Goal: Task Accomplishment & Management: Complete application form

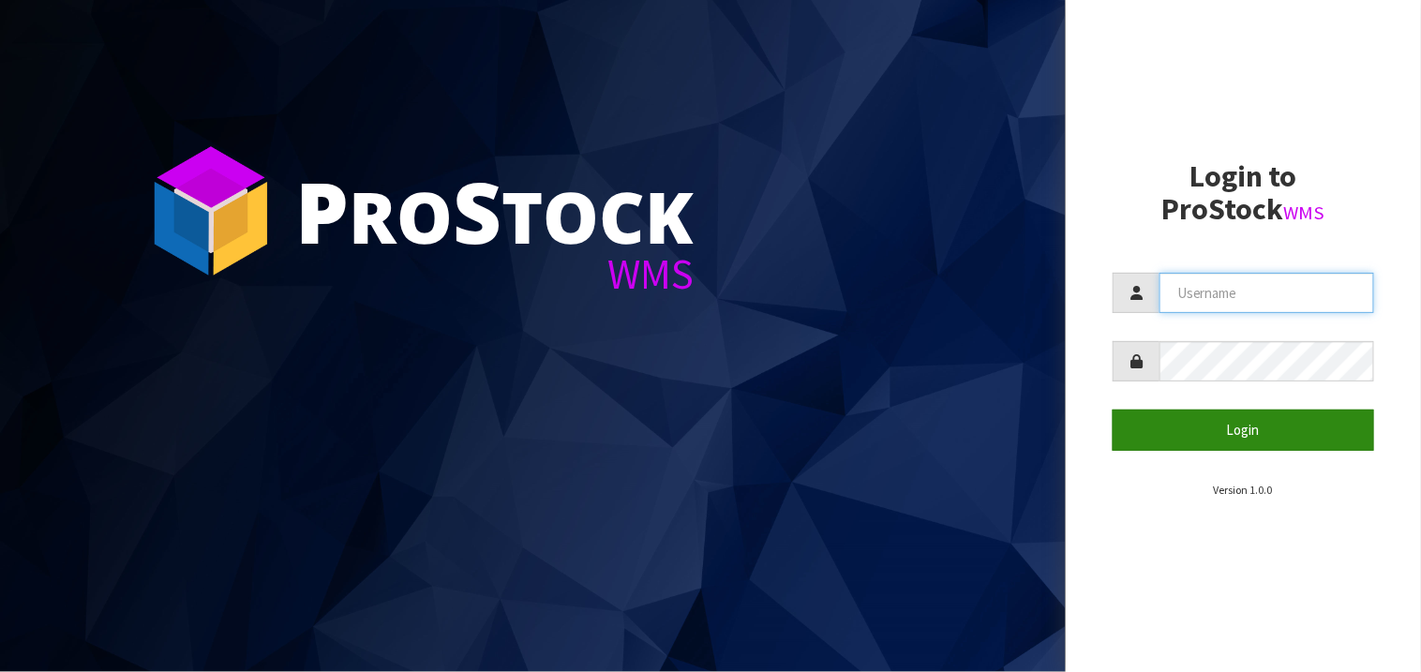
type input "KIRKGROUP"
click at [1271, 434] on button "Login" at bounding box center [1244, 430] width 262 height 40
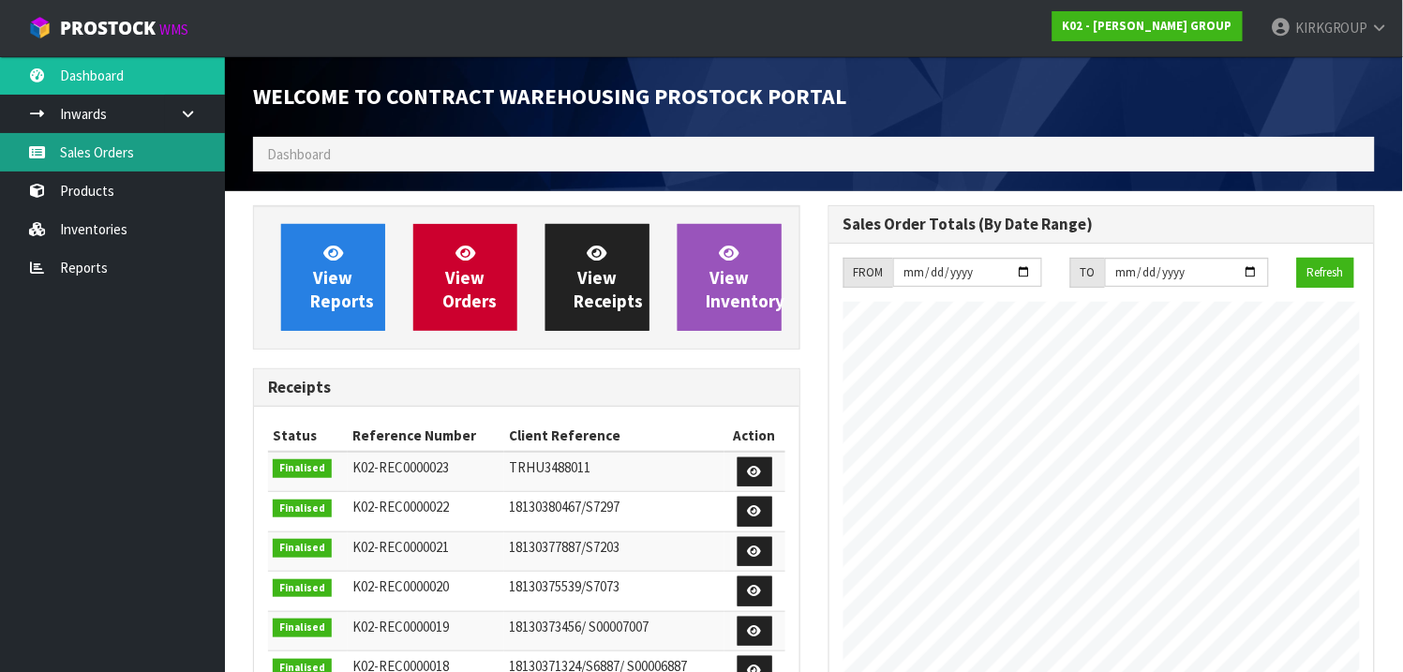
click at [85, 154] on link "Sales Orders" at bounding box center [112, 152] width 225 height 38
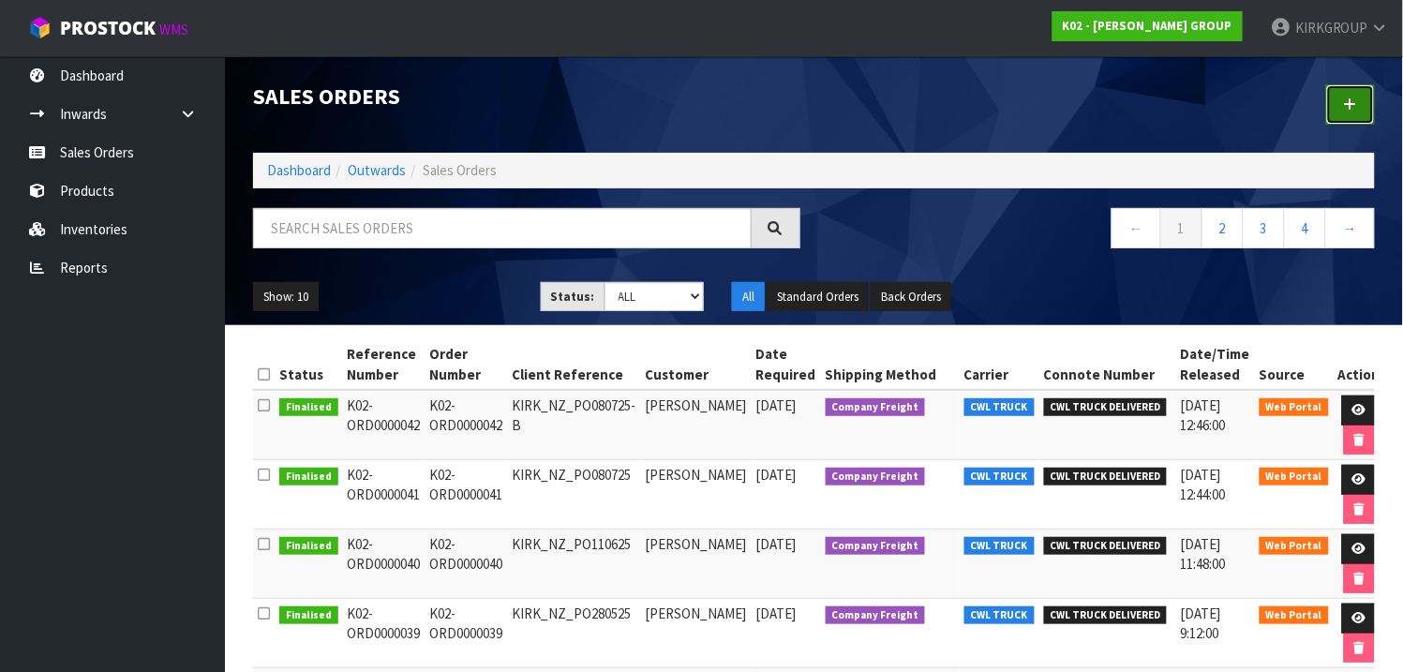
click at [1355, 99] on link at bounding box center [1350, 104] width 49 height 40
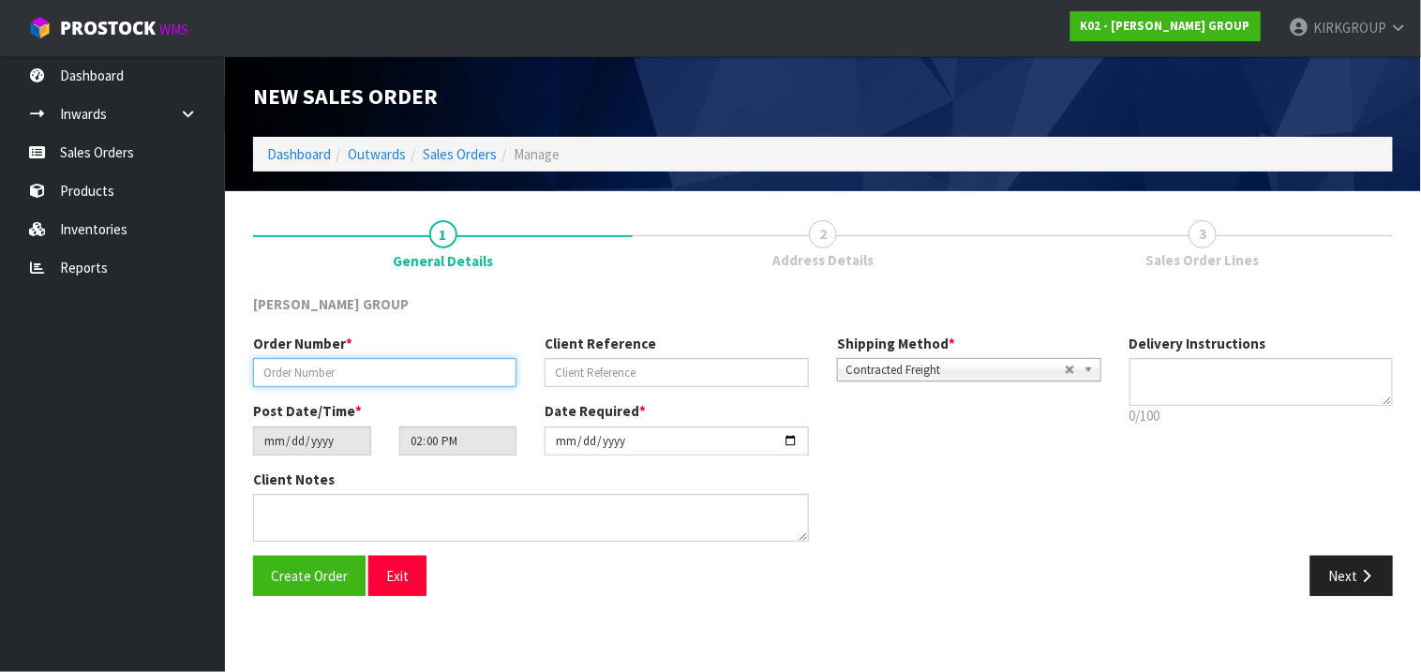
click at [287, 370] on input "text" at bounding box center [384, 372] width 263 height 29
click at [1364, 488] on div "Order Number * Client Reference Shipping Method * Pickup Contracted Freight Con…" at bounding box center [823, 445] width 1168 height 222
click at [278, 369] on input "text" at bounding box center [384, 372] width 263 height 29
paste input "K02-ORD0000043"
type input "K02-ORD0000043"
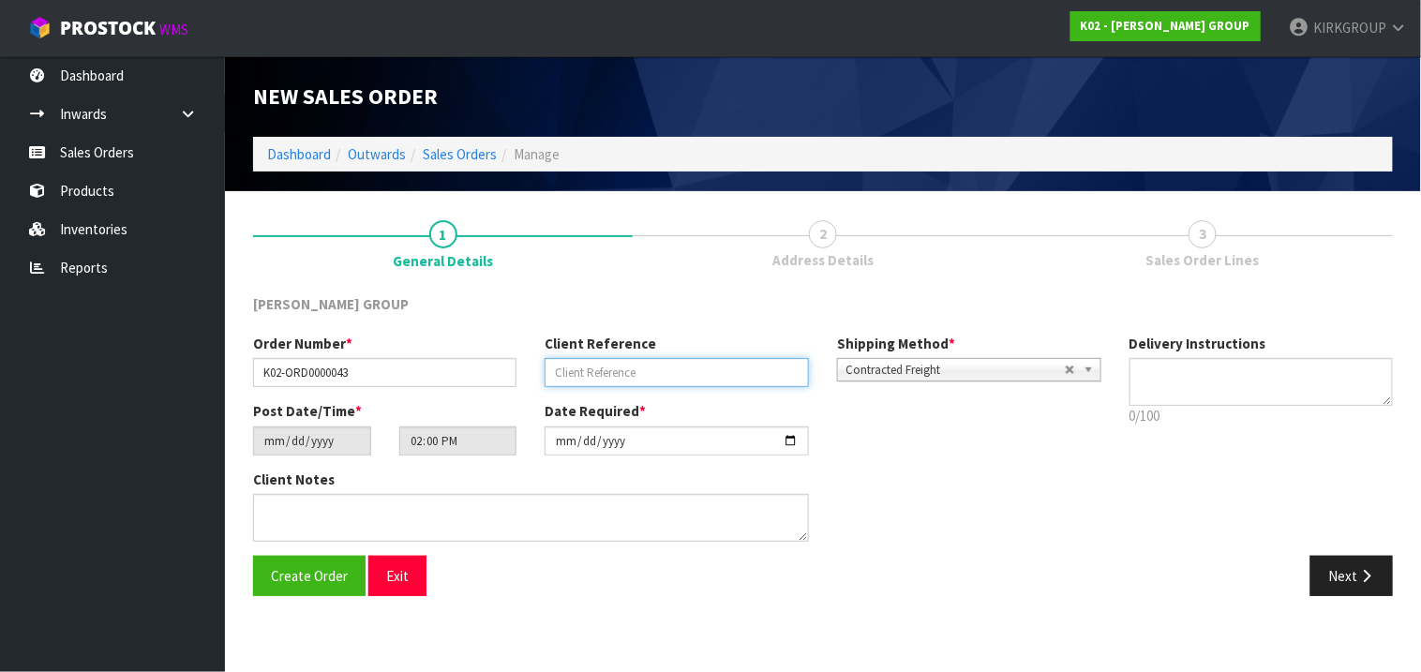
click at [597, 369] on input "text" at bounding box center [676, 372] width 263 height 29
click at [576, 375] on input "text" at bounding box center [676, 372] width 263 height 29
paste input "KIRK_NZ_PO180825"
type input "KIRK_NZ_PO180825"
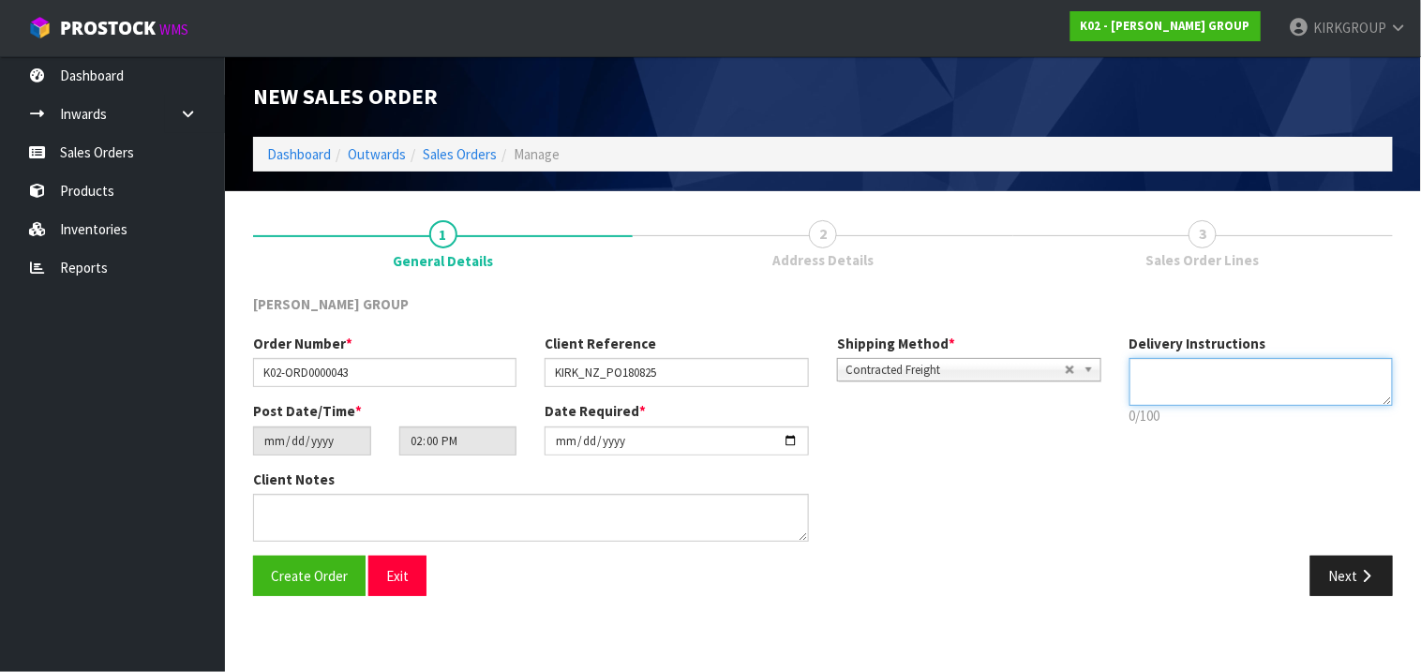
click at [1188, 366] on textarea at bounding box center [1261, 382] width 264 height 48
paste textarea "[PERSON_NAME] LOADING BAY AREA, ROLLER DOOR RIGHT-SIDE... FRONT OF BUILDING AT …"
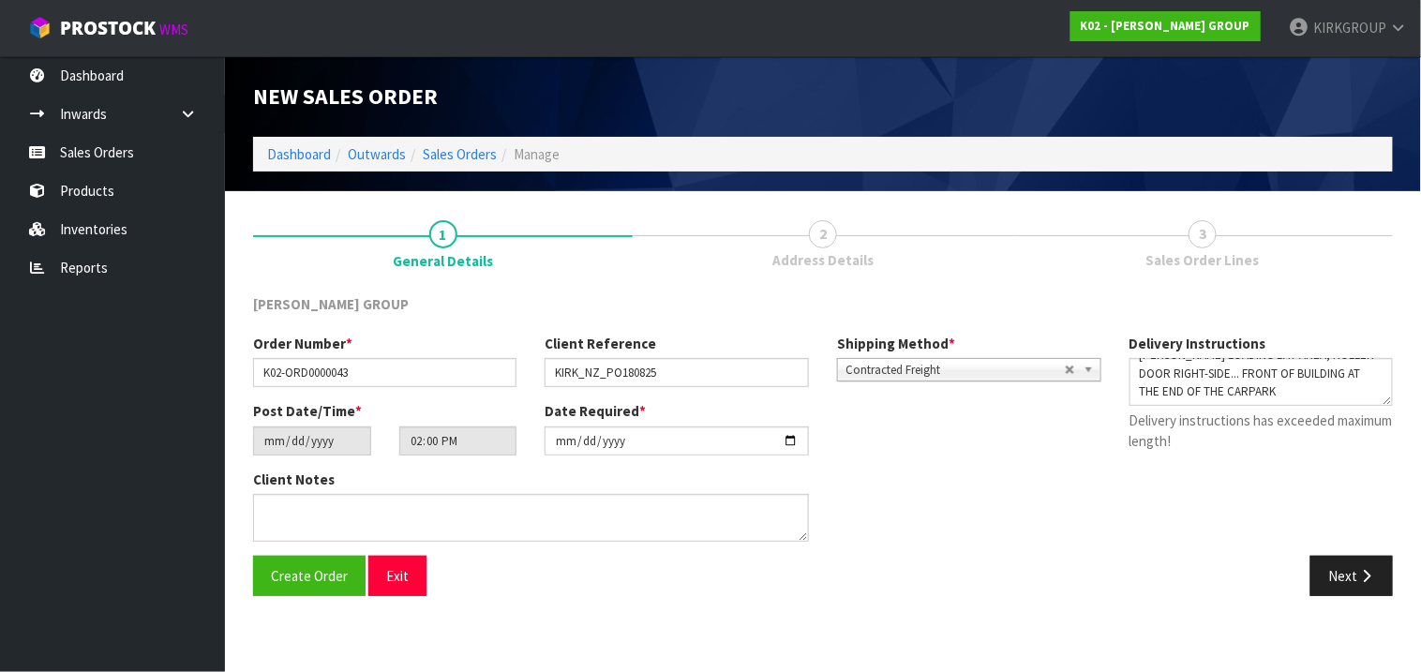
click at [1283, 474] on div "Order Number * K02-ORD0000043 Client Reference KIRK_NZ_PO180825 Shipping Method…" at bounding box center [823, 445] width 1168 height 222
click at [1371, 391] on textarea at bounding box center [1261, 382] width 264 height 48
click at [1358, 386] on textarea at bounding box center [1261, 382] width 264 height 48
click at [1359, 390] on textarea at bounding box center [1261, 382] width 264 height 48
click at [1294, 489] on div "Order Number * K02-ORD0000043 Client Reference KIRK_NZ_PO180825 Shipping Method…" at bounding box center [823, 445] width 1168 height 222
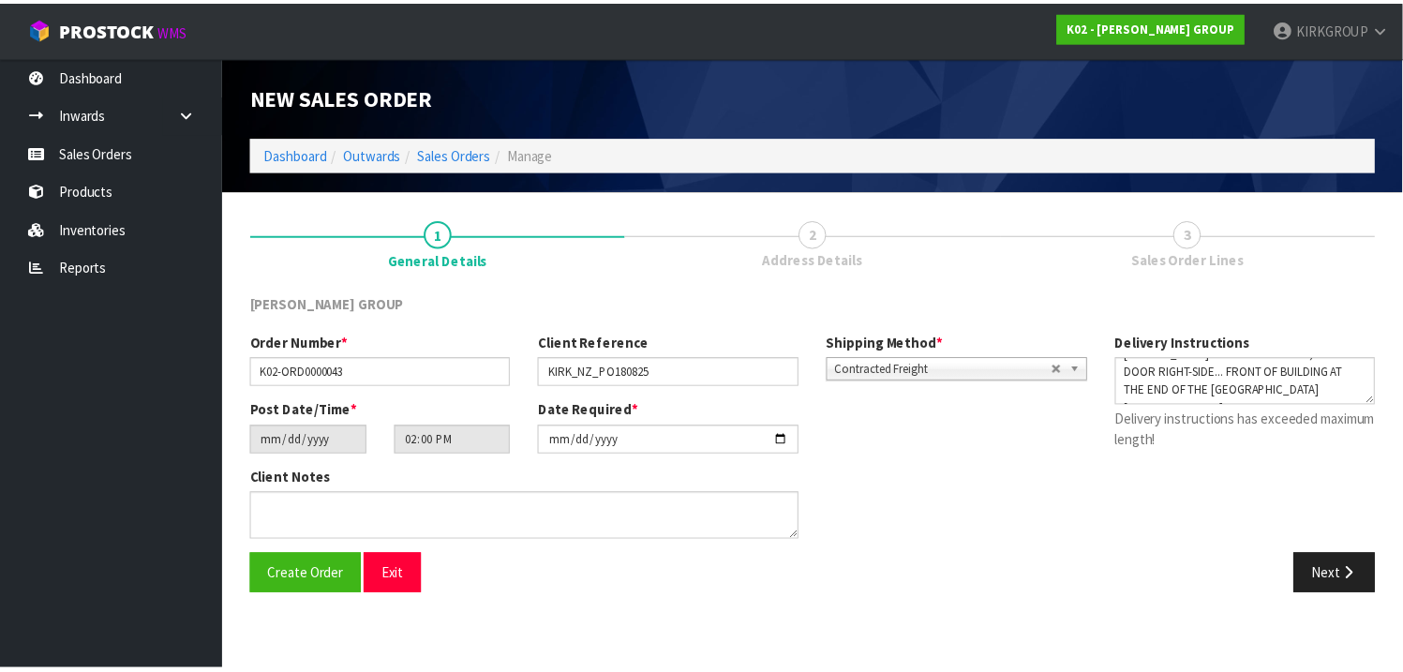
scroll to position [0, 0]
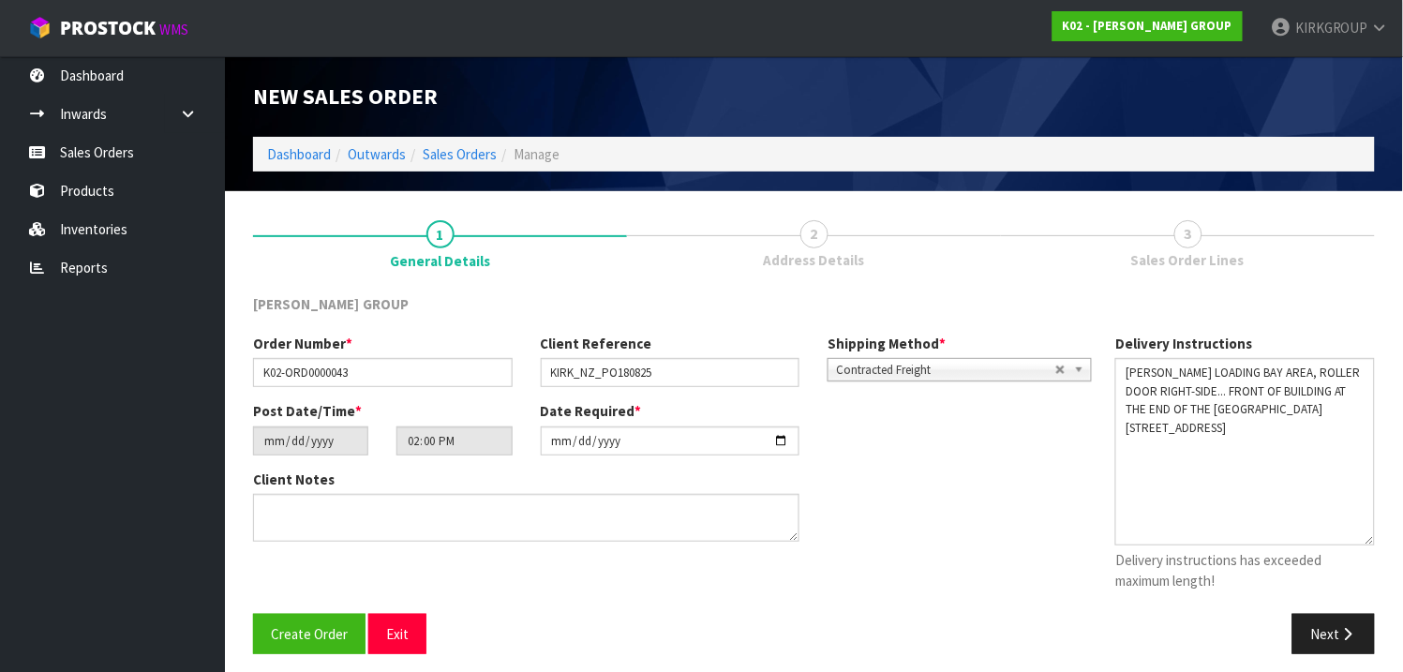
drag, startPoint x: 1384, startPoint y: 400, endPoint x: 1389, endPoint y: 532, distance: 132.2
click at [1383, 537] on div "Delivery Instructions 0/100 Delivery instructions has exceeded maximum length!" at bounding box center [1245, 467] width 288 height 266
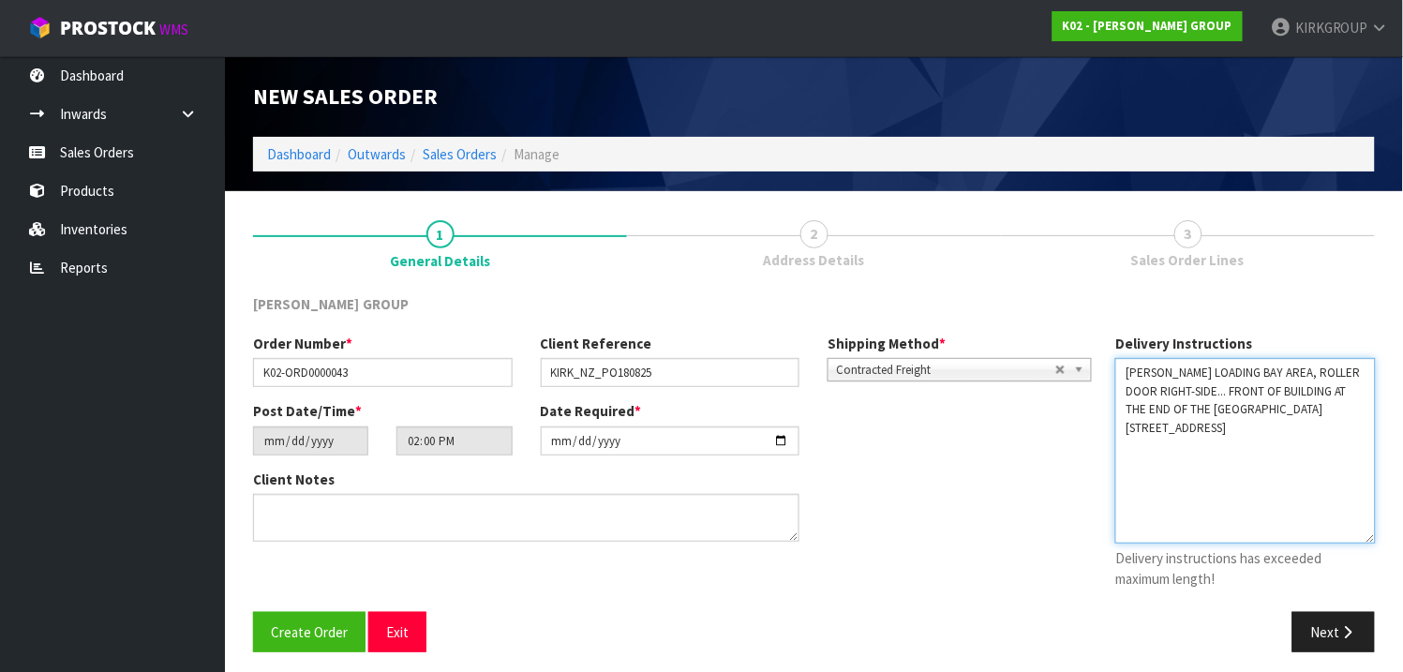
drag, startPoint x: 1316, startPoint y: 407, endPoint x: 1325, endPoint y: 400, distance: 11.4
click at [1316, 405] on textarea at bounding box center [1245, 451] width 261 height 186
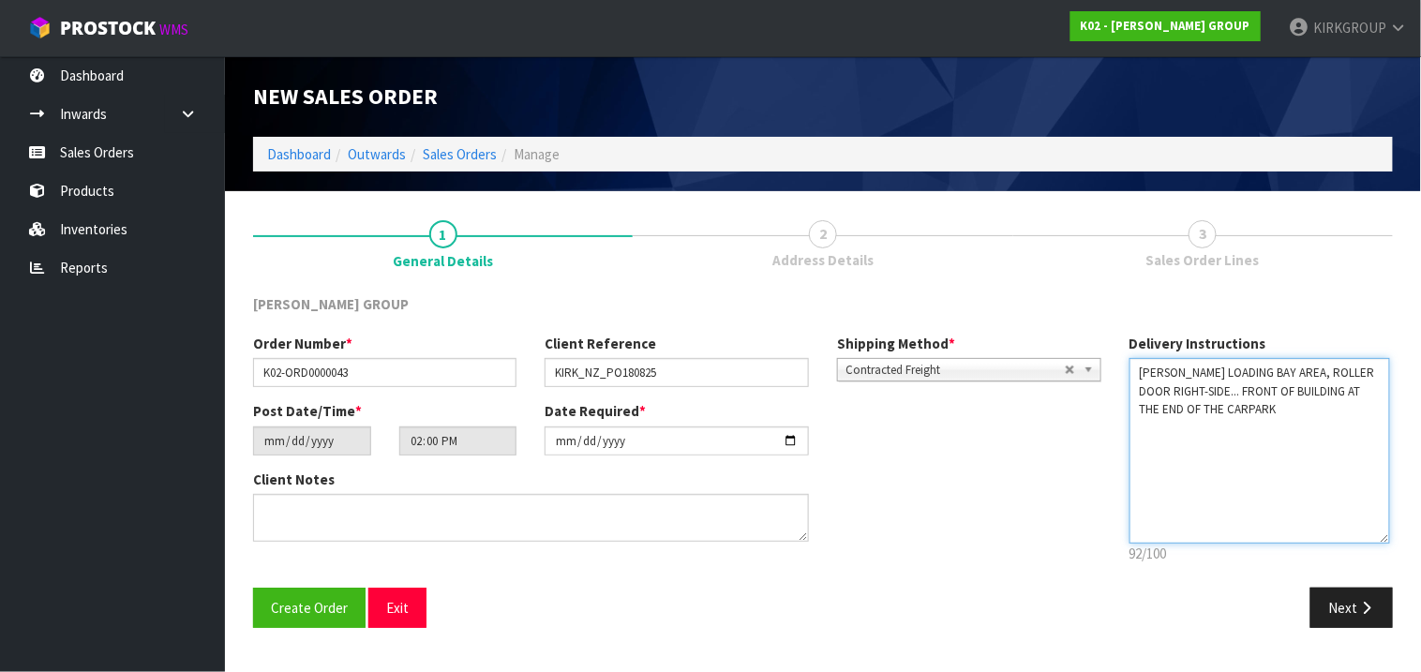
type textarea "[PERSON_NAME] LOADING BAY AREA, ROLLER DOOR RIGHT-SIDE... FRONT OF BUILDING AT …"
click at [1227, 565] on div "Delivery Instructions 92/100 Delivery instructions has exceeded maximum length!" at bounding box center [1261, 454] width 292 height 240
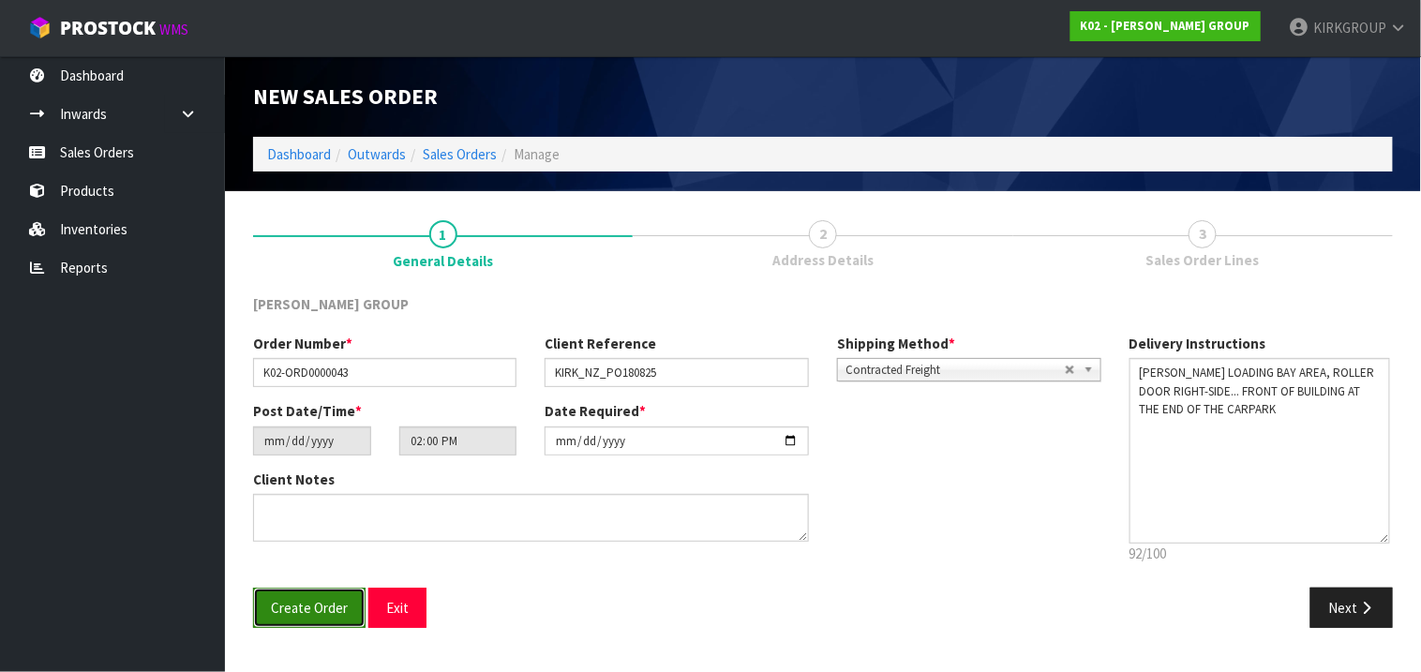
click at [305, 611] on span "Create Order" at bounding box center [309, 608] width 77 height 18
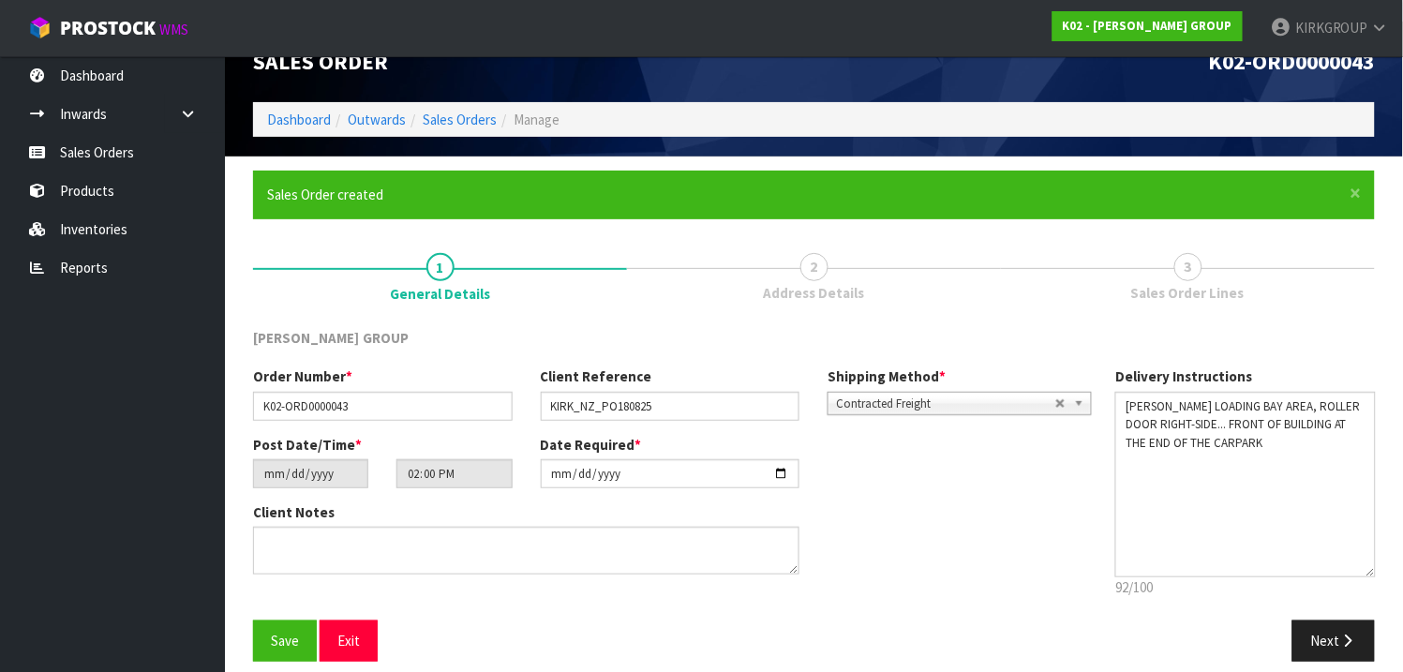
scroll to position [51, 0]
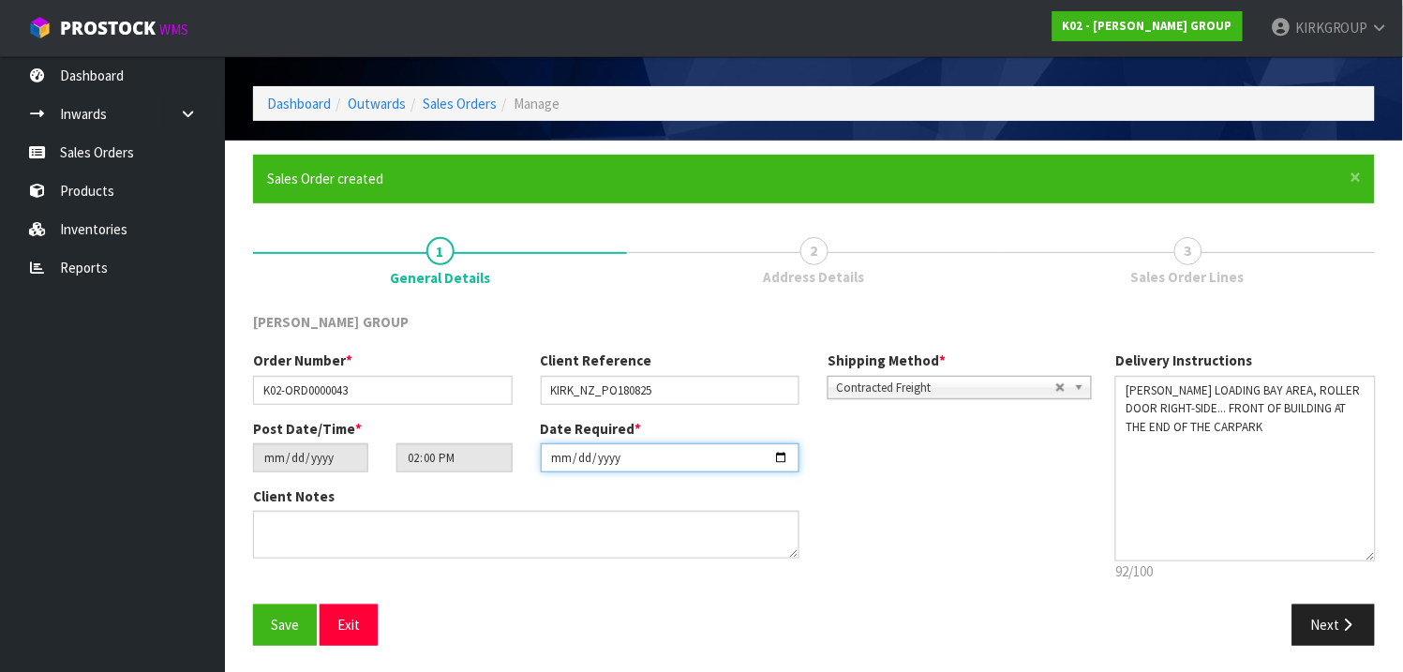
click at [783, 455] on input "[DATE]" at bounding box center [671, 457] width 260 height 29
type input "[DATE]"
click at [1341, 625] on icon "button" at bounding box center [1348, 625] width 18 height 14
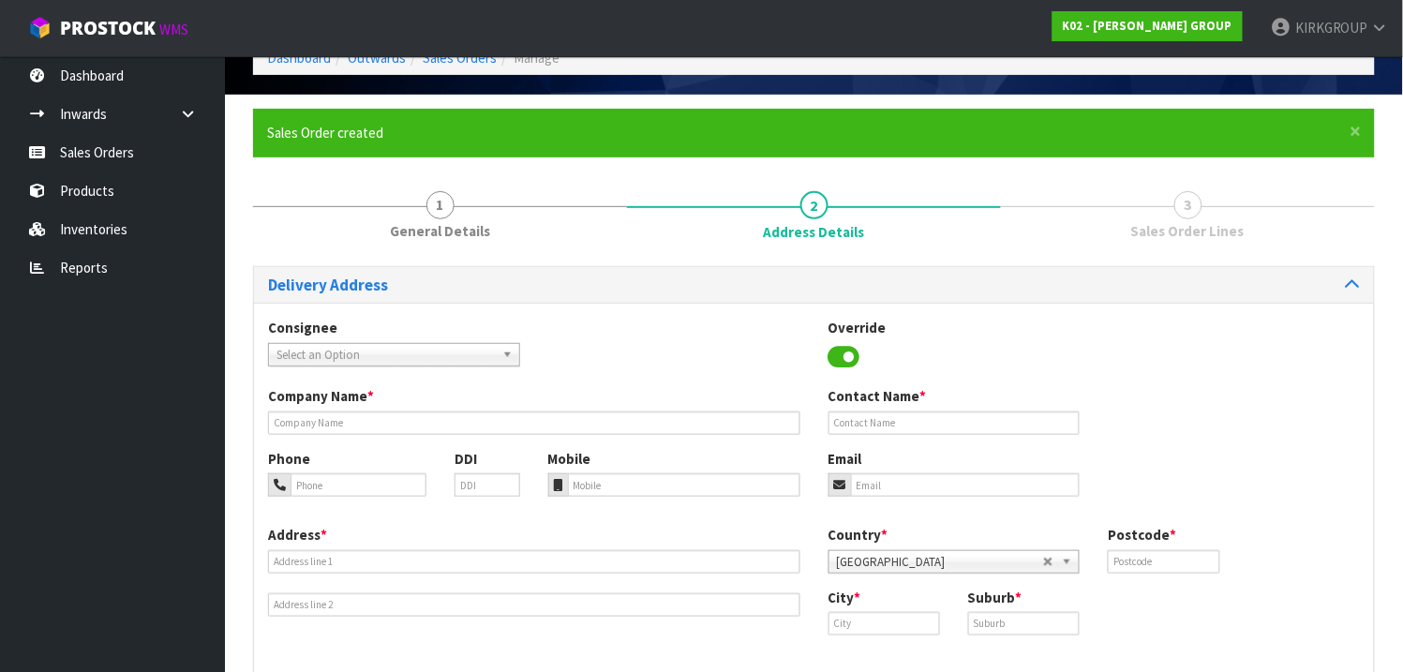
scroll to position [190, 0]
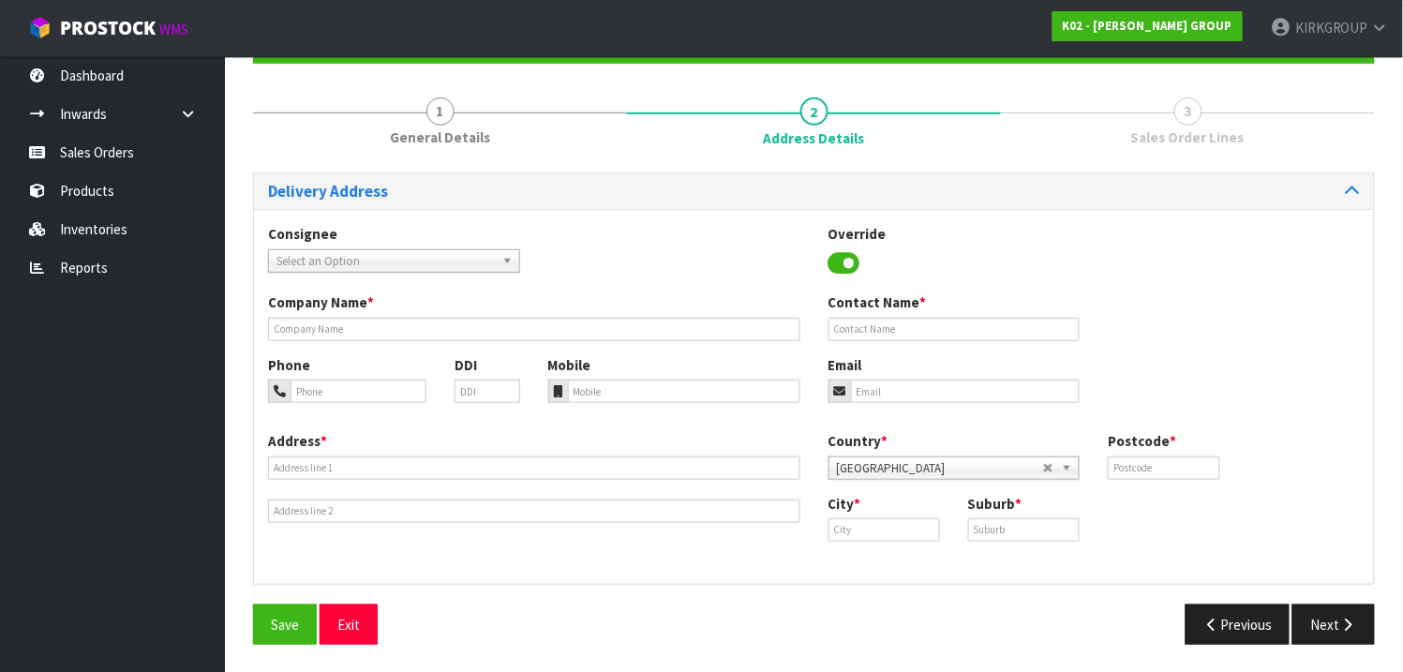
click at [505, 259] on b at bounding box center [510, 261] width 17 height 22
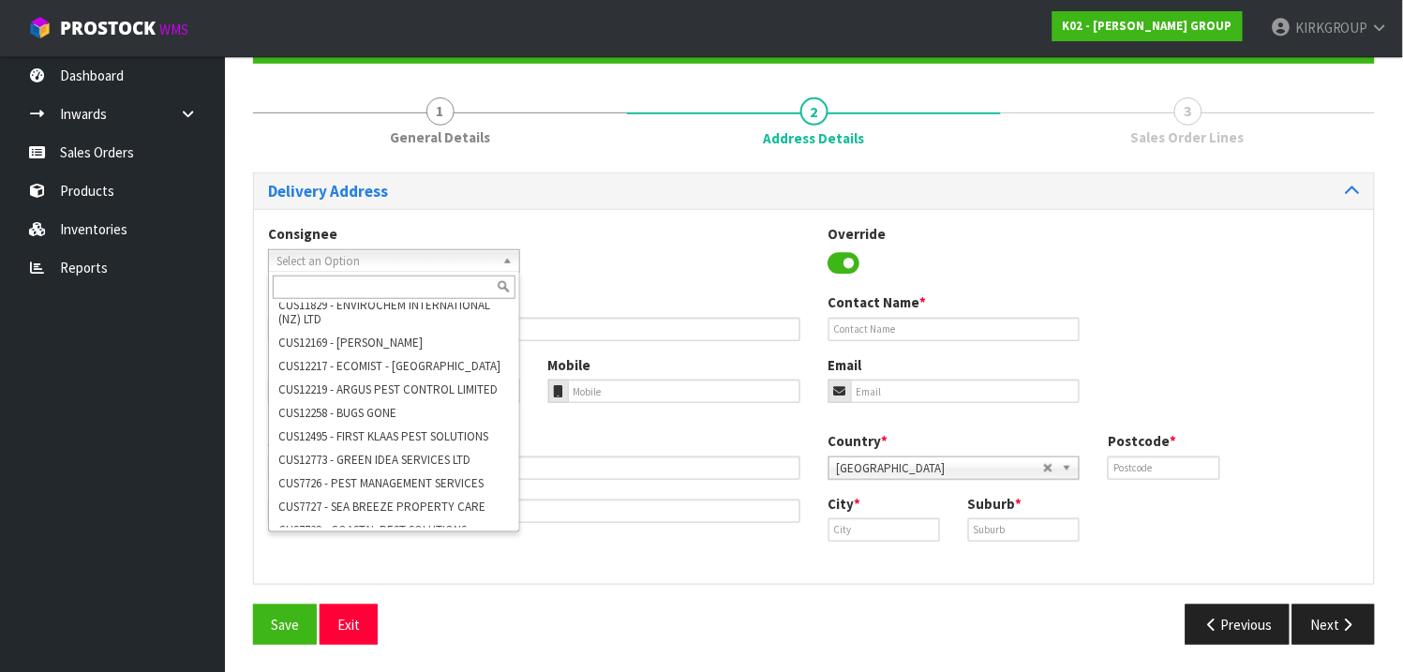
scroll to position [0, 0]
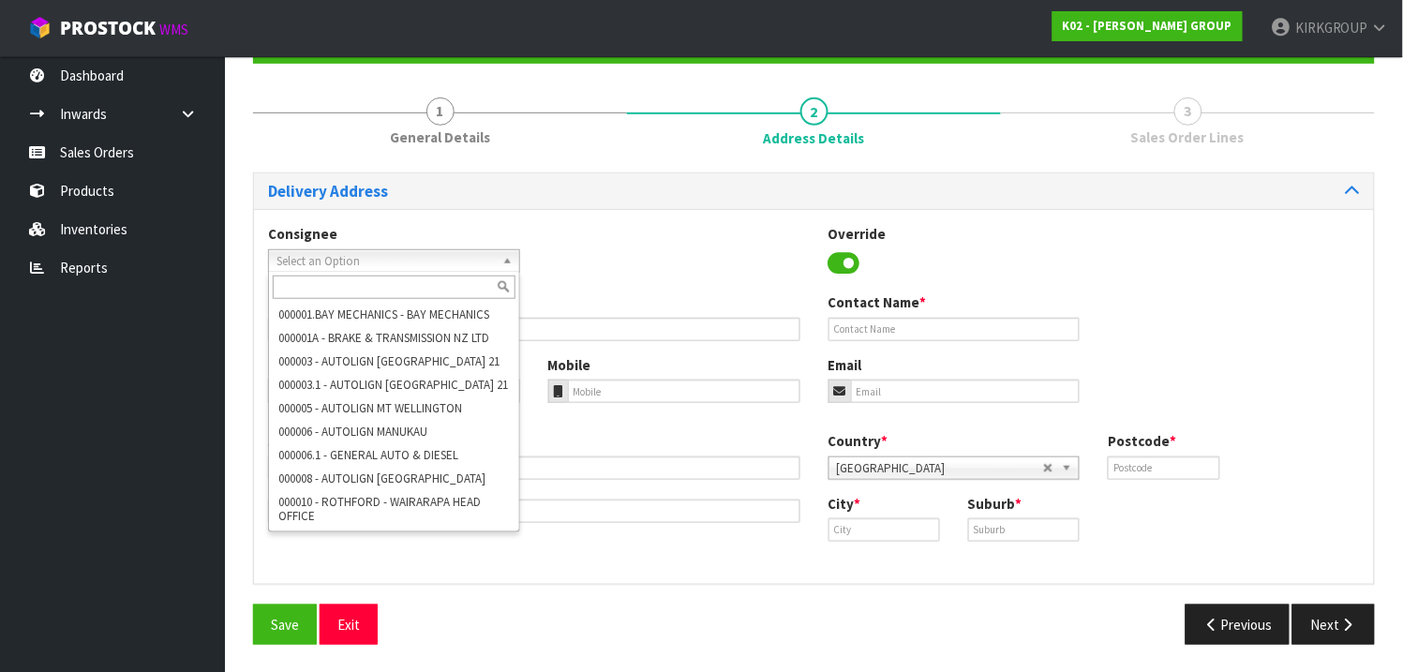
click at [670, 244] on div "Consignee 000001.BAY MECHANICS - BAY MECHANICS 000001A - BRAKE & TRANSMISSION N…" at bounding box center [814, 258] width 1120 height 68
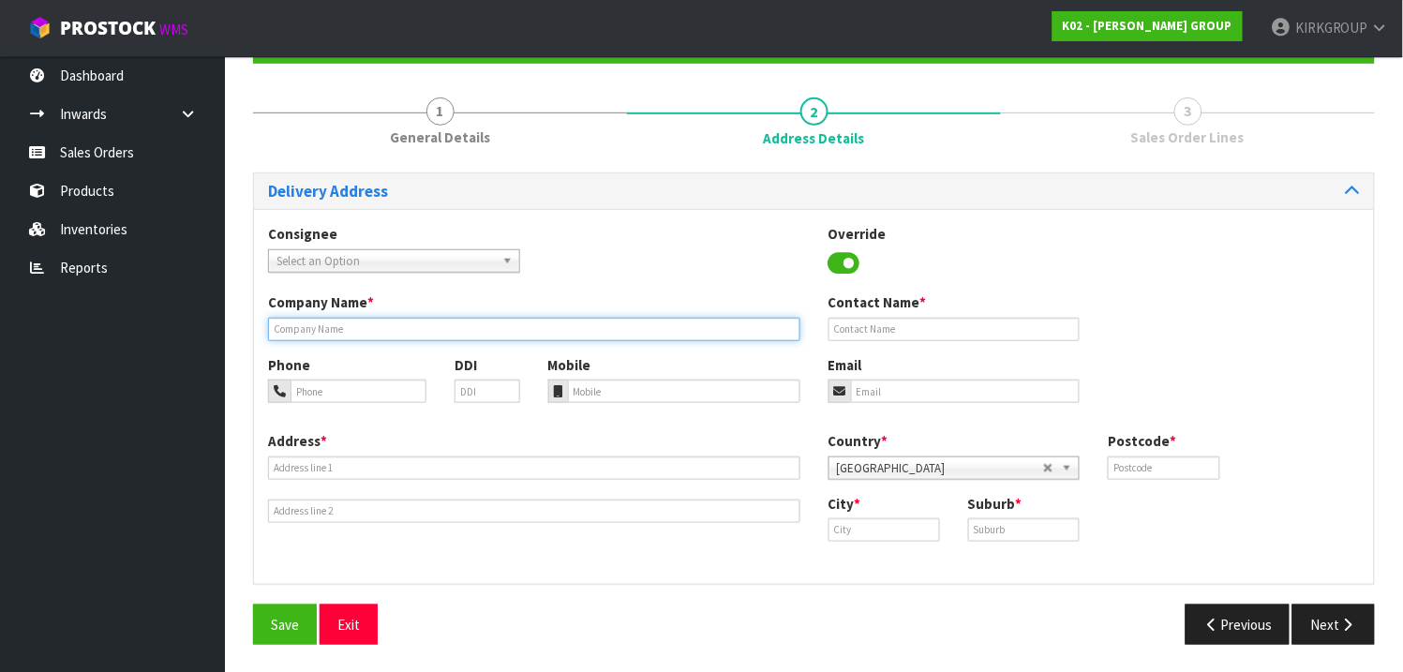
click at [431, 332] on input "text" at bounding box center [534, 329] width 532 height 23
type input "[PERSON_NAME]"
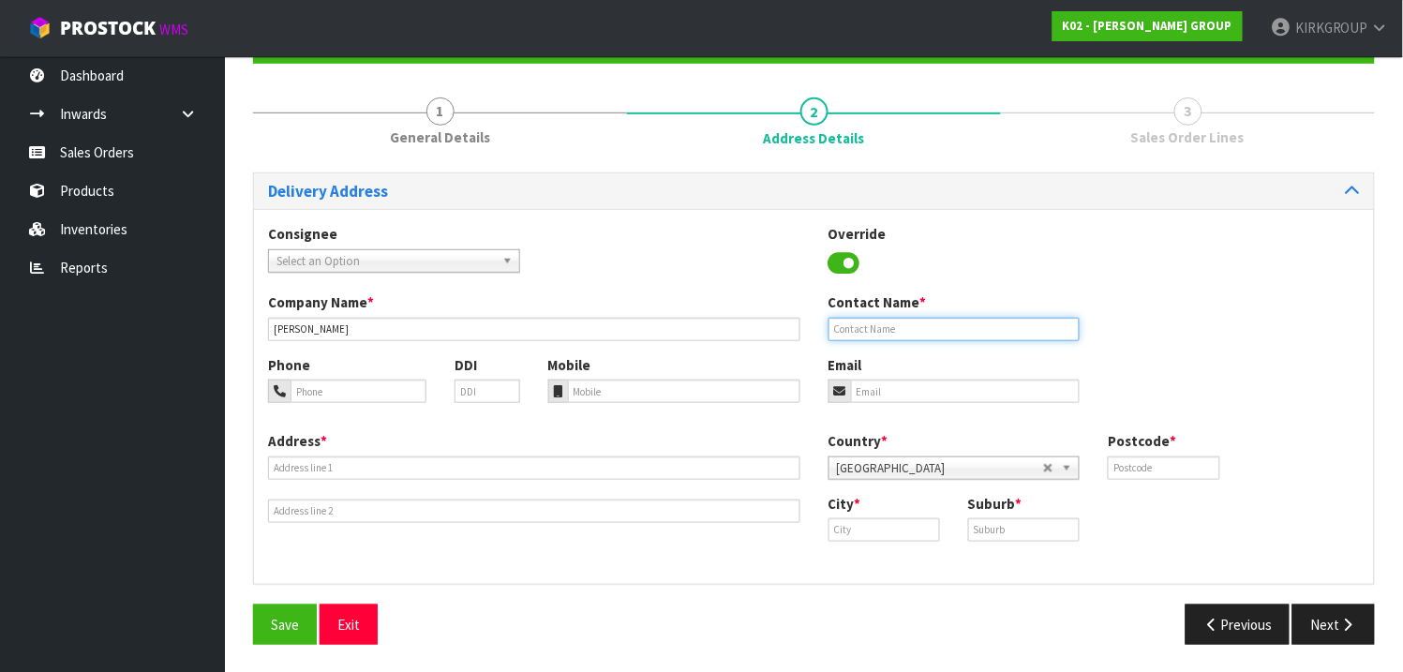
type input "[PERSON_NAME]"
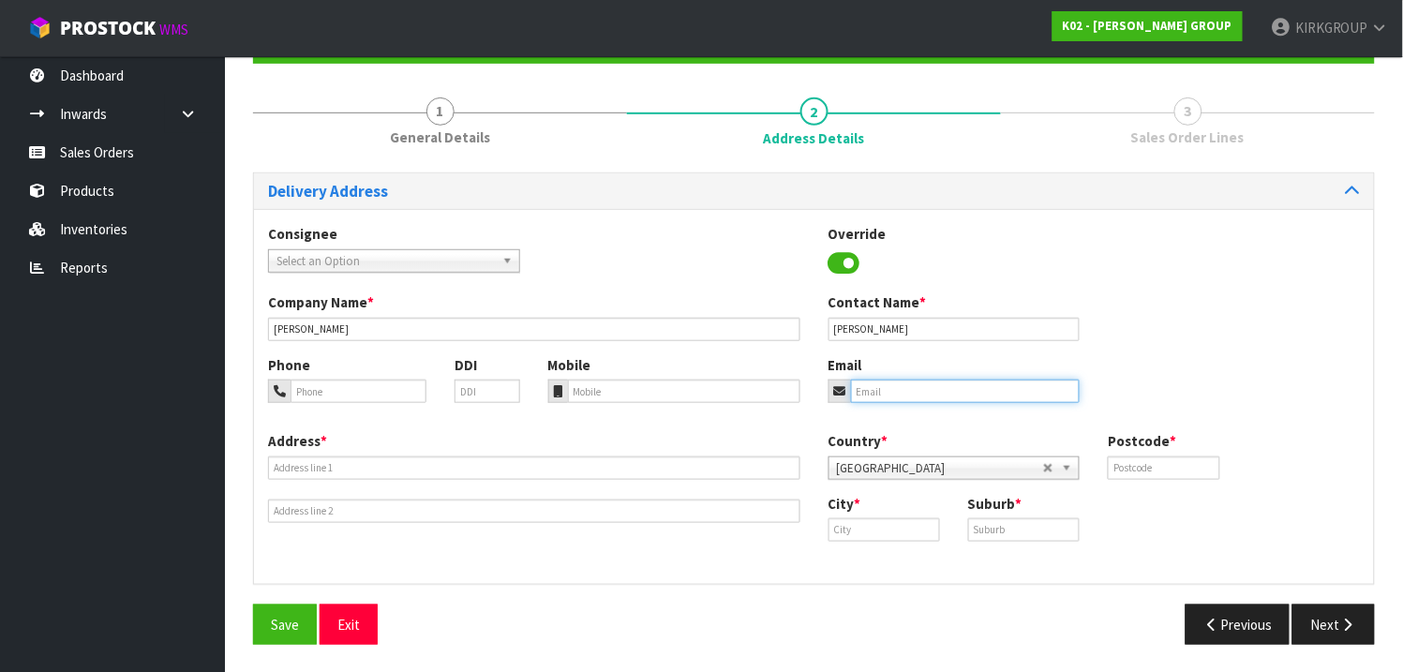
type input "[PERSON_NAME][EMAIL_ADDRESS][PERSON_NAME][DOMAIN_NAME]"
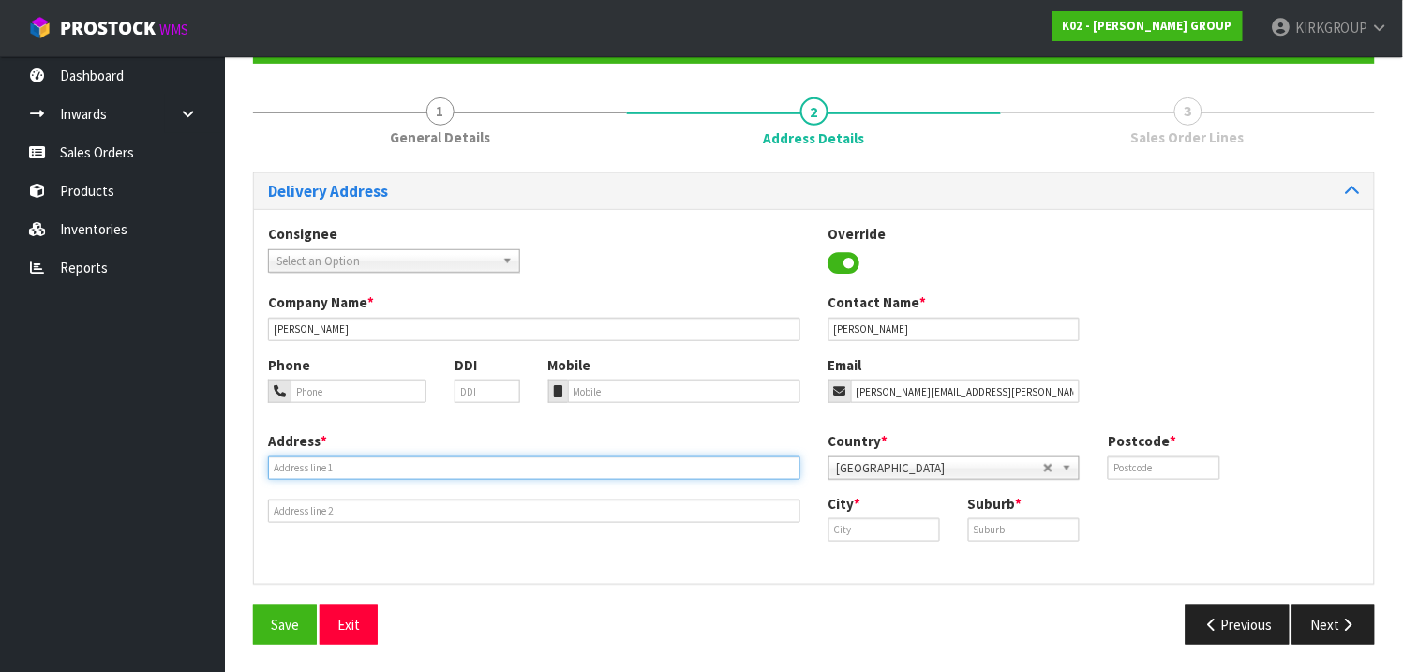
type input "[STREET_ADDRESS]"
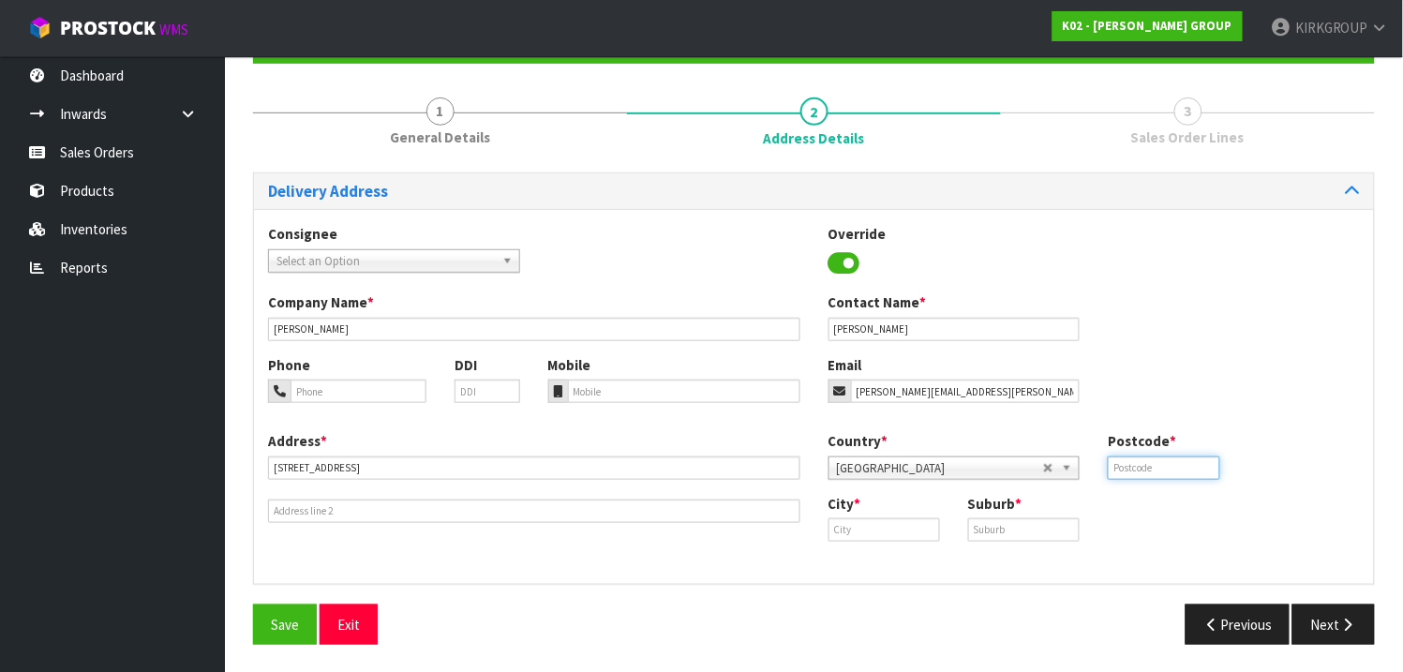
type input "2013"
click at [871, 525] on input "text" at bounding box center [885, 529] width 112 height 23
click at [904, 551] on link "Au ckland" at bounding box center [904, 561] width 148 height 25
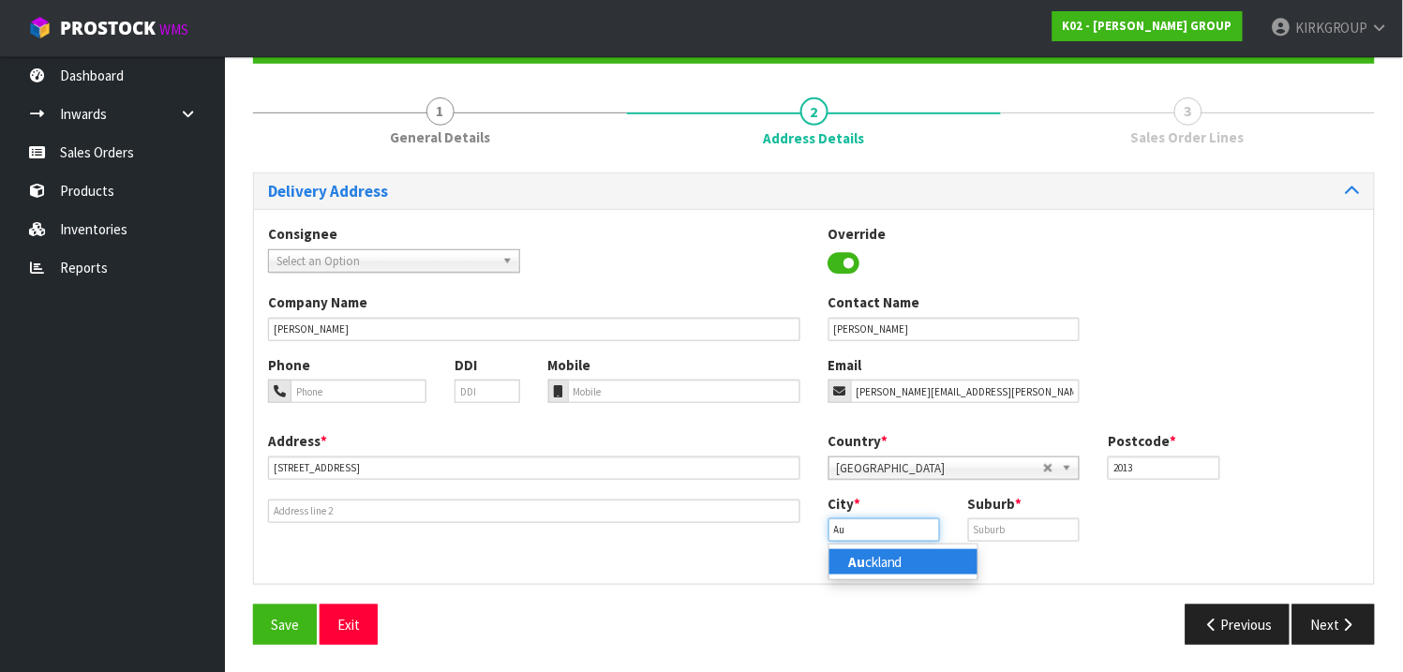
type input "[GEOGRAPHIC_DATA]"
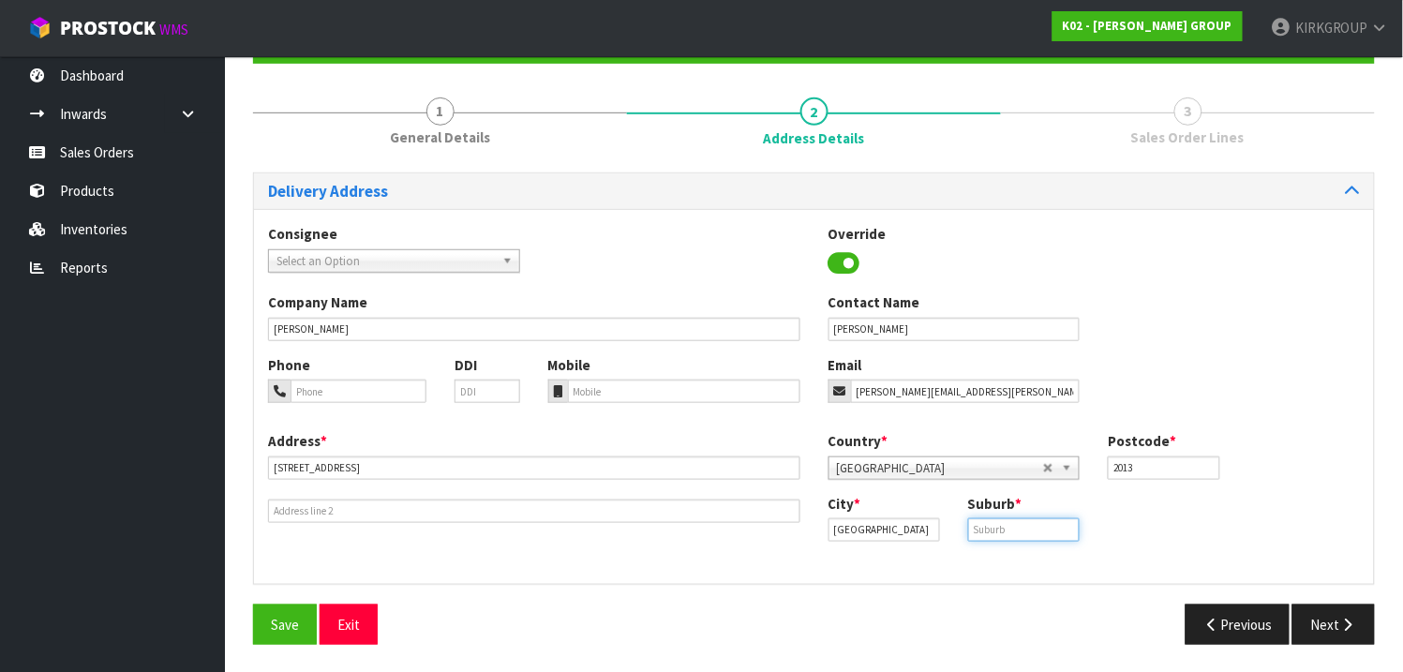
click at [999, 527] on input "text" at bounding box center [1024, 529] width 112 height 23
type input "HIGHBROOK"
click at [1261, 496] on div "City * [GEOGRAPHIC_DATA] Suburb * [GEOGRAPHIC_DATA]" at bounding box center [1095, 525] width 561 height 62
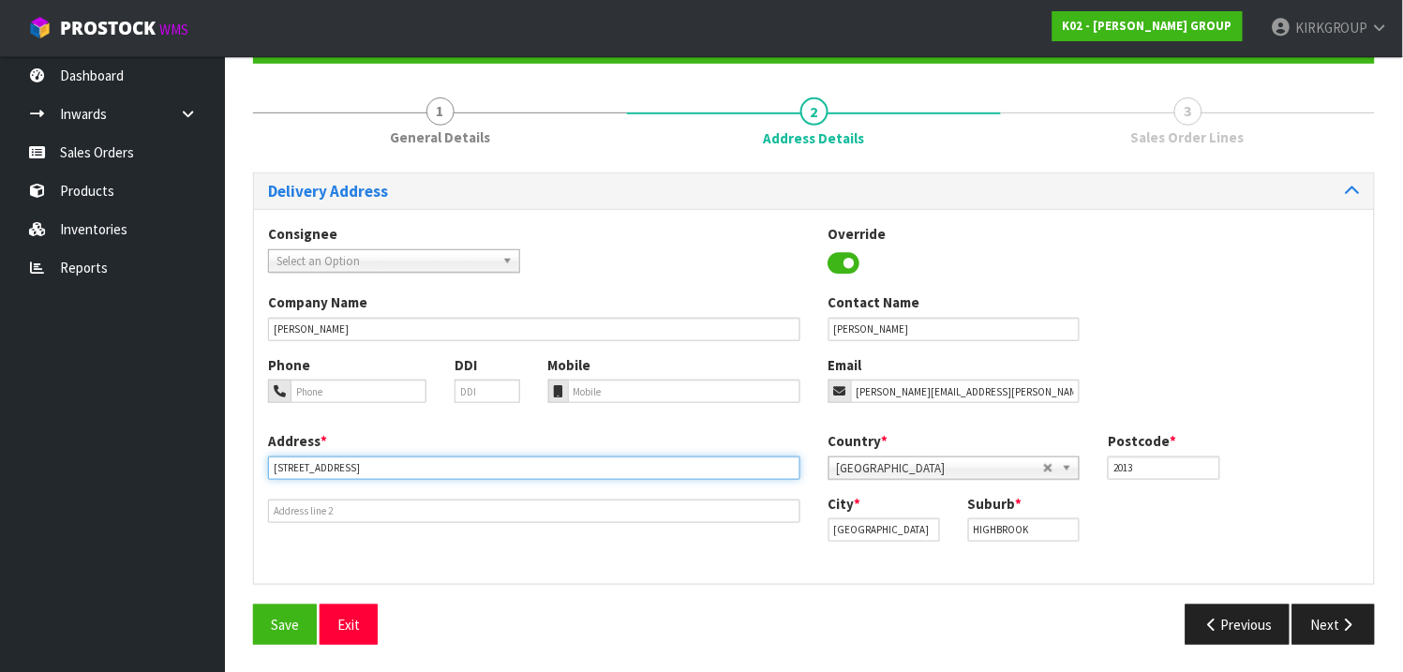
click at [440, 462] on input "[STREET_ADDRESS]" at bounding box center [534, 467] width 532 height 23
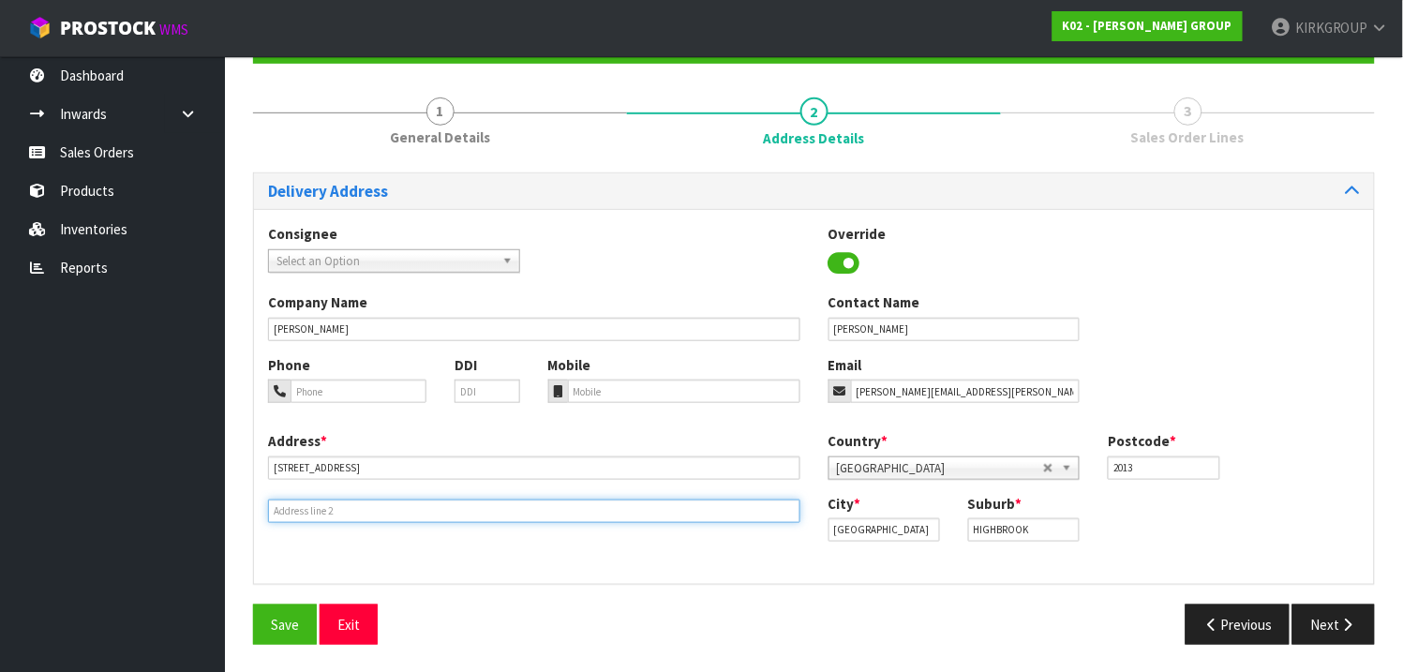
click at [301, 511] on input "text" at bounding box center [534, 511] width 532 height 23
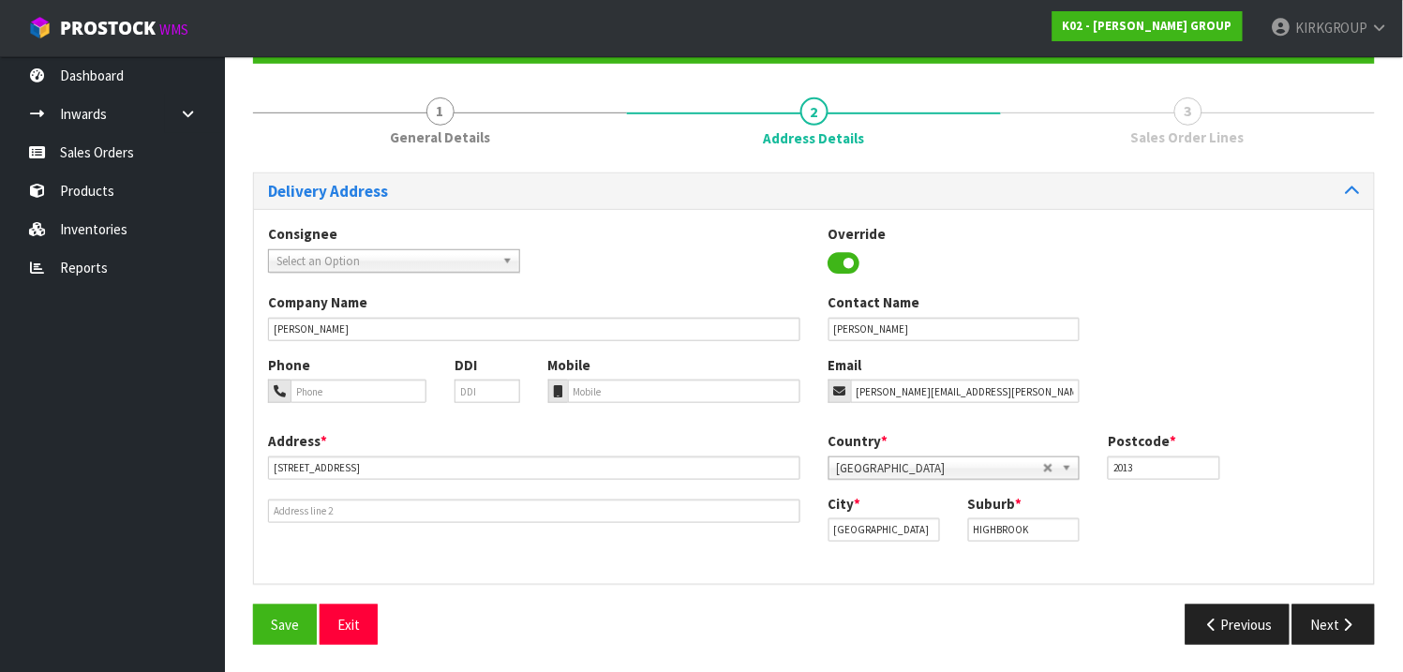
click at [516, 262] on b at bounding box center [510, 261] width 17 height 22
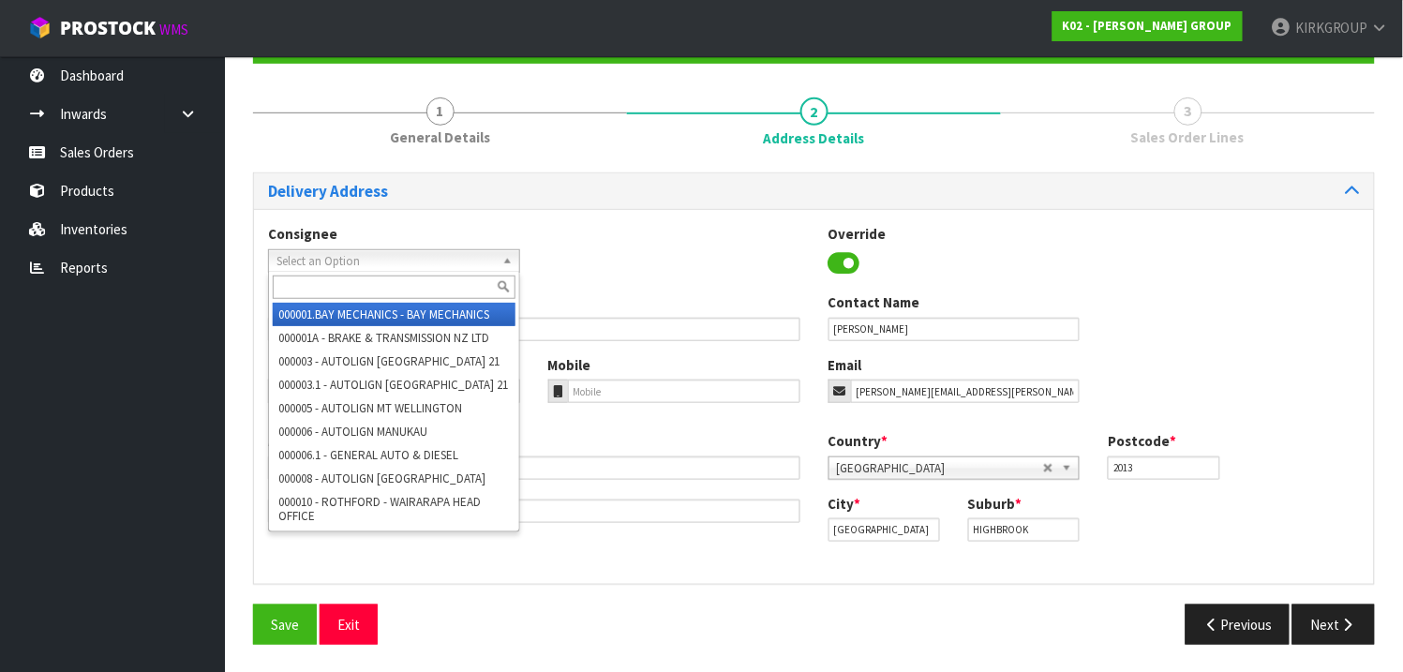
click at [668, 278] on div "Consignee 000001.BAY MECHANICS - BAY MECHANICS 000001A - BRAKE & TRANSMISSION N…" at bounding box center [814, 258] width 1120 height 68
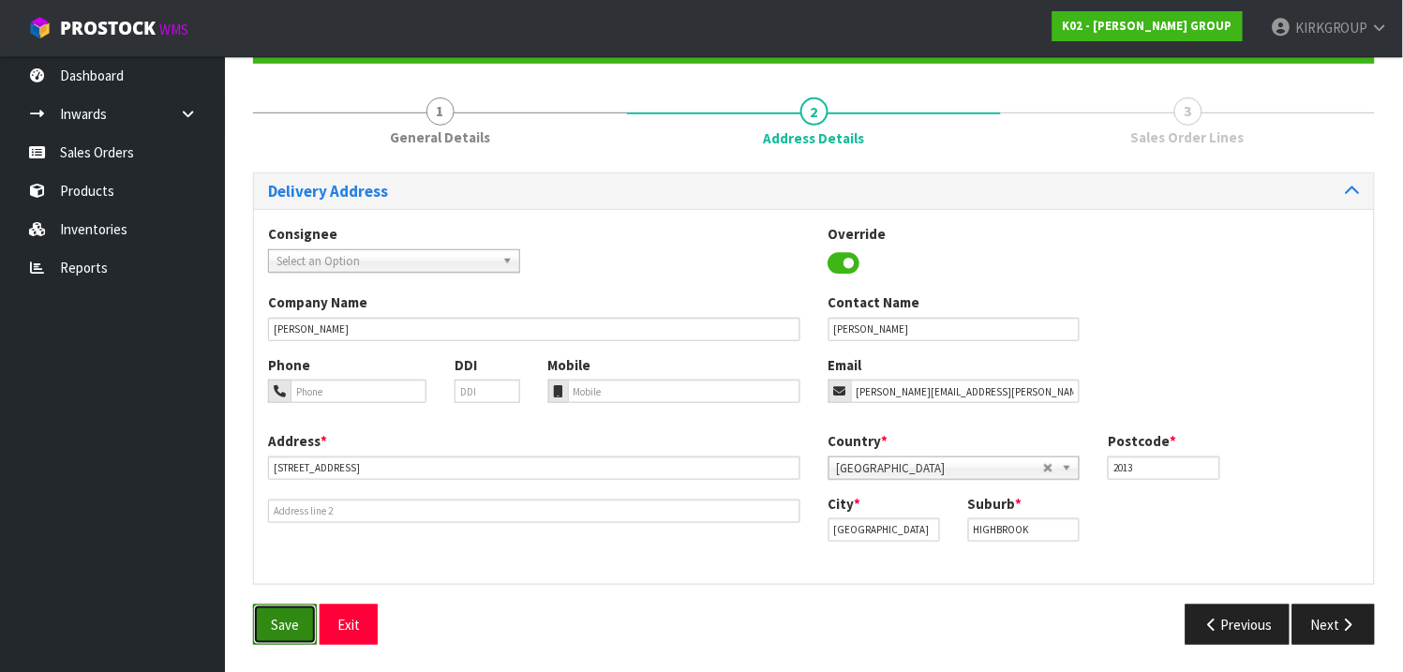
click at [282, 622] on span "Save" at bounding box center [285, 625] width 28 height 18
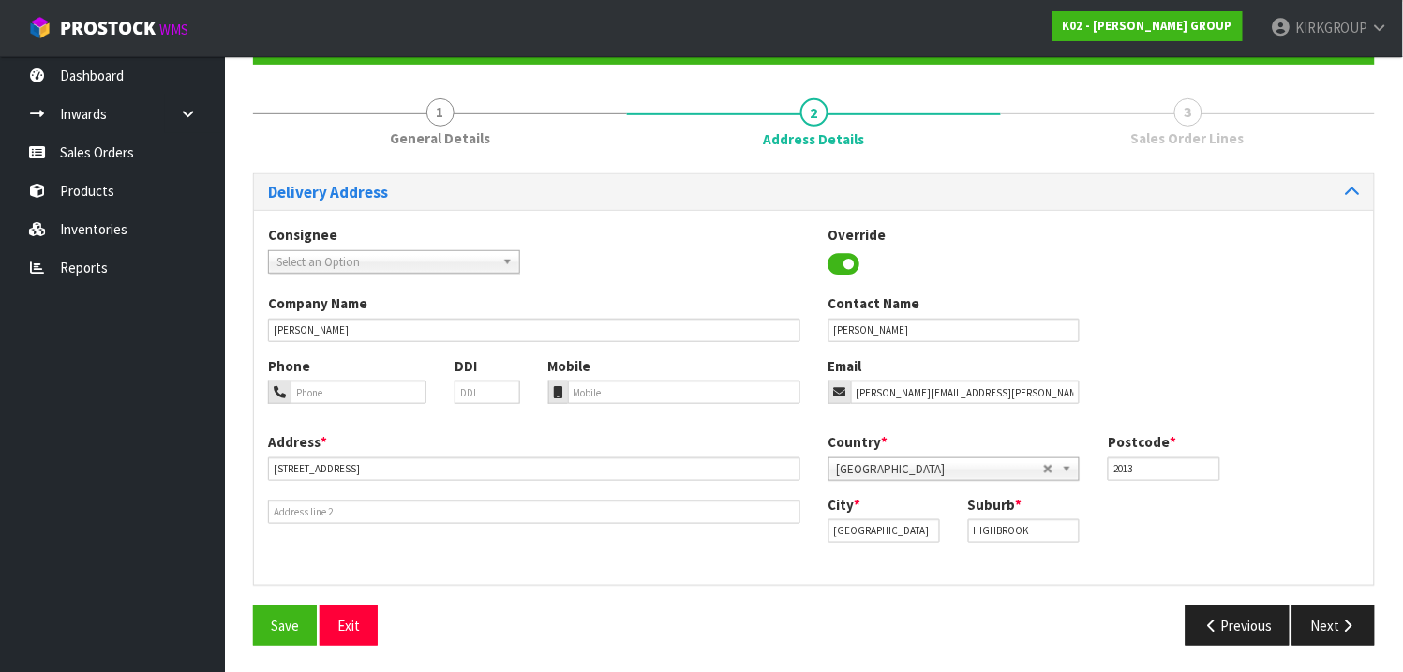
scroll to position [190, 0]
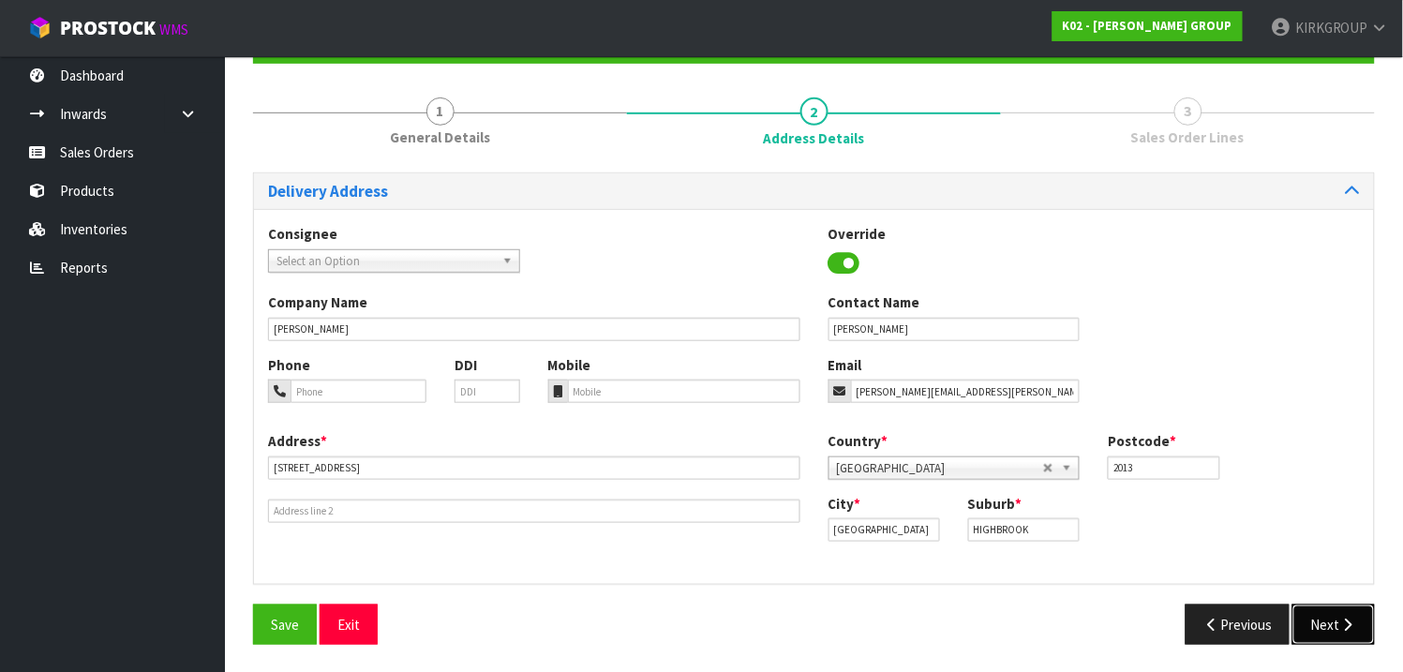
drag, startPoint x: 1324, startPoint y: 623, endPoint x: 482, endPoint y: 303, distance: 901.5
click at [485, 297] on div "Delivery Address Consignee 000001.BAY MECHANICS - BAY MECHANICS 000001A - BRAKE…" at bounding box center [814, 415] width 1122 height 487
click at [319, 391] on input "tel" at bounding box center [359, 391] width 136 height 23
click at [617, 385] on input "tel" at bounding box center [684, 391] width 232 height 23
click at [345, 396] on input "tel" at bounding box center [359, 391] width 136 height 23
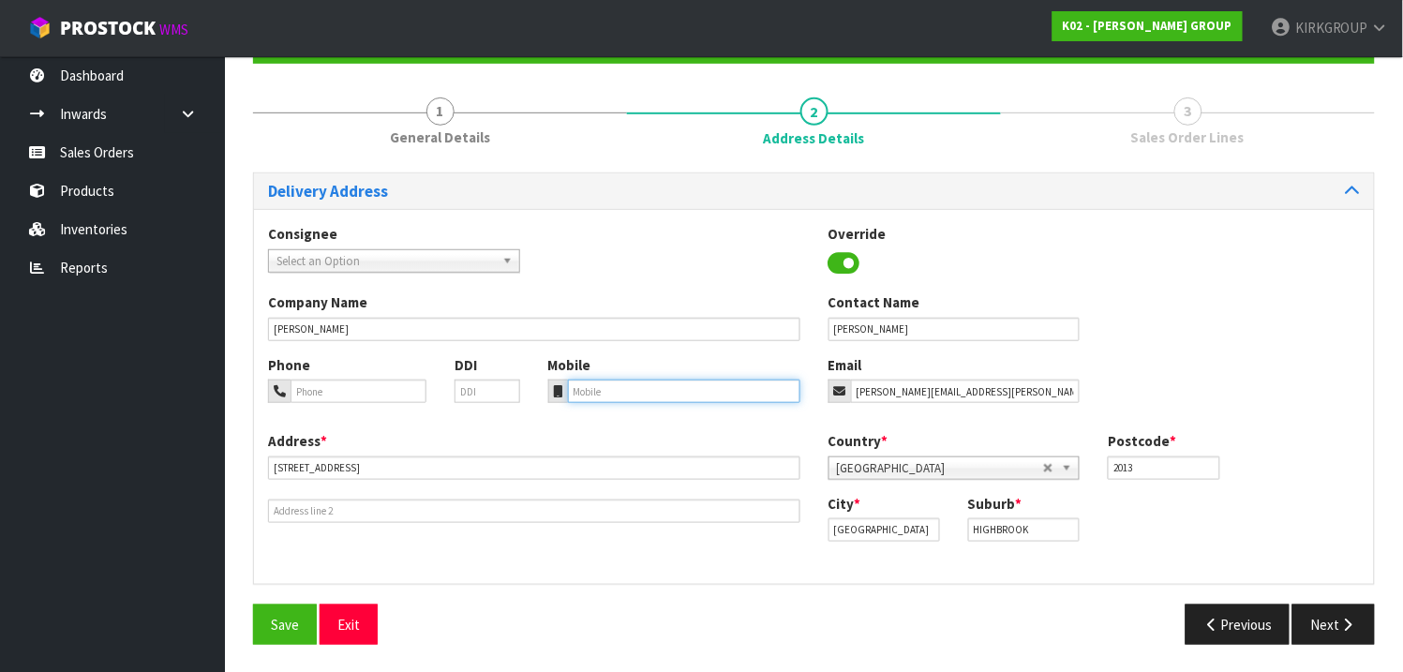
click at [612, 396] on input "tel" at bounding box center [684, 391] width 232 height 23
type input "0"
type input "[PHONE_NUMBER]"
click at [516, 421] on div "Phone DDI Mobile [PHONE_NUMBER] Email [PERSON_NAME][EMAIL_ADDRESS][PERSON_NAME]…" at bounding box center [814, 393] width 1120 height 76
click at [1340, 625] on icon "button" at bounding box center [1348, 625] width 18 height 14
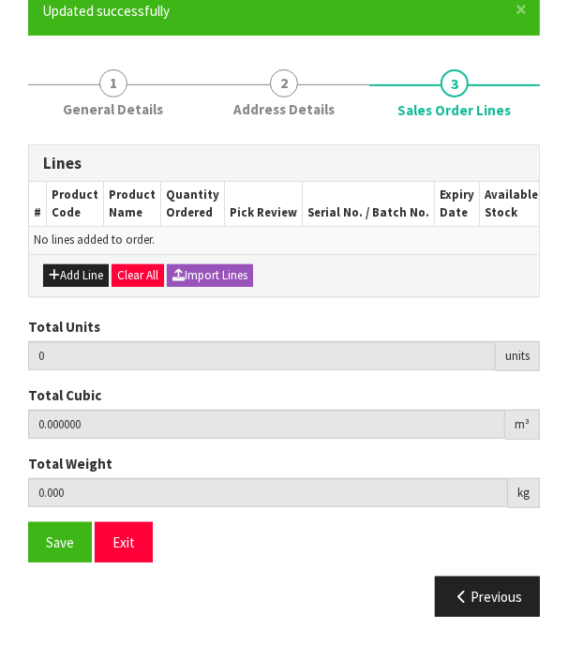
scroll to position [279, 0]
click at [66, 275] on button "Add Line" at bounding box center [76, 275] width 66 height 22
type input "0"
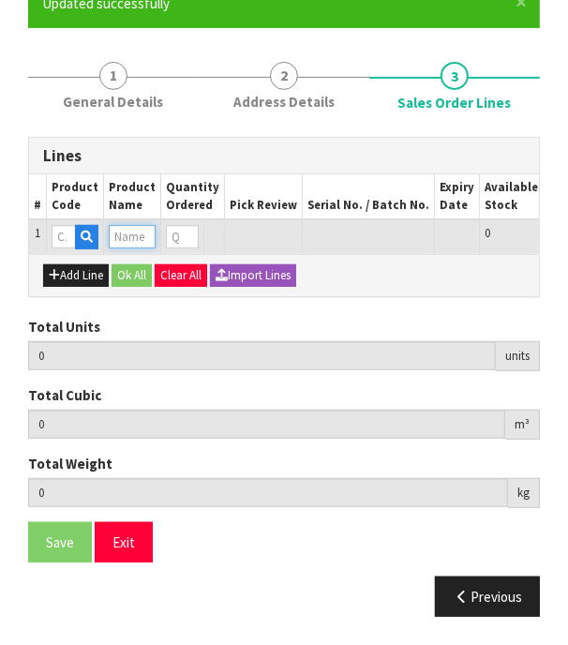
click at [128, 225] on input "text" at bounding box center [132, 236] width 47 height 23
click at [60, 225] on input "text" at bounding box center [64, 236] width 24 height 23
paste input "NU07-0003-1101"
type input "NU07-0003-1101"
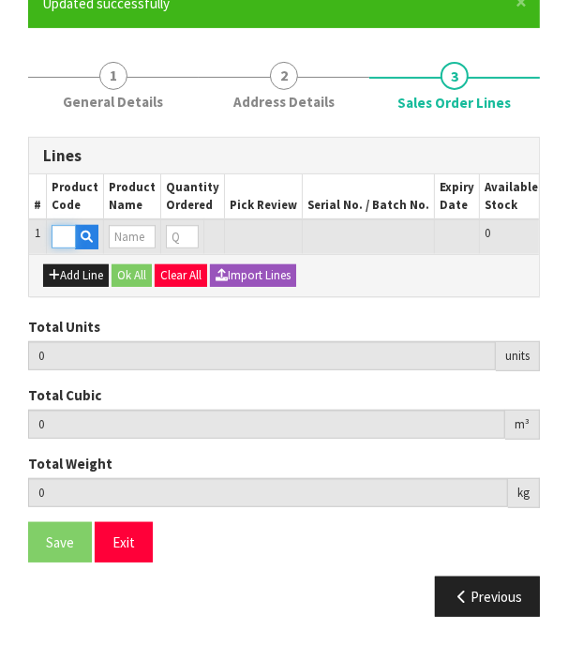
type input "0.000000"
type input "0.000"
type input "ACT284D [PHONE_NUMBER]"
type input "0"
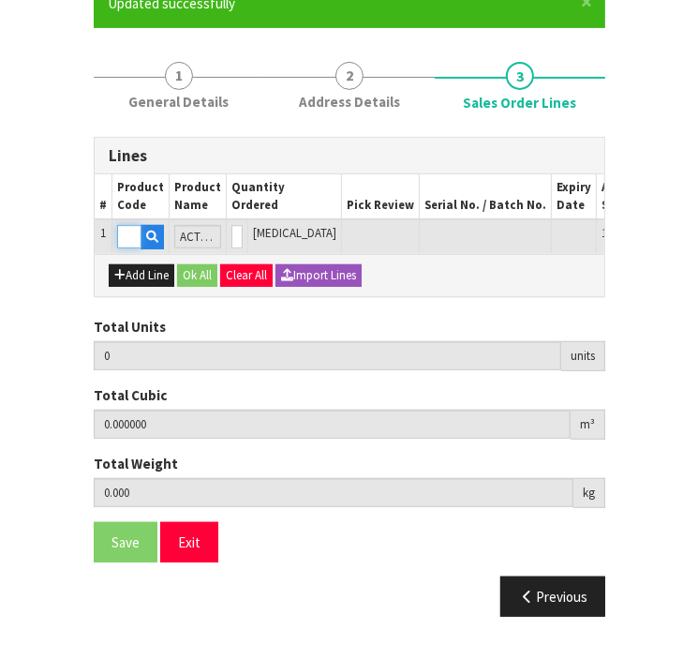
scroll to position [281, 0]
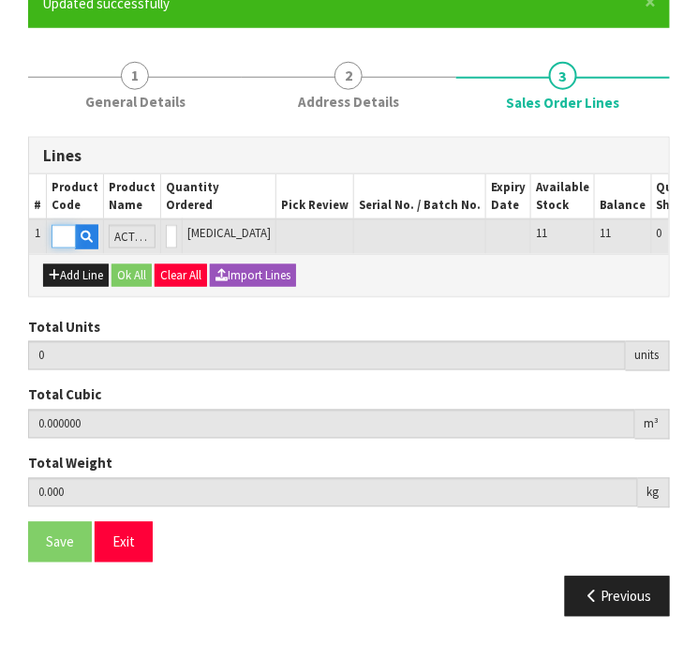
type input "NU07-0003-1101"
click at [120, 176] on th "Product Name" at bounding box center [132, 196] width 57 height 45
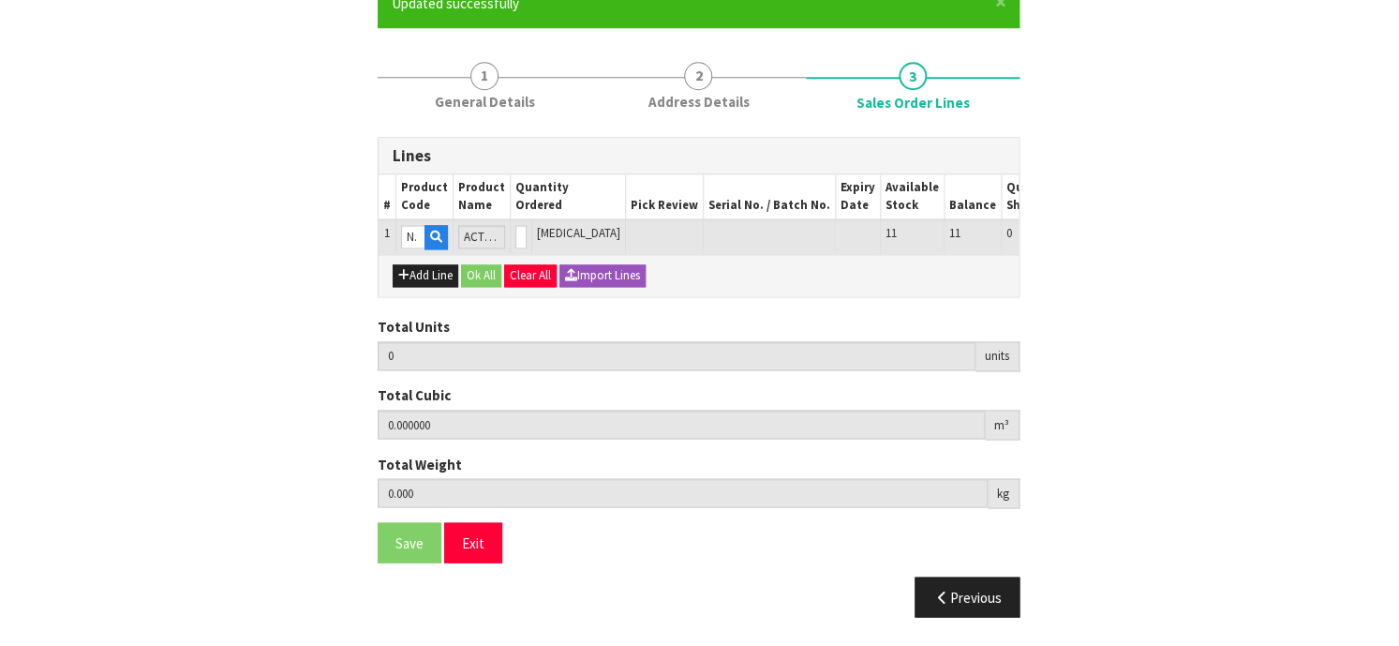
scroll to position [31, 0]
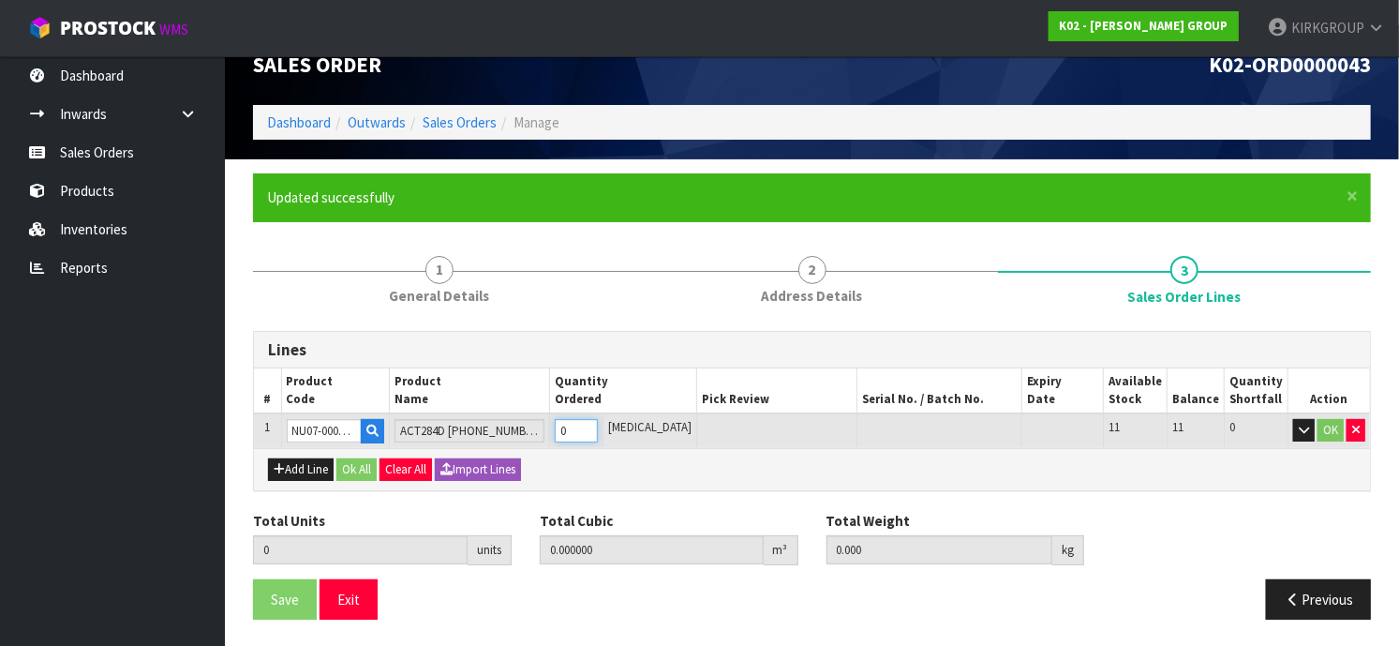
click at [598, 435] on input "0" at bounding box center [576, 430] width 43 height 23
type input "1"
type input "0.6776"
type input "141"
type input "1"
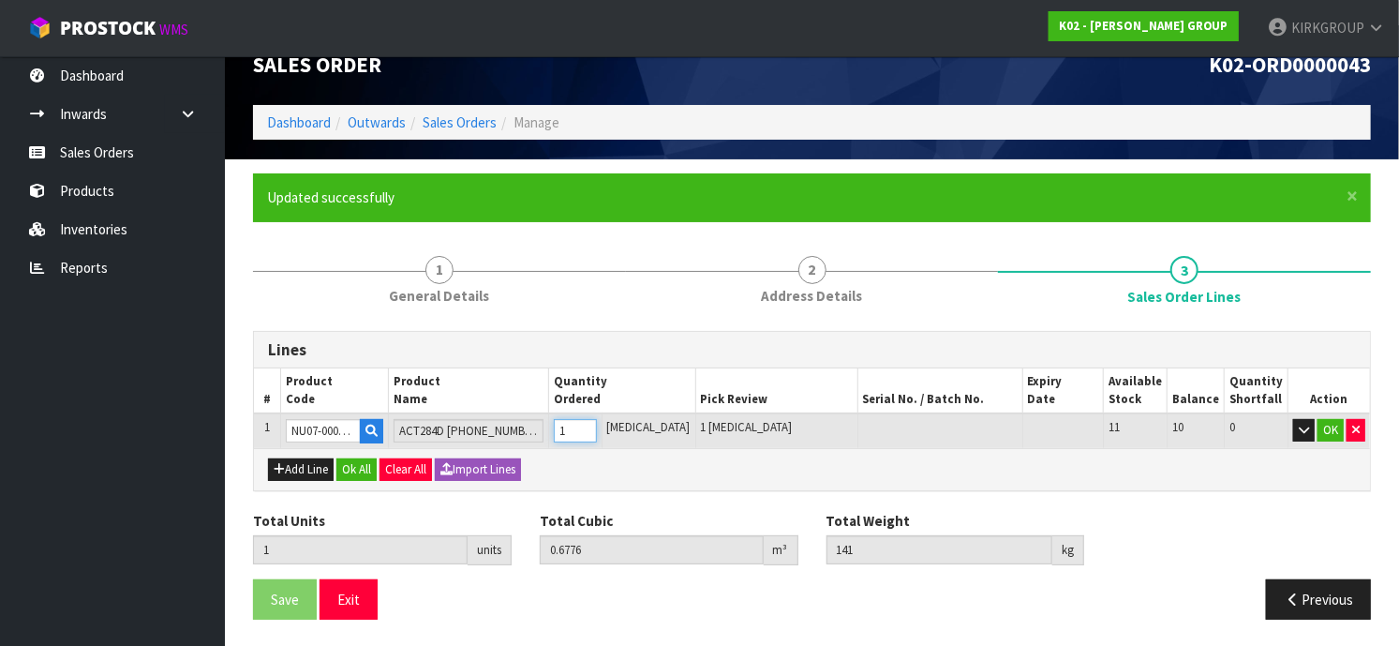
click at [597, 426] on input "1" at bounding box center [575, 430] width 43 height 23
type input "2"
type input "1.3552"
type input "282"
type input "2"
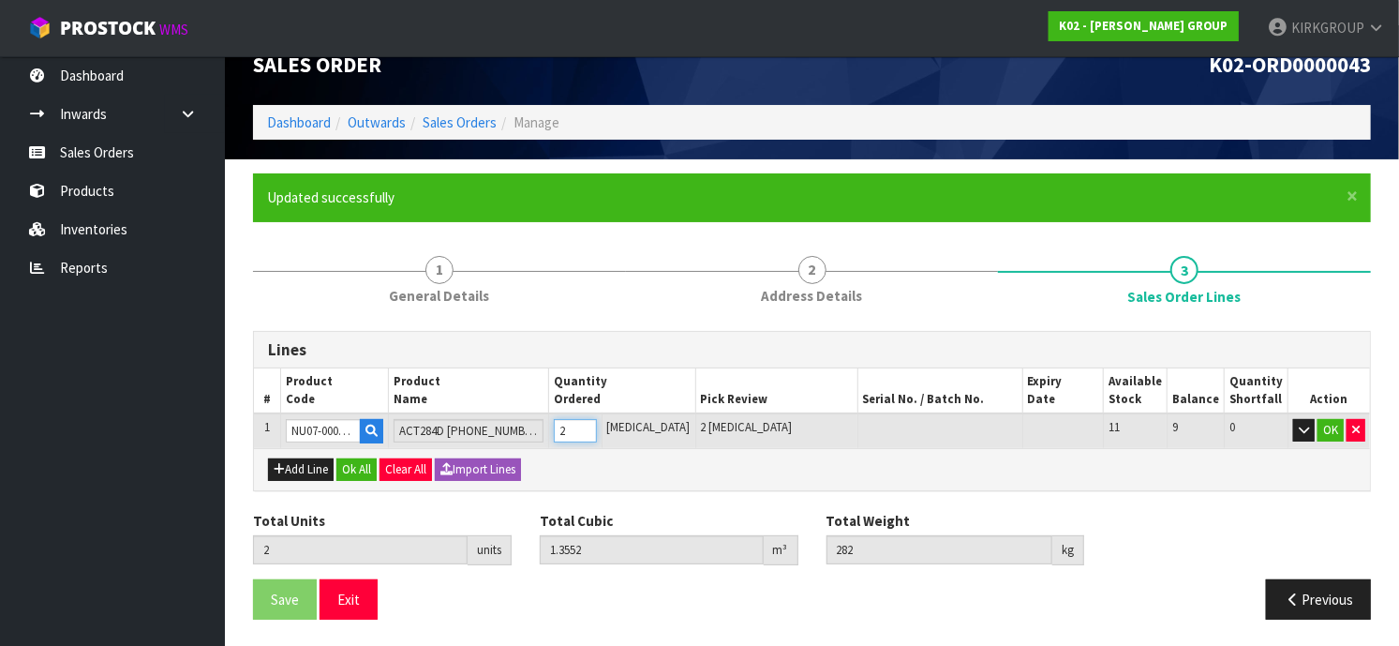
click at [597, 426] on input "2" at bounding box center [575, 430] width 43 height 23
type input "3"
type input "2.0328"
type input "423"
type input "3"
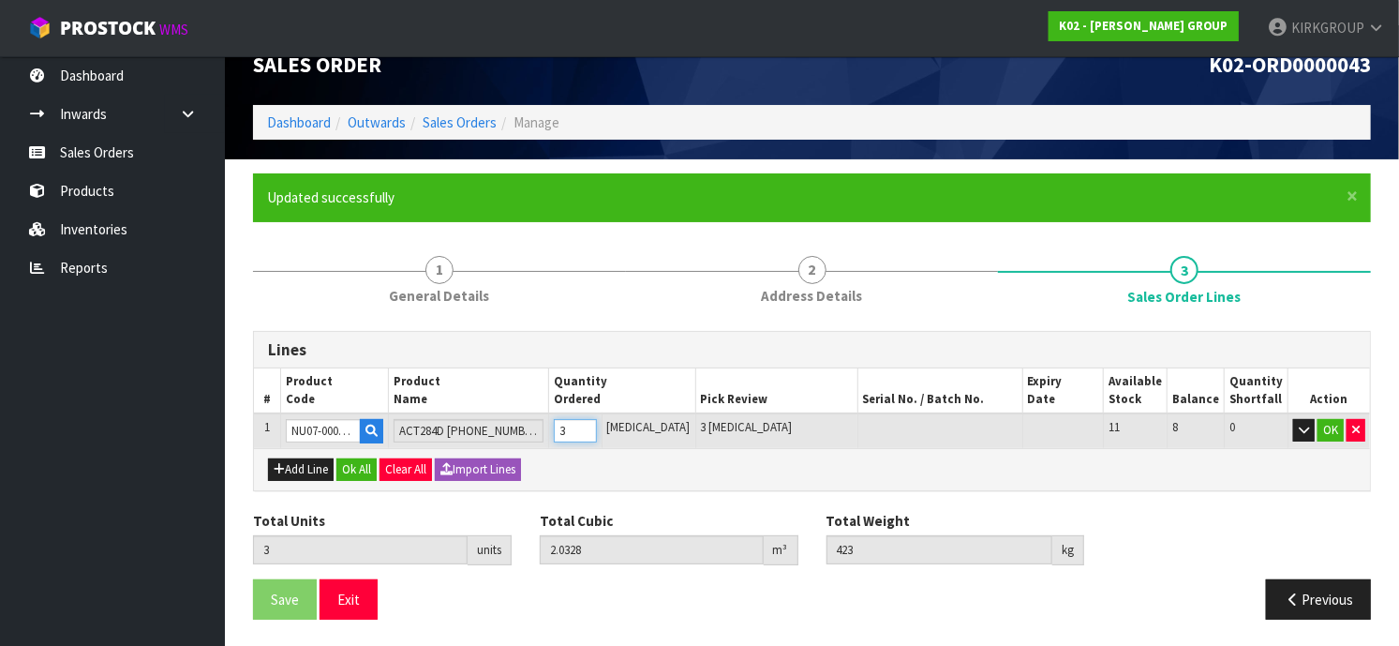
click at [597, 424] on input "3" at bounding box center [575, 430] width 43 height 23
click at [298, 469] on button "Add Line" at bounding box center [301, 469] width 66 height 22
type input "0"
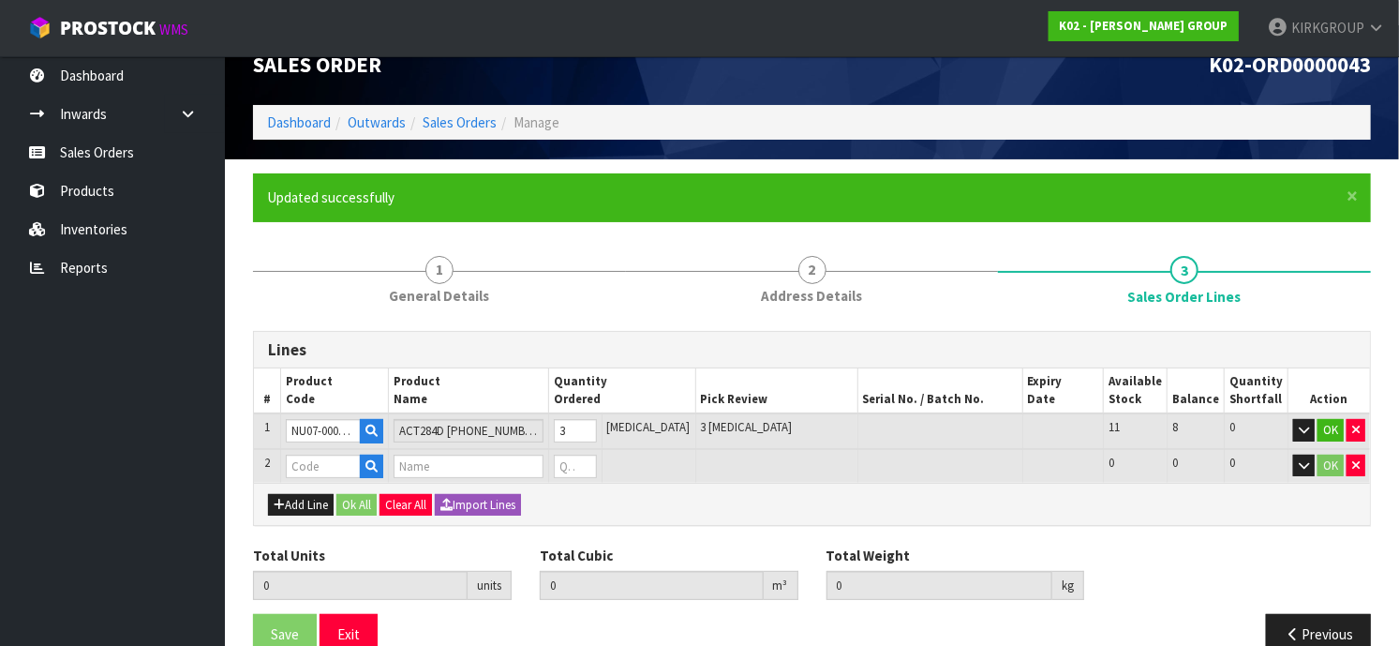
click at [965, 489] on div "Add Line Ok All Clear All Import Lines" at bounding box center [812, 504] width 1116 height 42
click at [317, 462] on input "text" at bounding box center [323, 466] width 75 height 23
paste input "NU41-0002-1101"
type input "NU41-0002-1101"
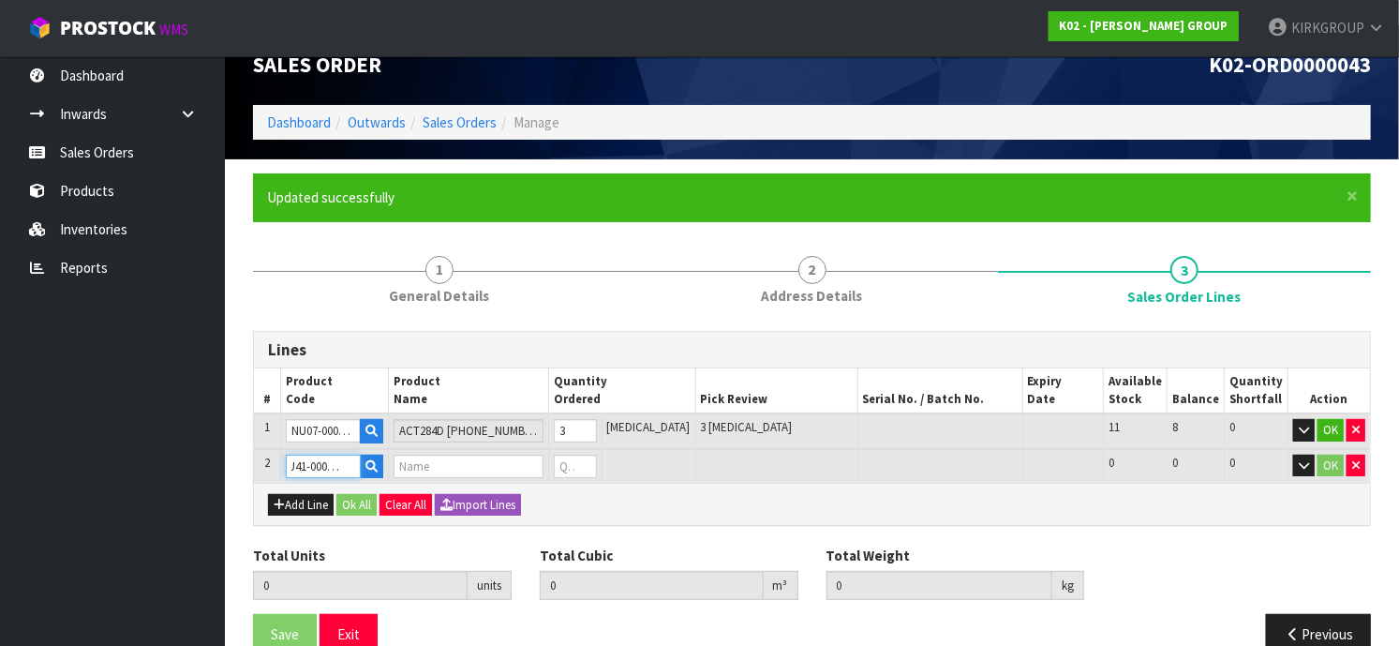
type input "3"
type input "2.0328"
type input "423"
type input "NEFD 45 50*80 - 12 SHTS"
type input "0"
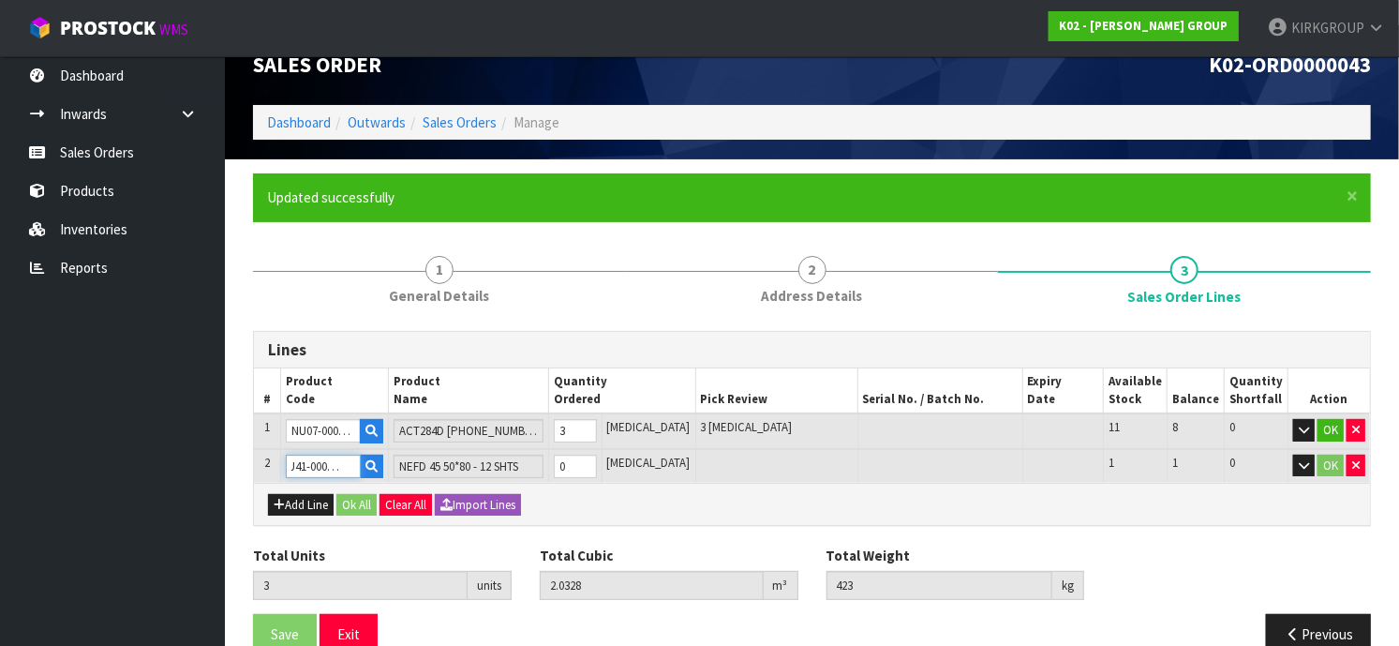
type input "NU41-0002-1101"
type input "4"
type input "2.338"
type input "487"
type input "1"
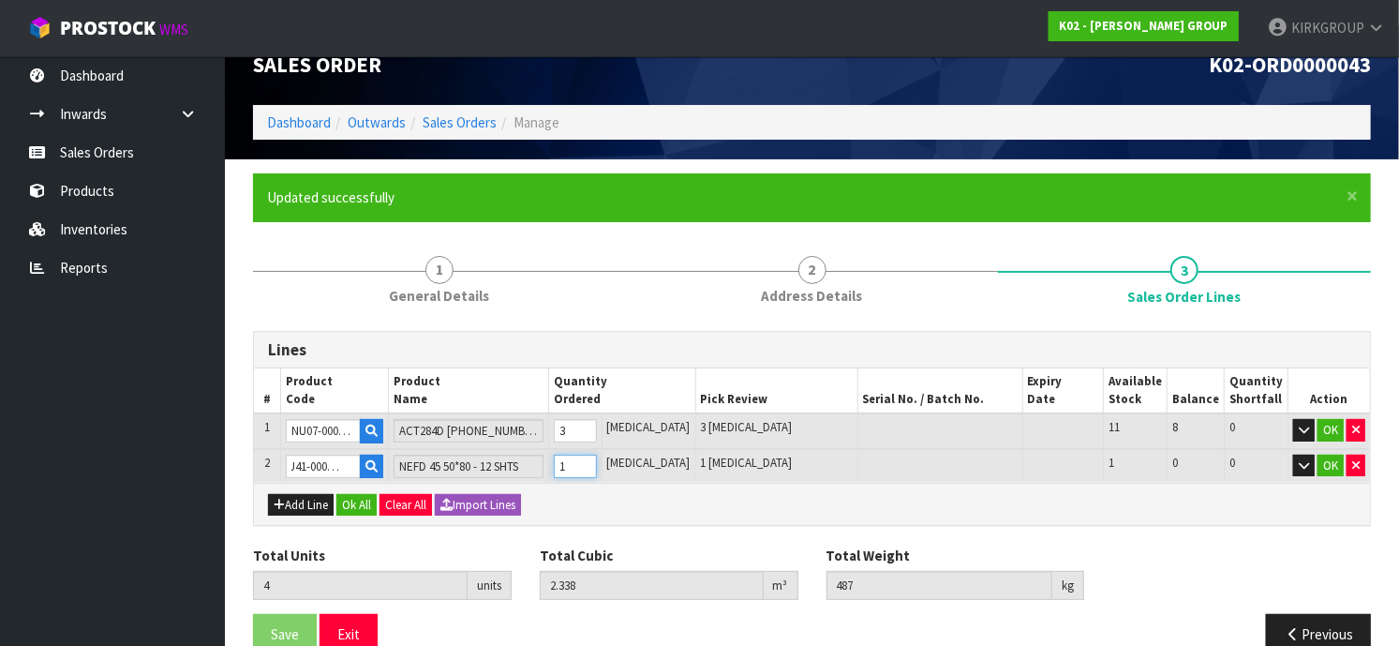
click at [597, 457] on input "1" at bounding box center [575, 466] width 43 height 23
click at [290, 498] on button "Add Line" at bounding box center [301, 505] width 66 height 22
type input "0"
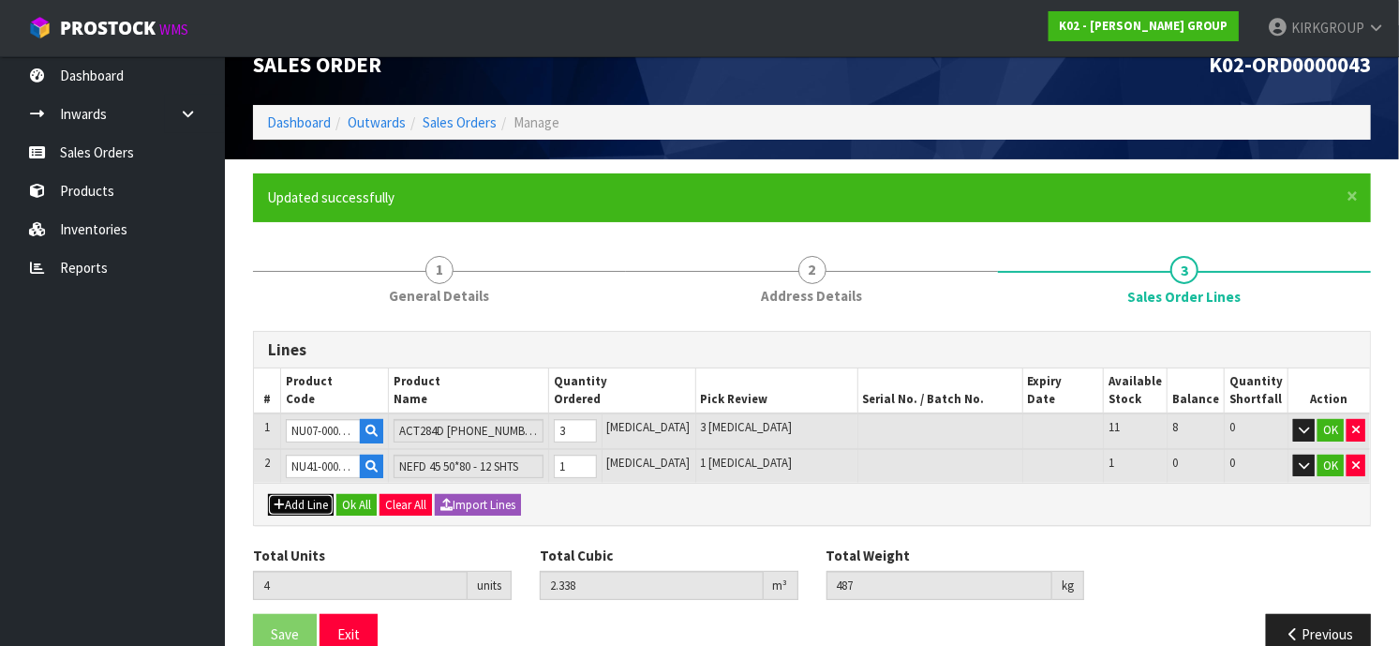
type input "0"
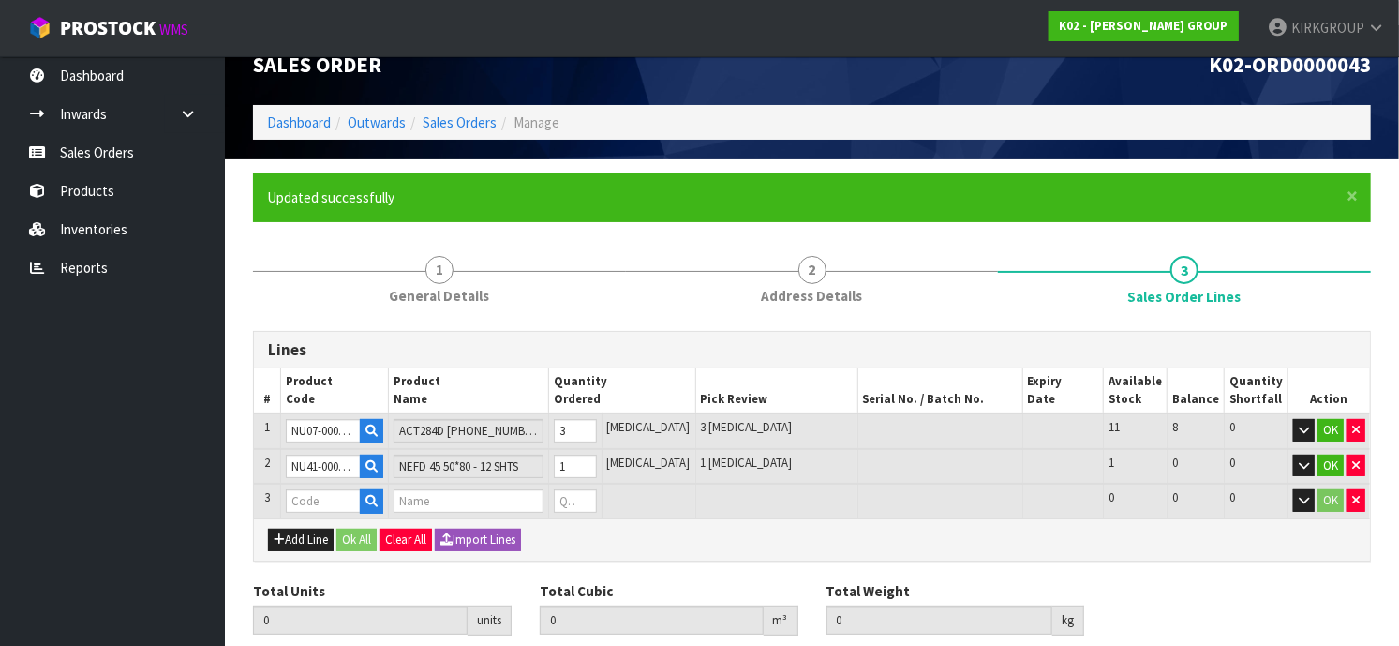
click at [1198, 572] on div "Lines # Product Code Product Name Quantity Ordered Pick Review Serial No. / Bat…" at bounding box center [812, 518] width 1118 height 374
click at [315, 496] on input "text" at bounding box center [323, 500] width 75 height 23
paste input "NU50-0002-1101"
type input "NU50-0002-1101"
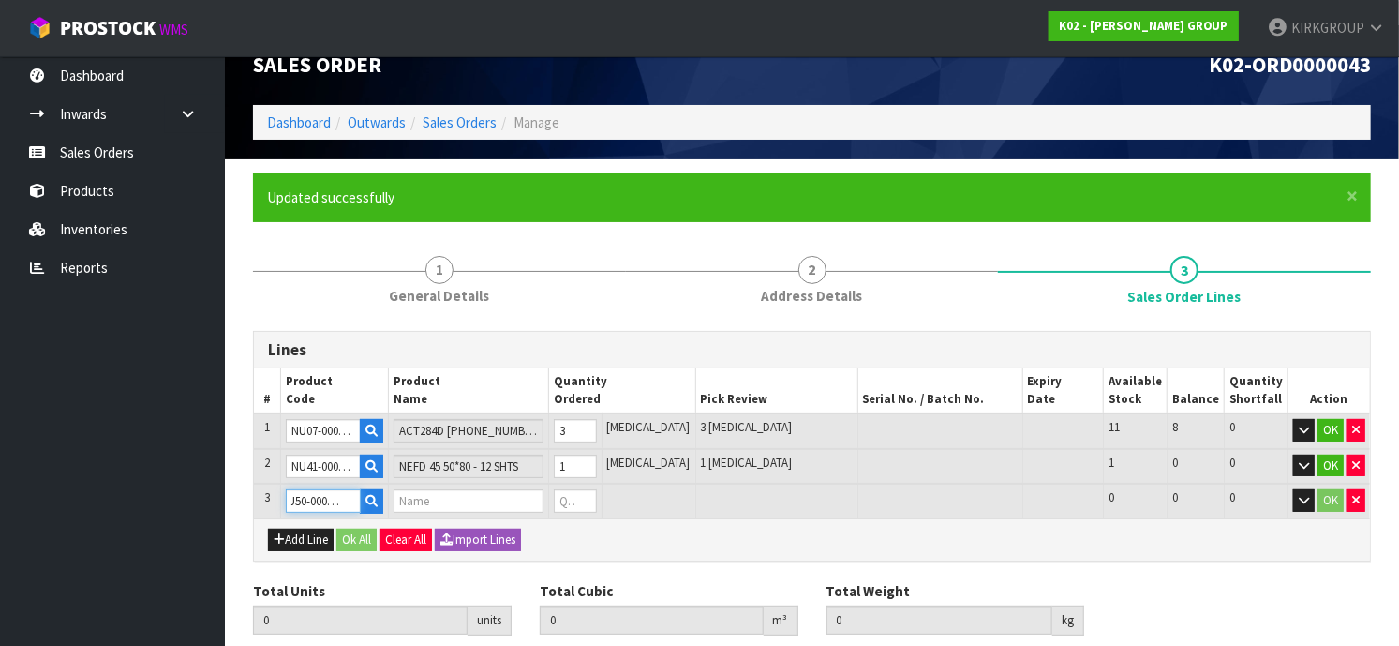
type input "4"
type input "2.338"
type input "487"
type input "FAC284D [PHONE_NUMBER]"
type input "0"
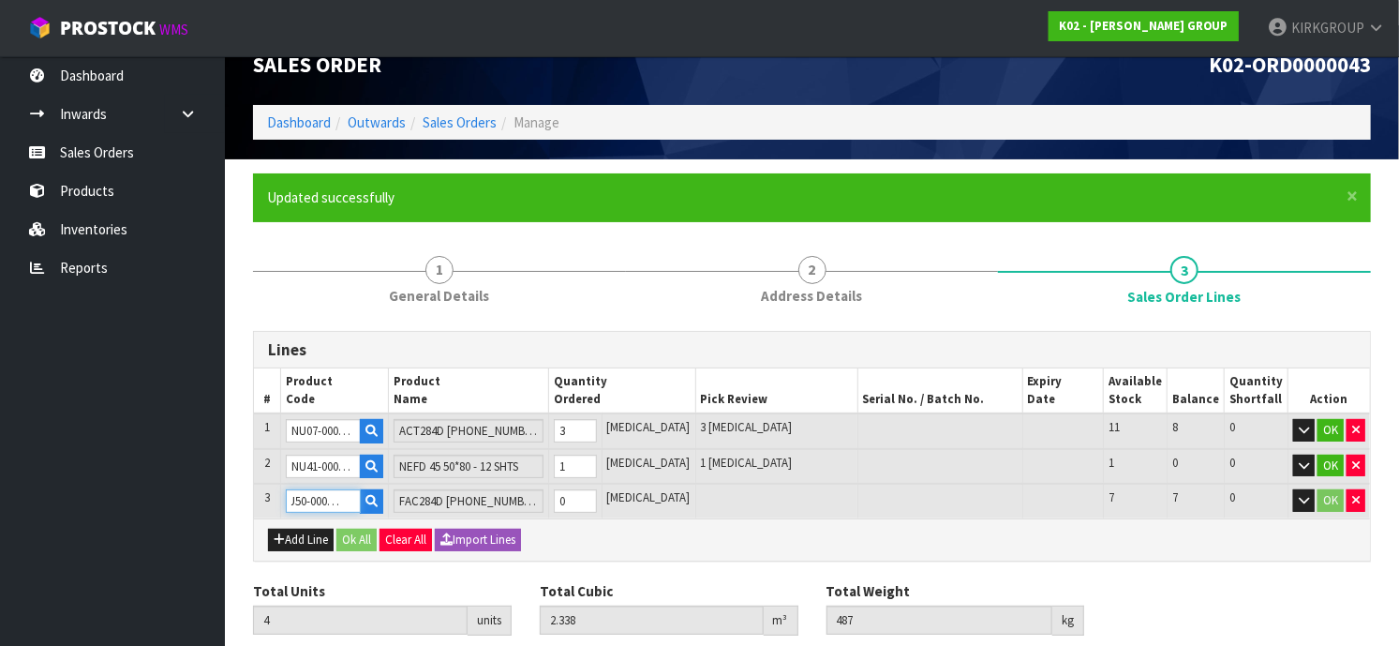
type input "NU50-0002-1101"
type input "5"
type input "2.64538"
type input "588"
type input "1"
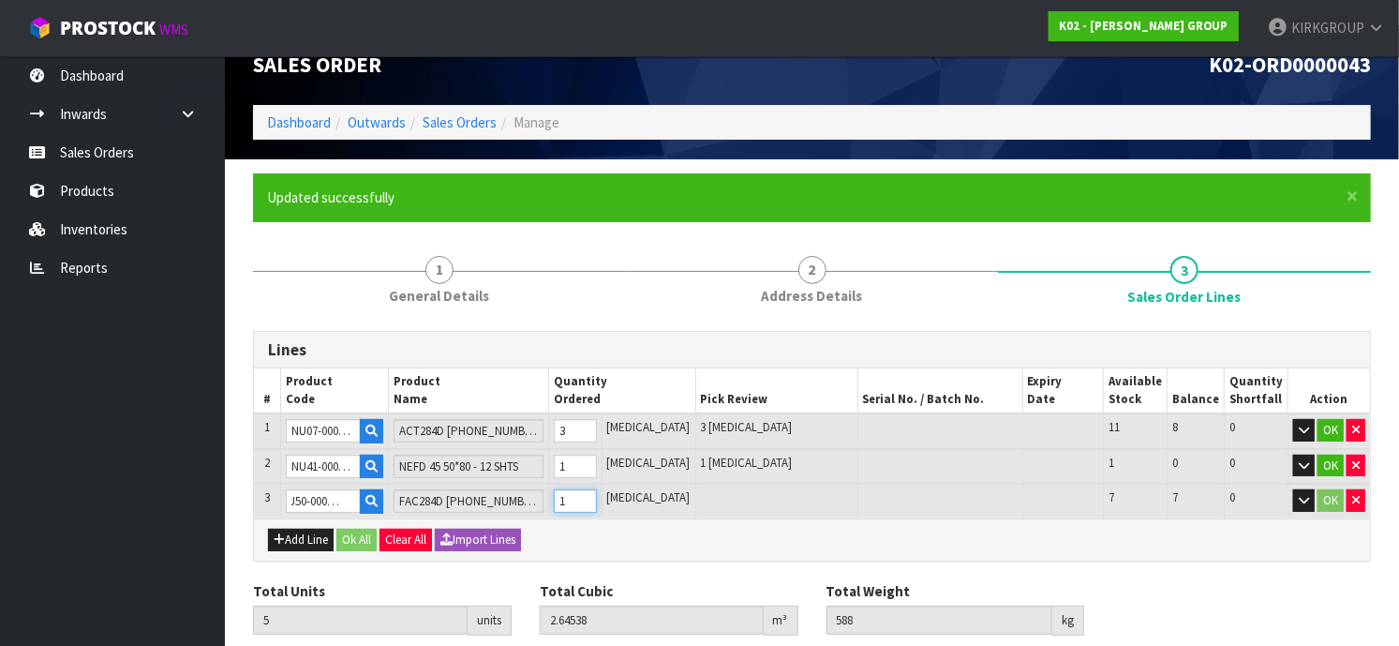
click at [597, 494] on input "1" at bounding box center [575, 500] width 43 height 23
type input "6"
type input "2.95276"
type input "689"
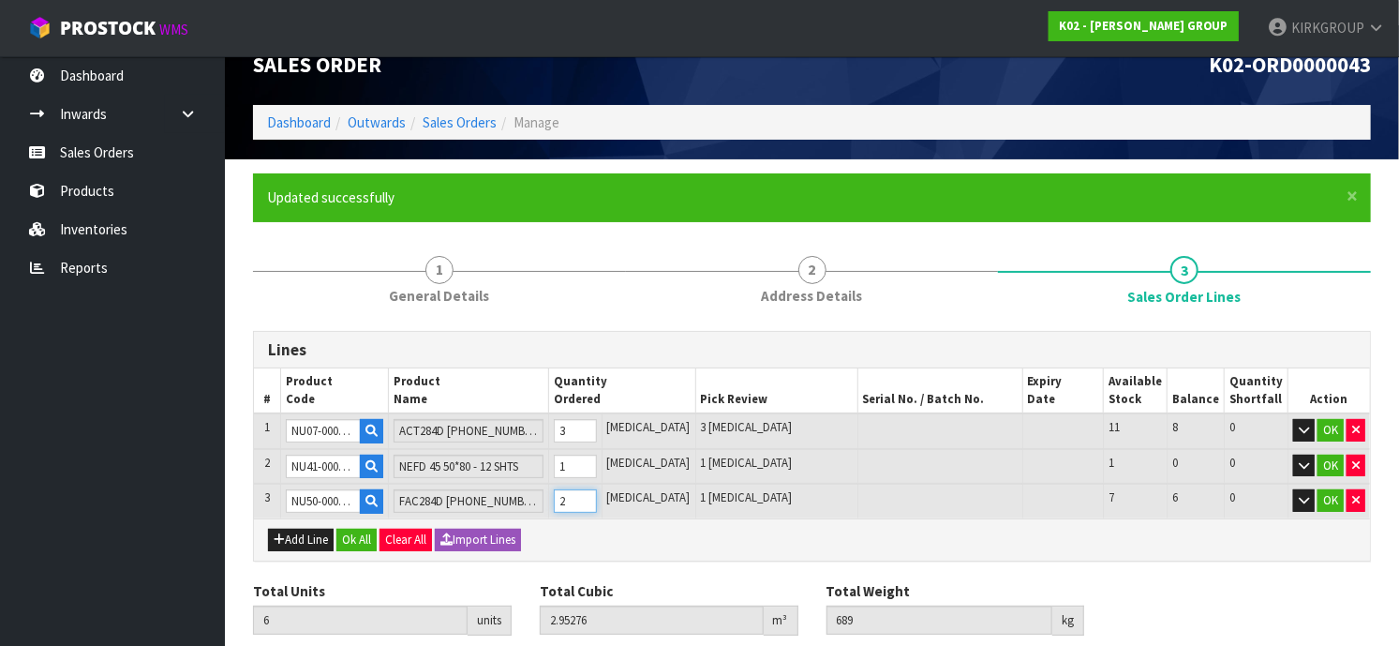
type input "2"
click at [597, 494] on input "2" at bounding box center [575, 500] width 43 height 23
click at [1245, 565] on div "Lines # Product Code Product Name Quantity Ordered Pick Review Serial No. / Bat…" at bounding box center [812, 518] width 1118 height 374
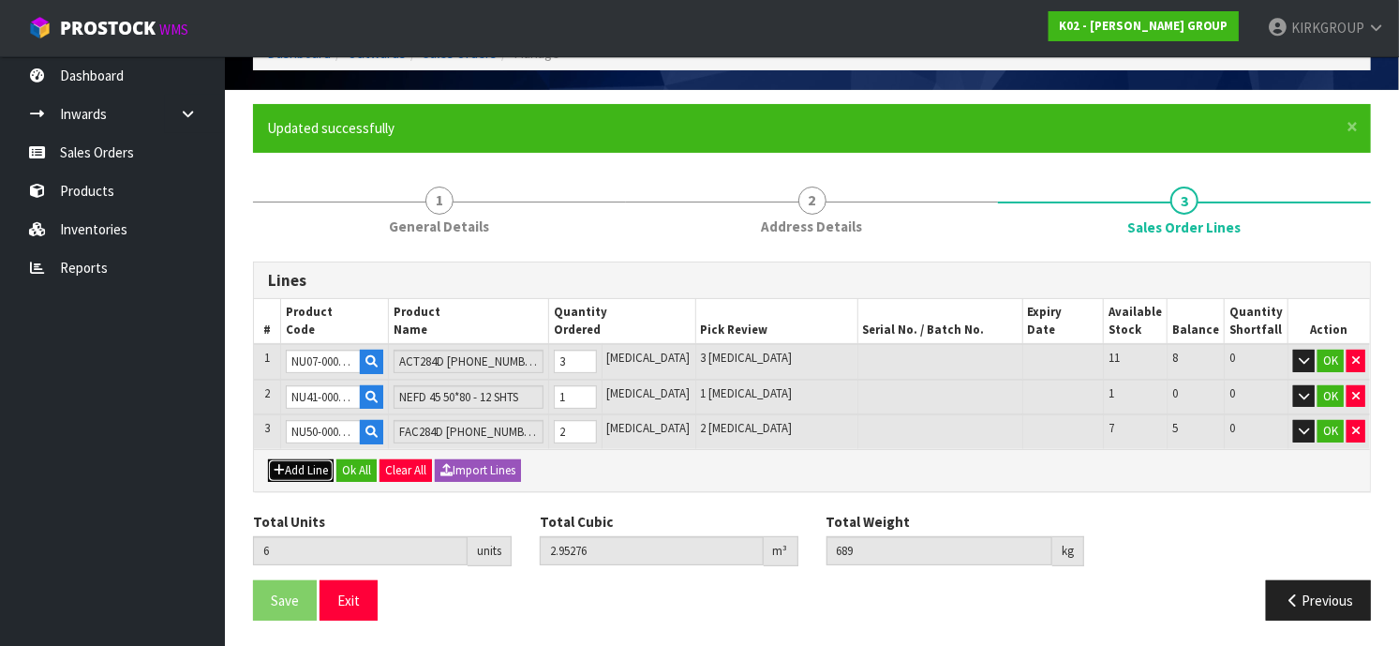
click at [305, 473] on button "Add Line" at bounding box center [301, 470] width 66 height 22
type input "0"
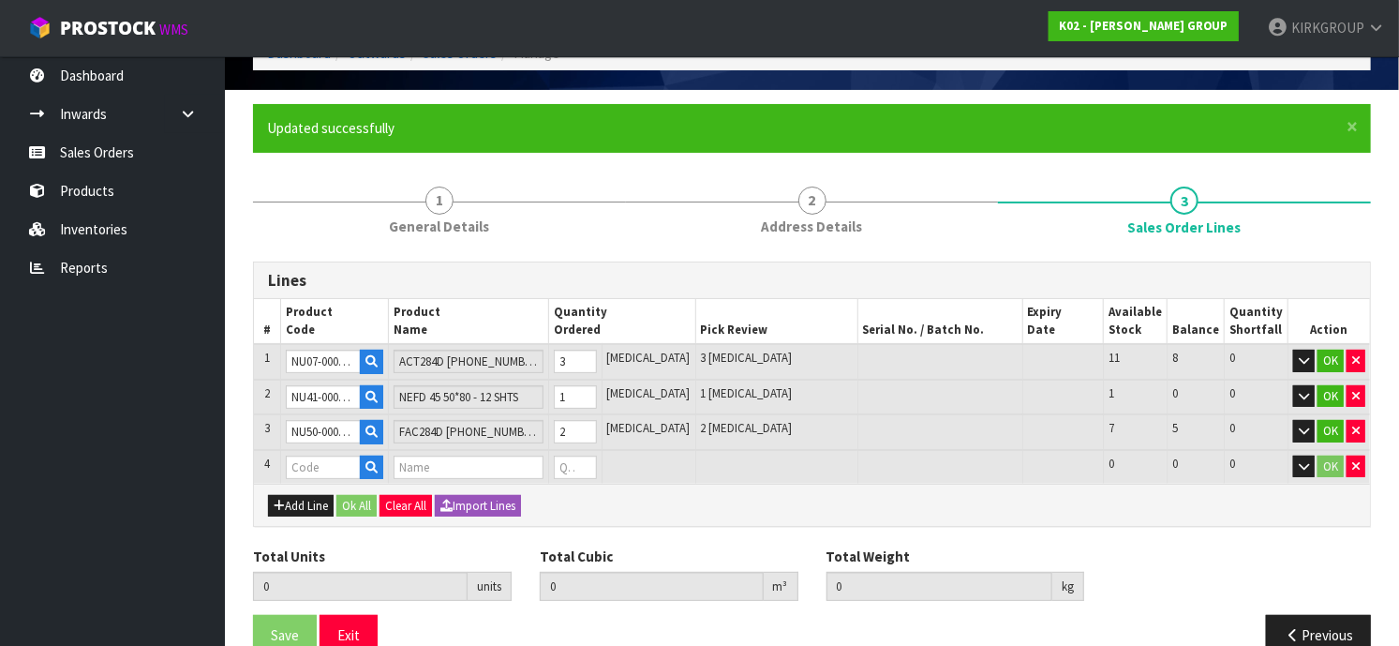
click at [1255, 504] on div "Add Line Ok All Clear All Import Lines" at bounding box center [812, 505] width 1116 height 42
click at [317, 467] on input "text" at bounding box center [323, 467] width 75 height 23
paste input "NU52-0005-1101"
type input "NU52-0005-1101"
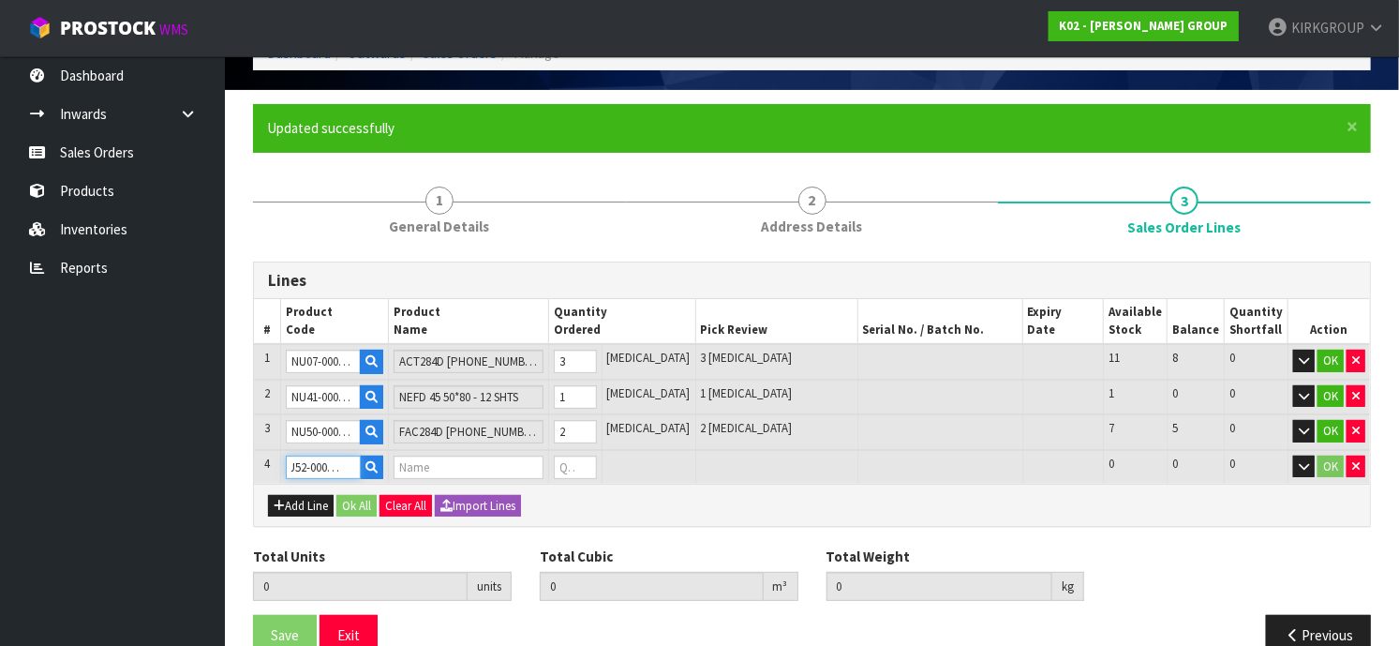
type input "6"
type input "2.95276"
type input "689"
type input "FAC 155 50*65 - 8 SHTS"
type input "0"
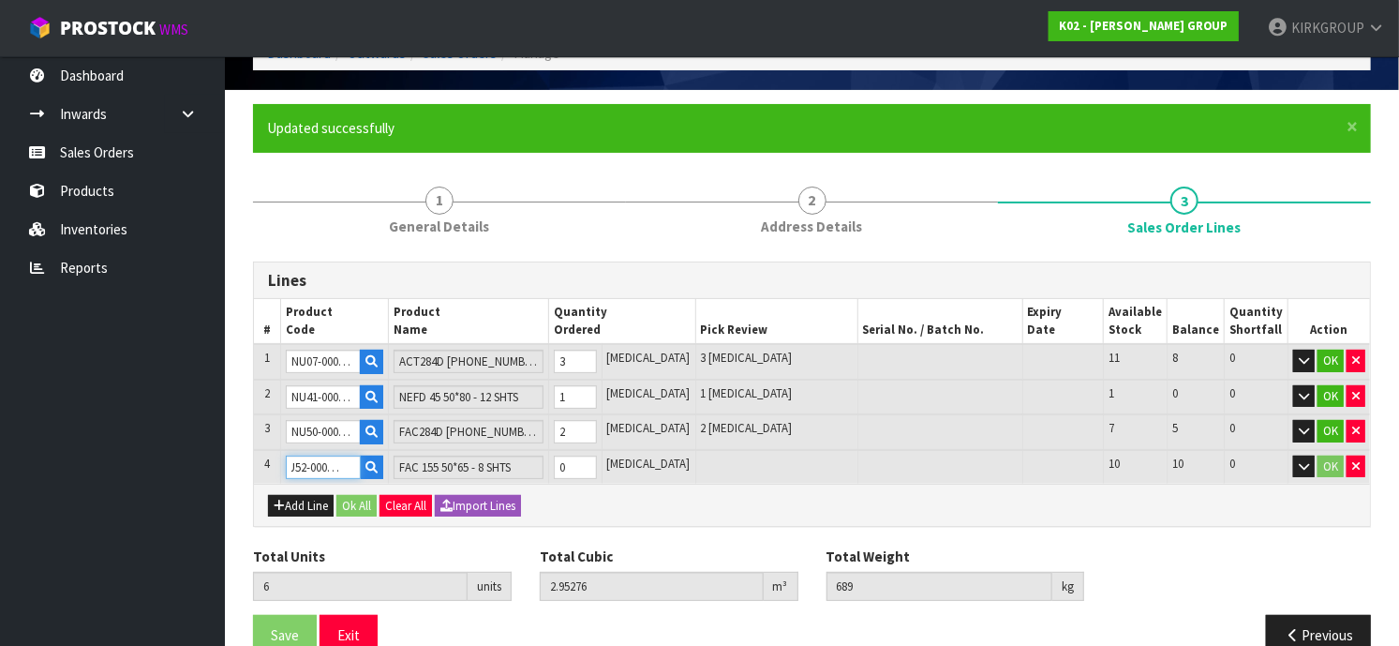
type input "NU52-0005-1101"
click at [597, 463] on input "0" at bounding box center [575, 467] width 43 height 23
drag, startPoint x: 597, startPoint y: 458, endPoint x: 570, endPoint y: 458, distance: 27.2
click at [570, 458] on tr "4 NU52-0005-1101 FAC 155 50*65 - 8 SHTS 0 [MEDICAL_DATA] 10 10 0 OK" at bounding box center [812, 467] width 1116 height 35
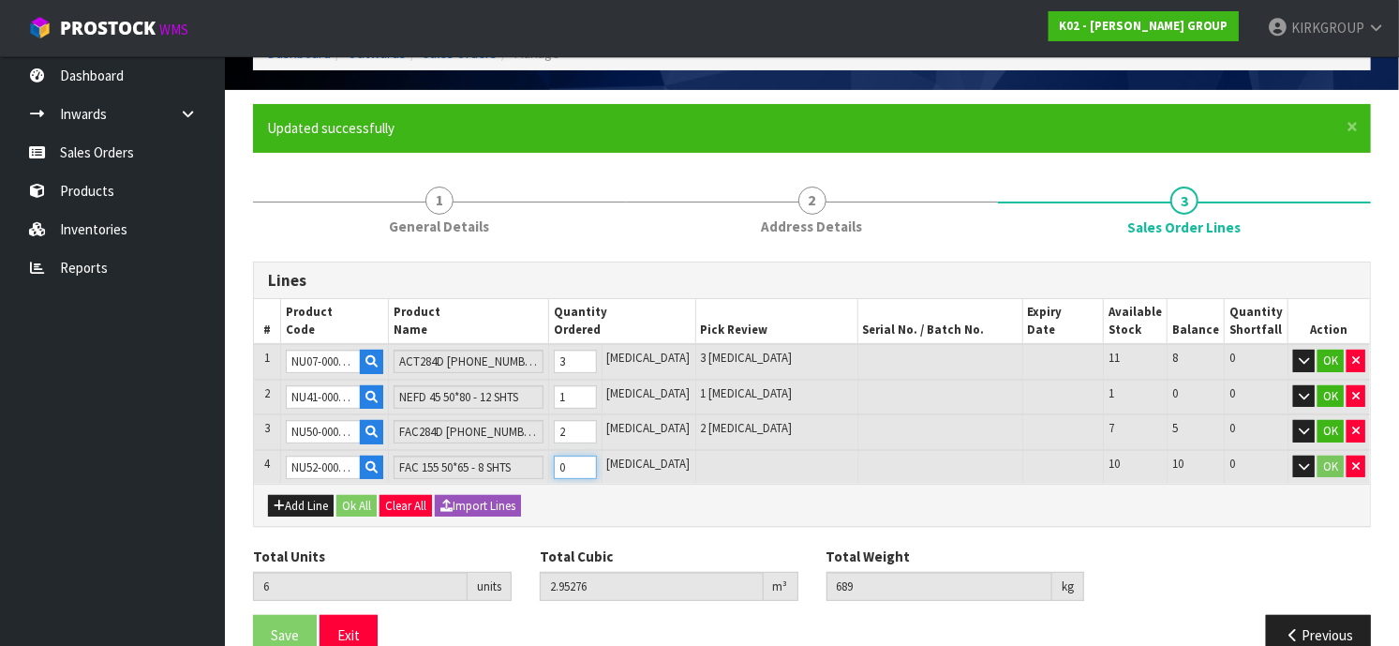
click at [597, 456] on input "0" at bounding box center [575, 467] width 43 height 23
type input "7"
type input "3.20476"
type input "772"
type input "1"
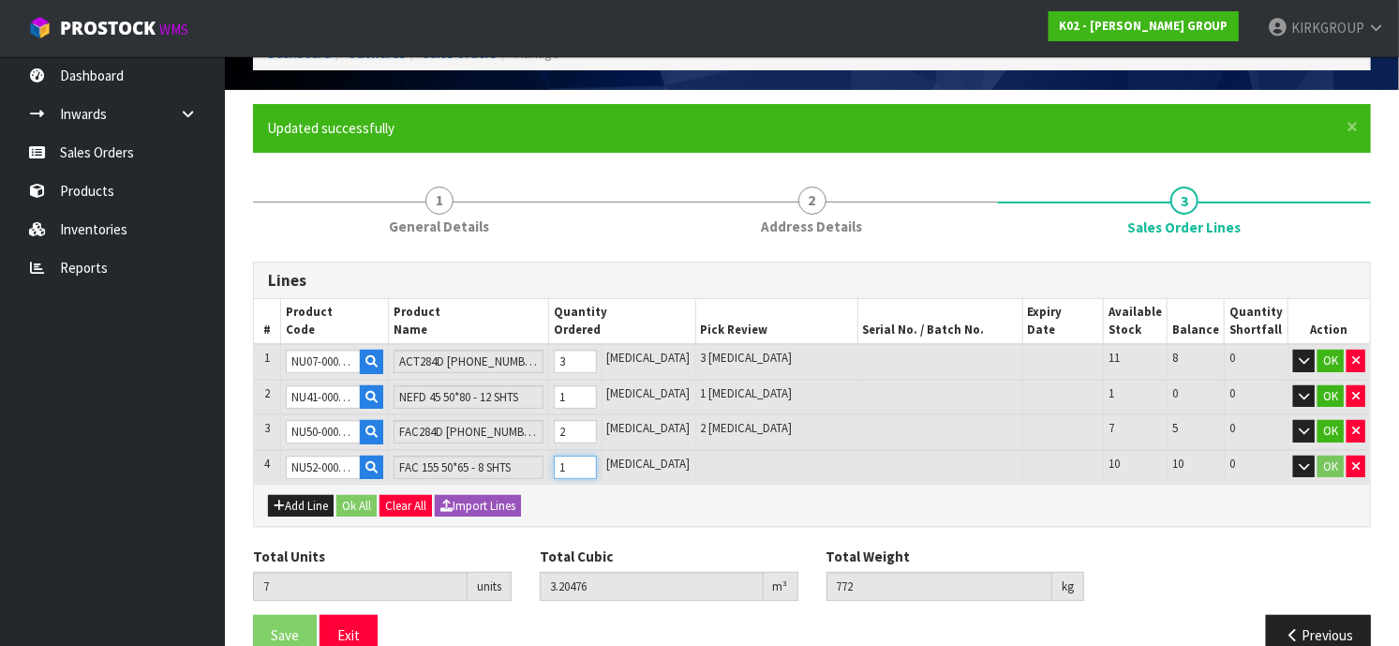
click at [597, 456] on input "1" at bounding box center [575, 467] width 43 height 23
type input "8"
type input "3.45676"
type input "855"
type input "2"
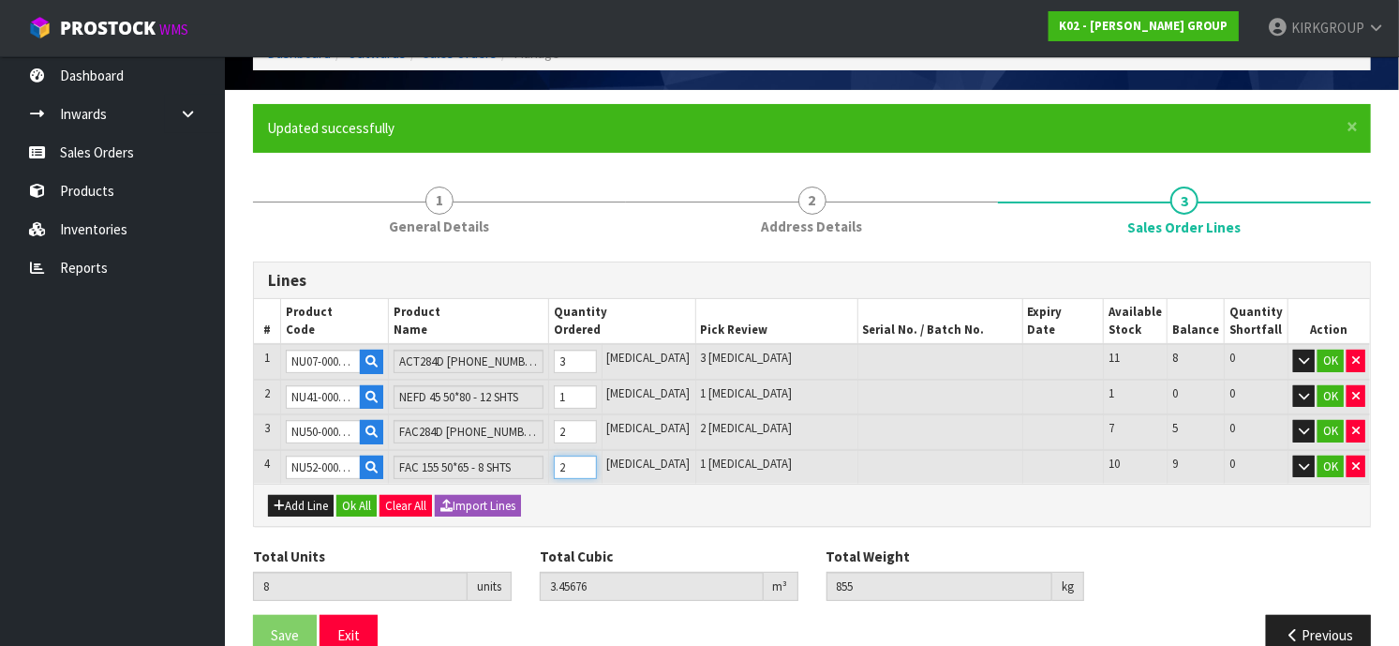
click at [597, 456] on input "2" at bounding box center [575, 467] width 43 height 23
type input "9"
type input "3.70876"
type input "938"
type input "3"
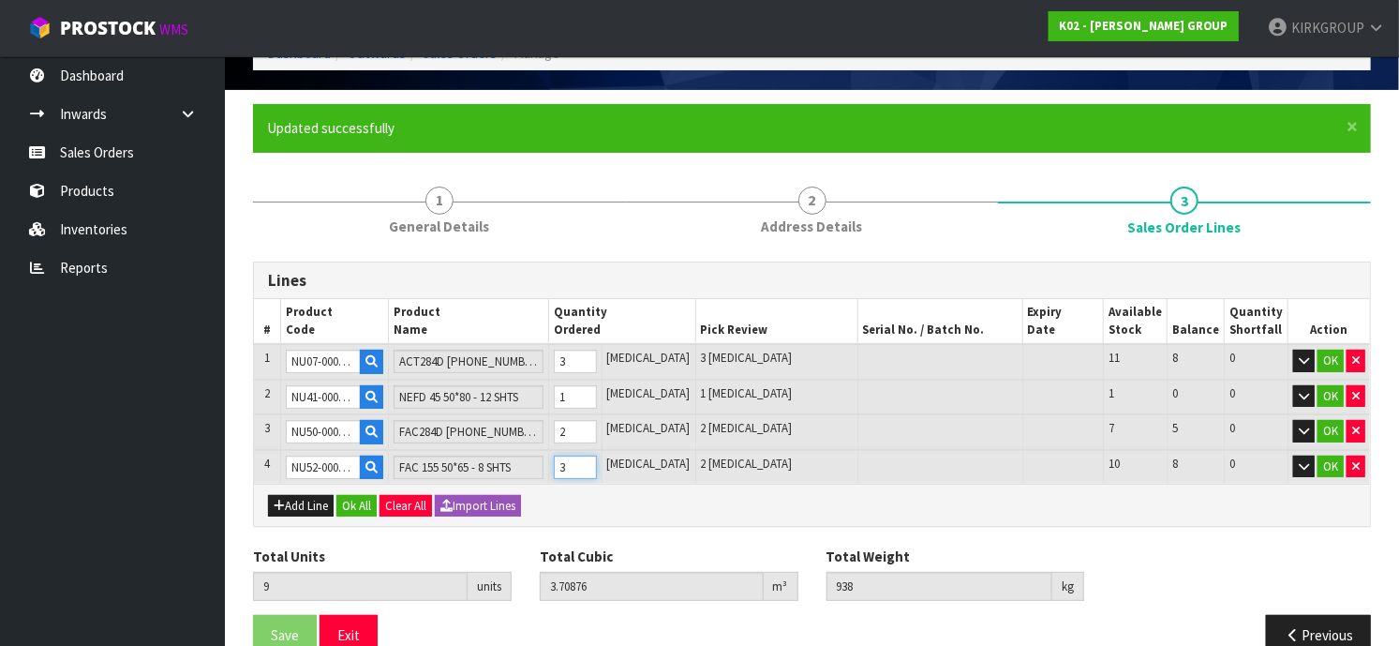
click at [597, 456] on input "3" at bounding box center [575, 467] width 43 height 23
type input "10"
type input "3.96076"
type input "1021"
type input "4"
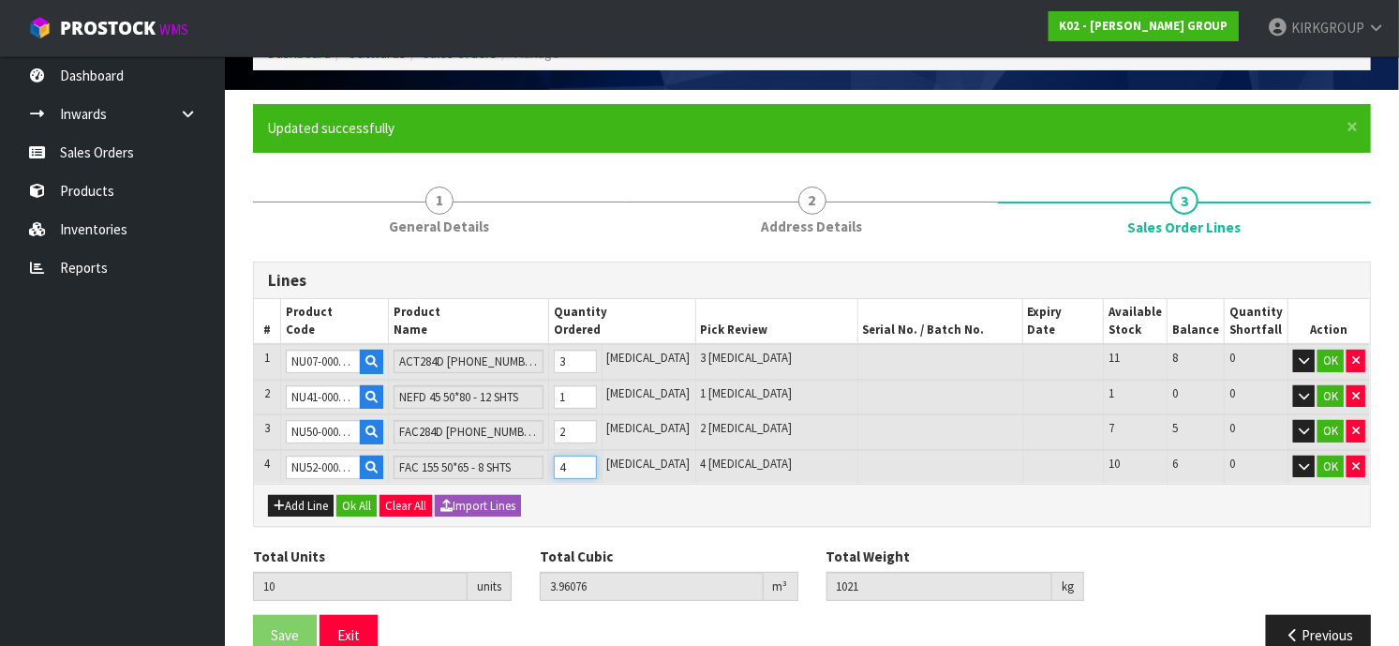
click at [597, 456] on input "4" at bounding box center [575, 467] width 43 height 23
type input "11"
type input "4.21276"
type input "1104"
type input "5"
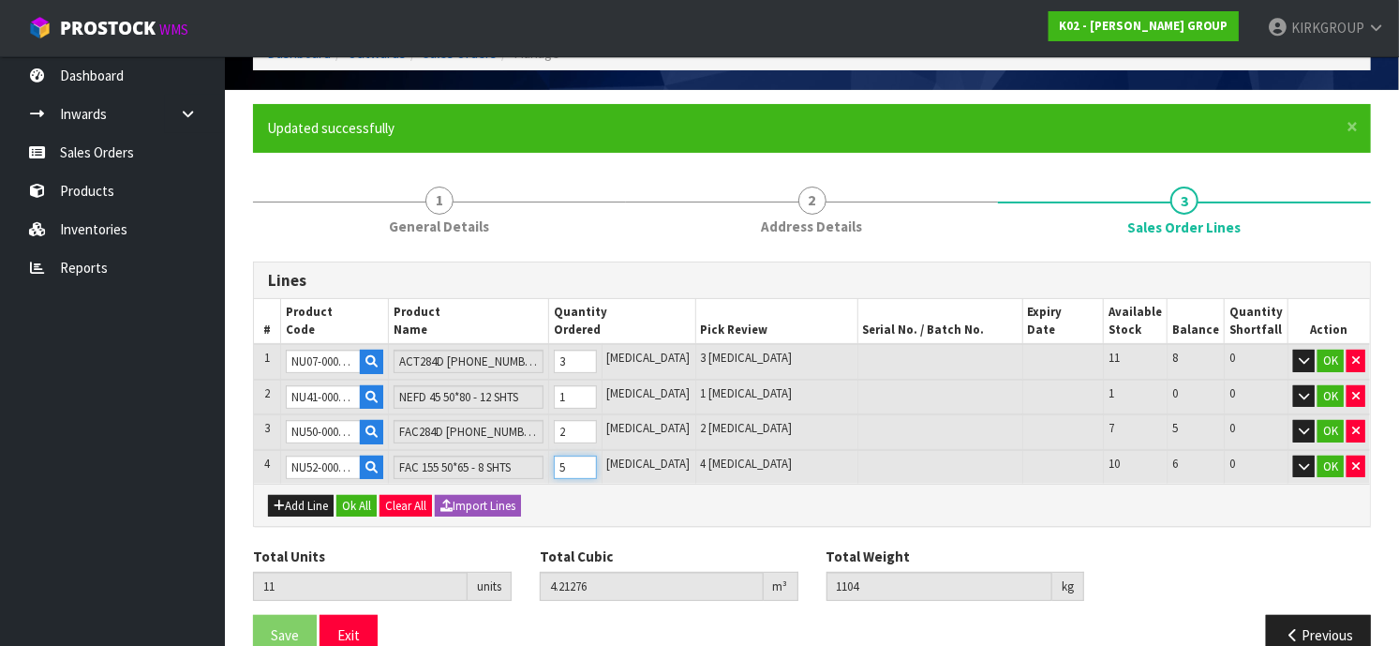
click at [597, 456] on input "5" at bounding box center [575, 467] width 43 height 23
type input "12"
type input "4.46476"
type input "1187"
type input "6"
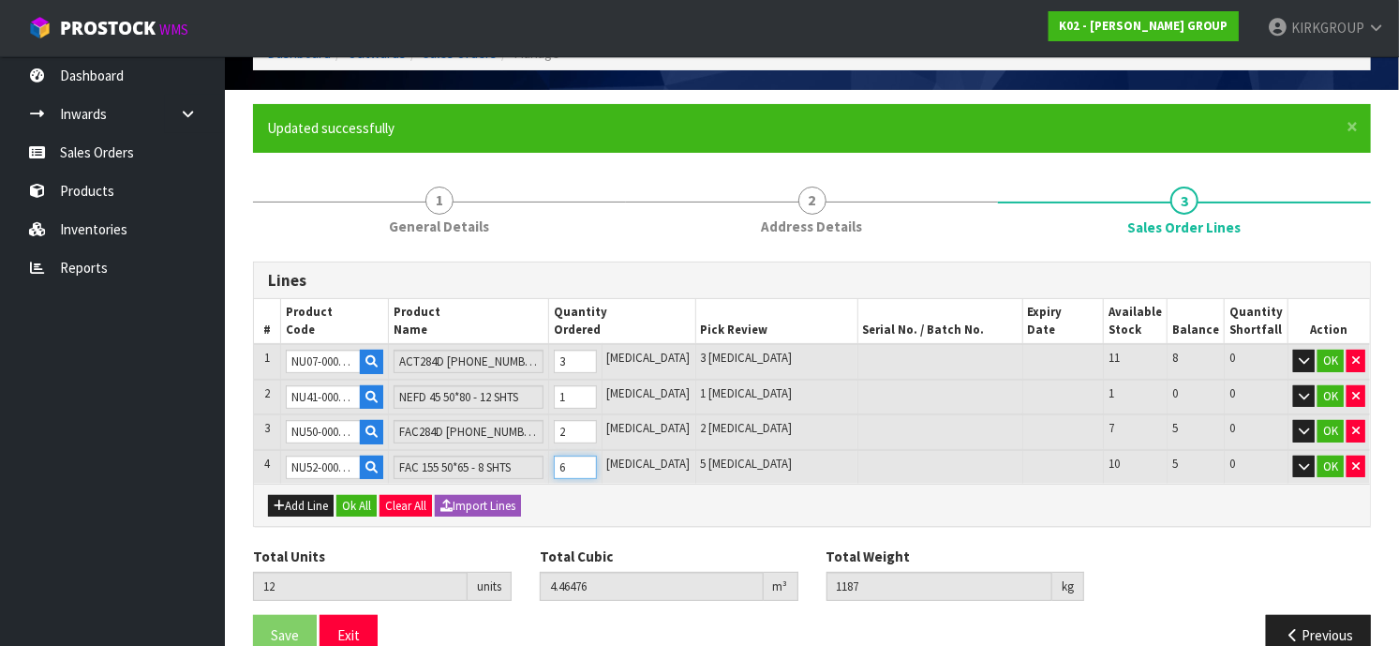
click at [597, 456] on input "6" at bounding box center [575, 467] width 43 height 23
type input "13"
type input "4.71676"
type input "1270"
type input "7"
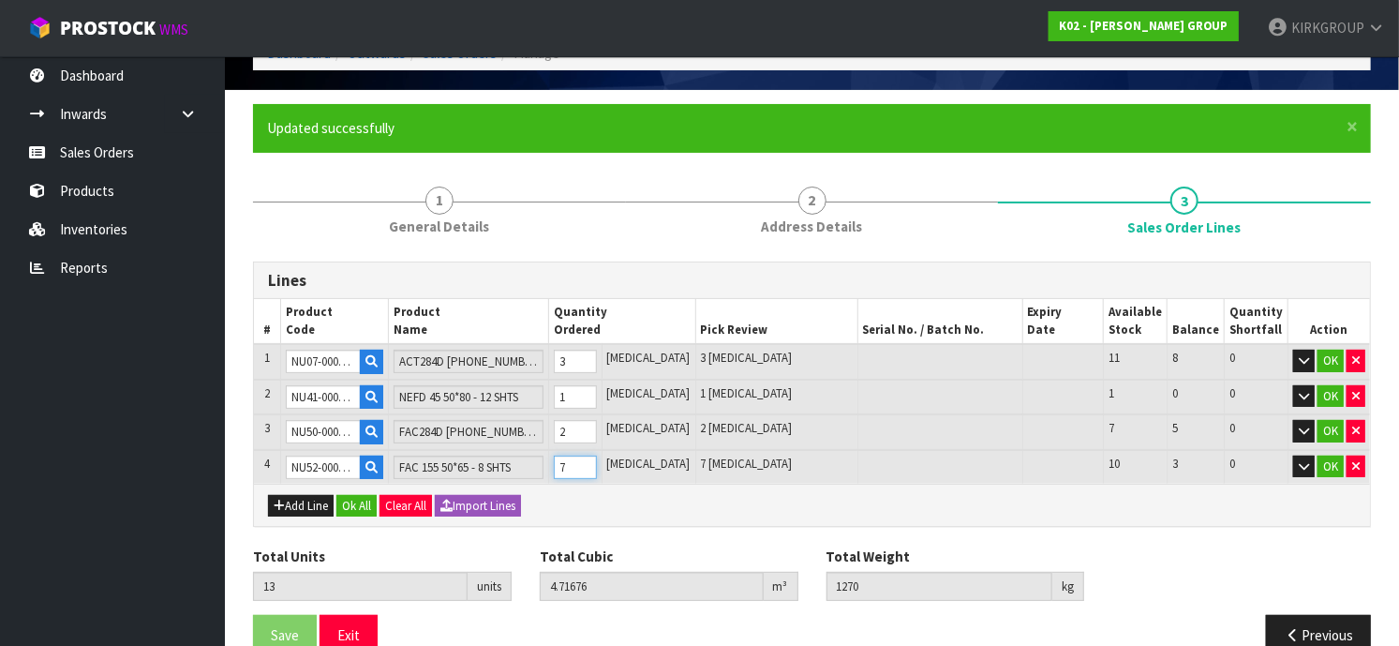
click at [597, 456] on input "7" at bounding box center [575, 467] width 43 height 23
type input "14"
type input "4.96876"
type input "1353"
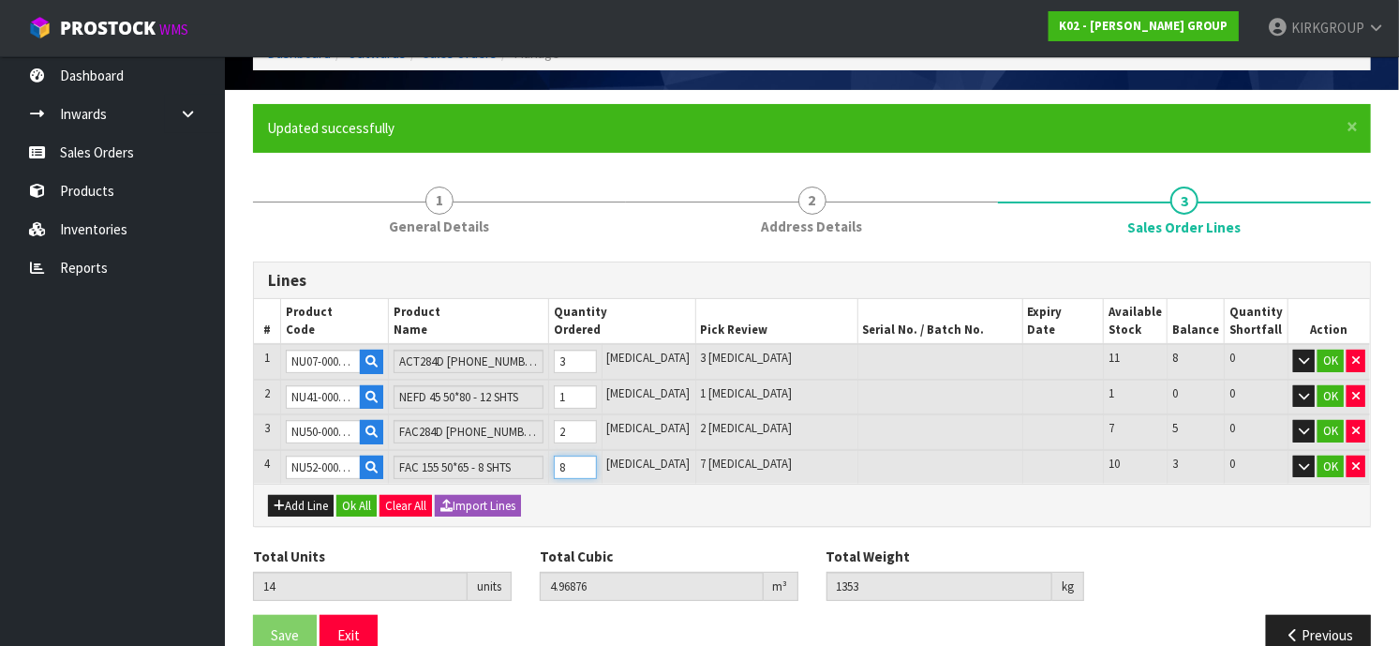
type input "8"
click at [597, 456] on input "8" at bounding box center [575, 467] width 43 height 23
type input "15"
type input "5.22076"
type input "1436"
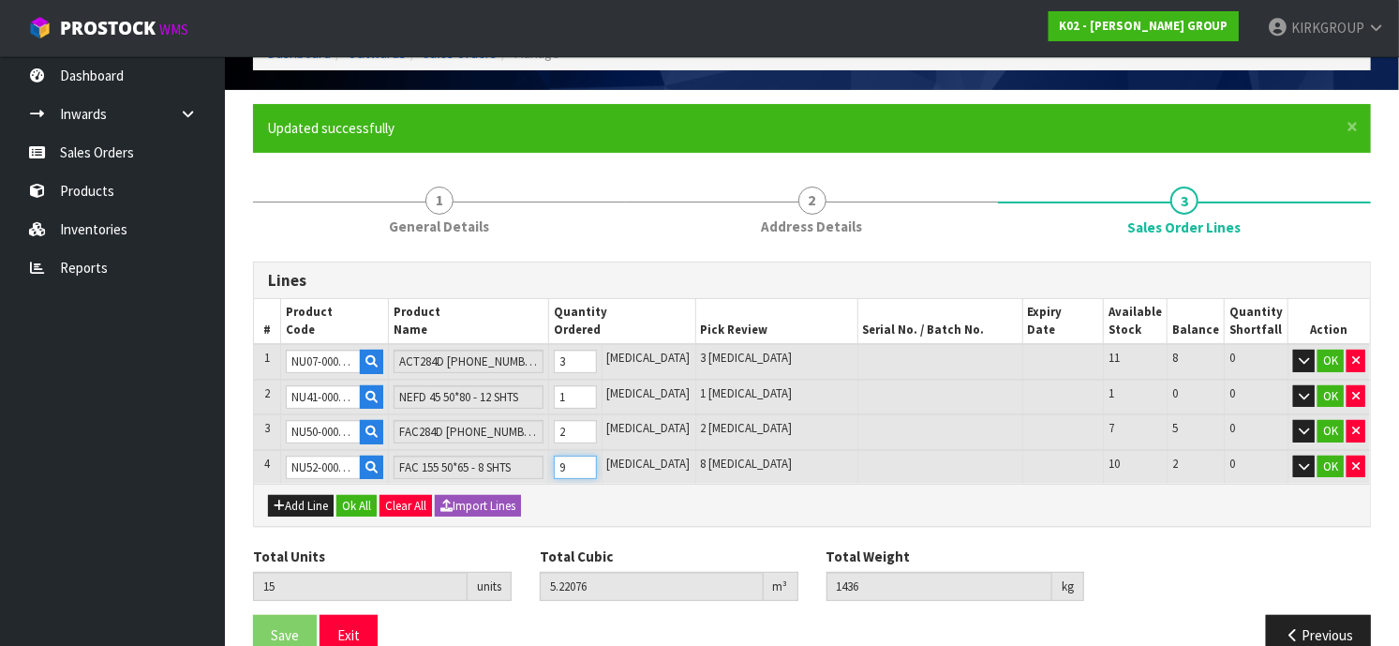
type input "9"
click at [597, 456] on input "9" at bounding box center [575, 467] width 43 height 23
type input "16"
type input "5.47276"
type input "1519"
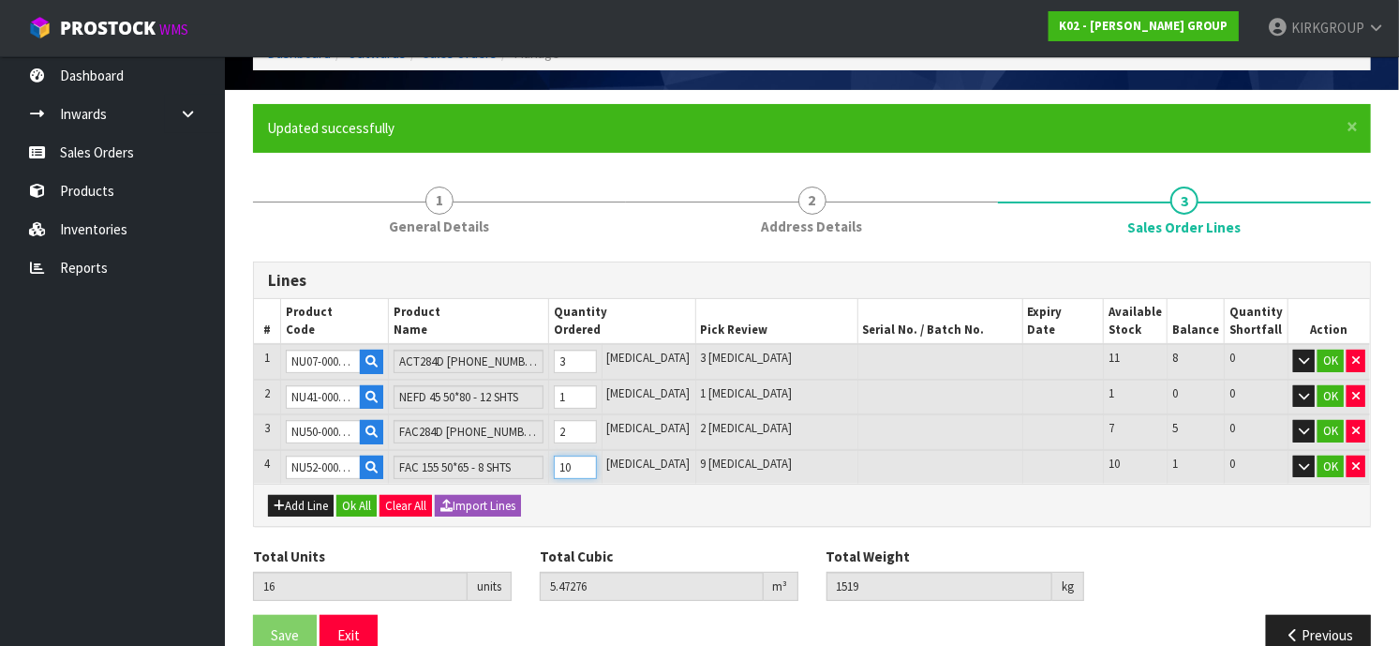
type input "10"
click at [597, 456] on input "10" at bounding box center [575, 467] width 43 height 23
click at [1203, 532] on div "Lines # Product Code Product Name Quantity Ordered Pick Review Serial No. / Bat…" at bounding box center [812, 466] width 1118 height 409
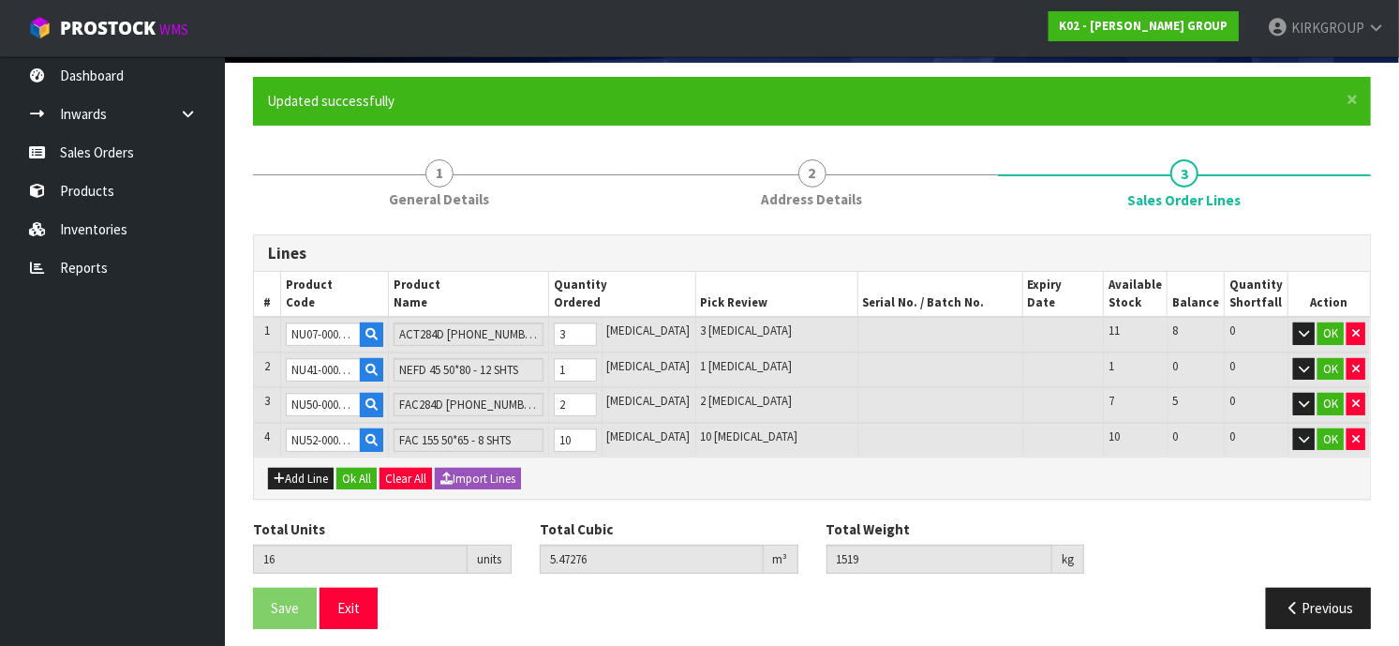
scroll to position [134, 0]
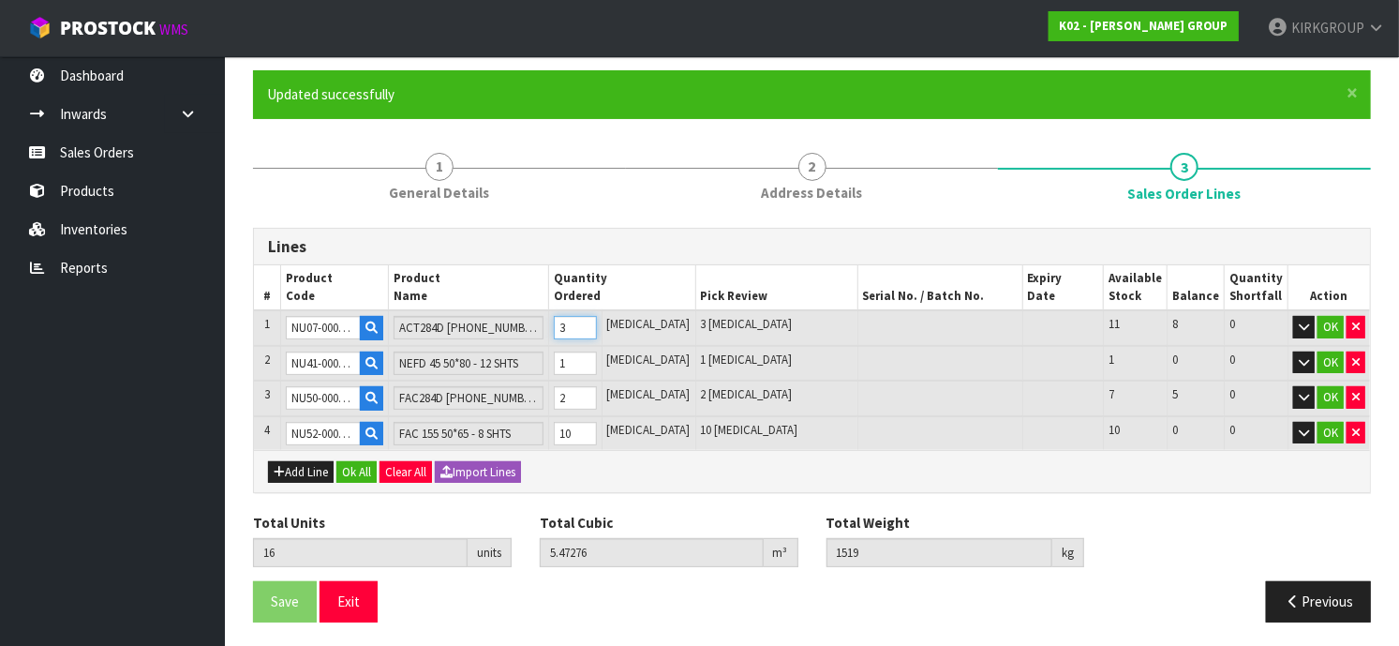
type input "15"
type input "4.79516"
type input "1378"
type input "2"
click at [597, 327] on input "2" at bounding box center [575, 327] width 43 height 23
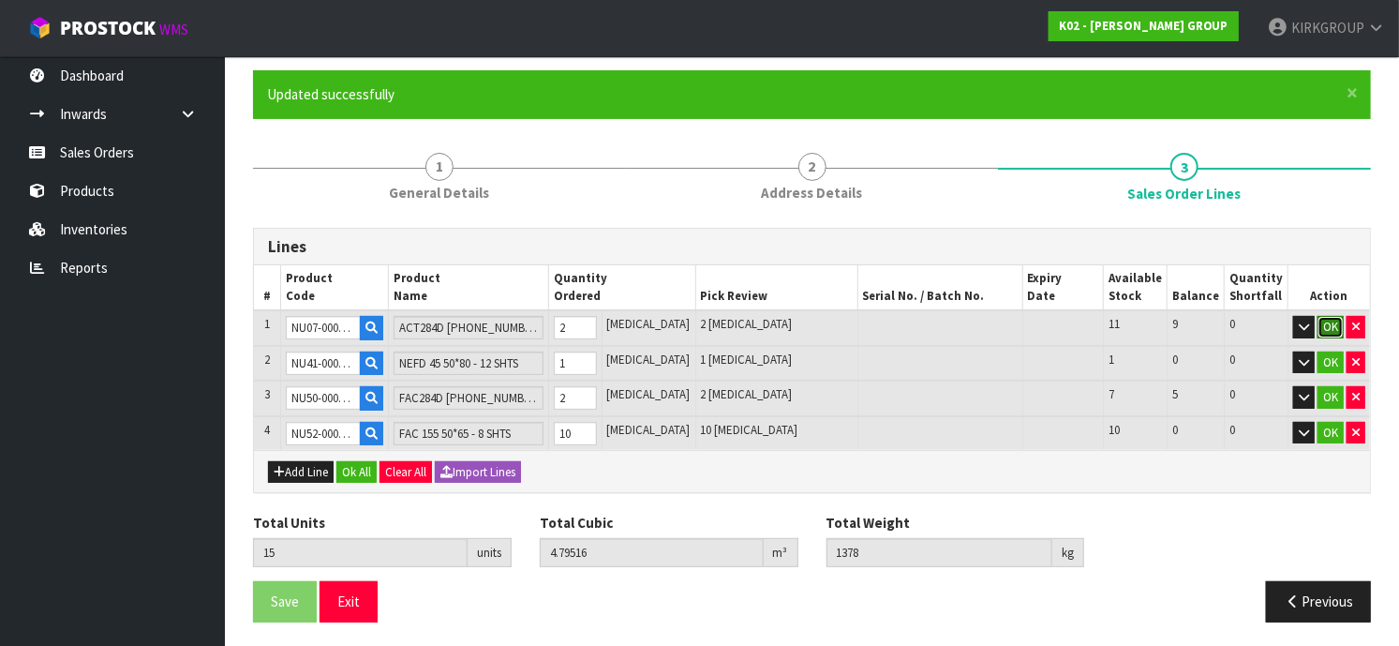
click at [1326, 321] on button "OK" at bounding box center [1331, 327] width 26 height 22
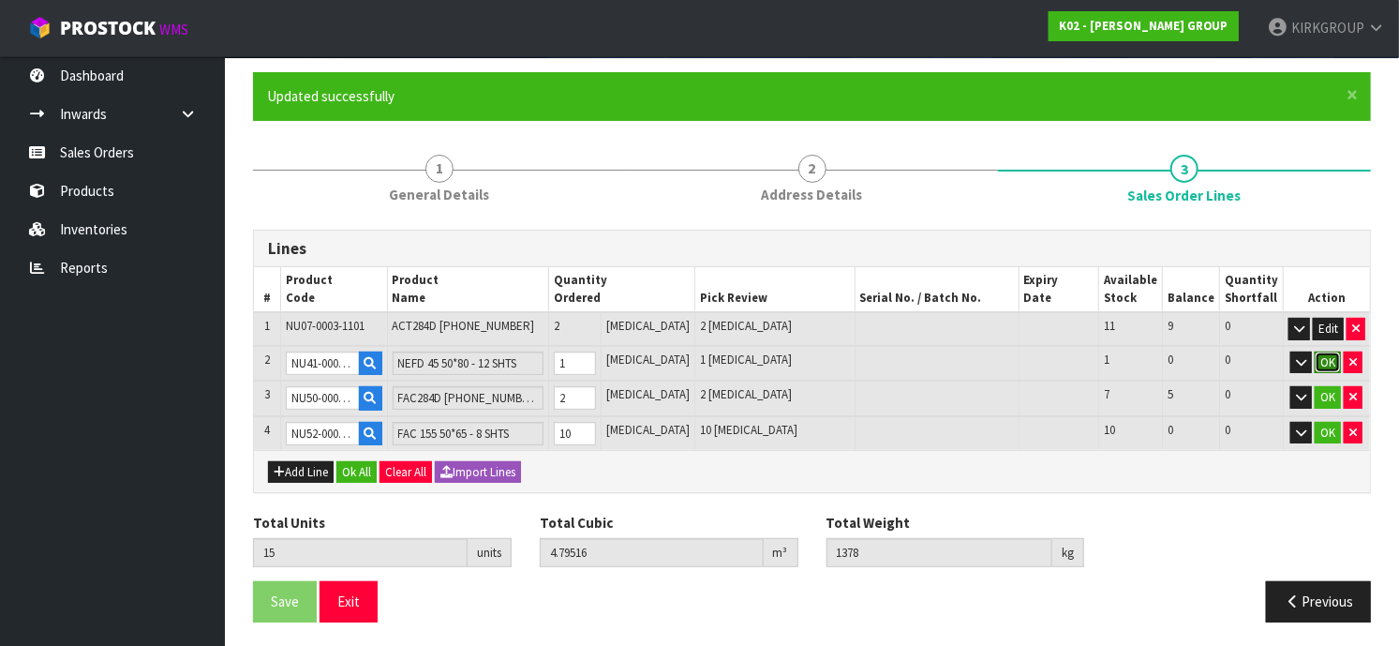
click at [1322, 361] on button "OK" at bounding box center [1328, 362] width 26 height 22
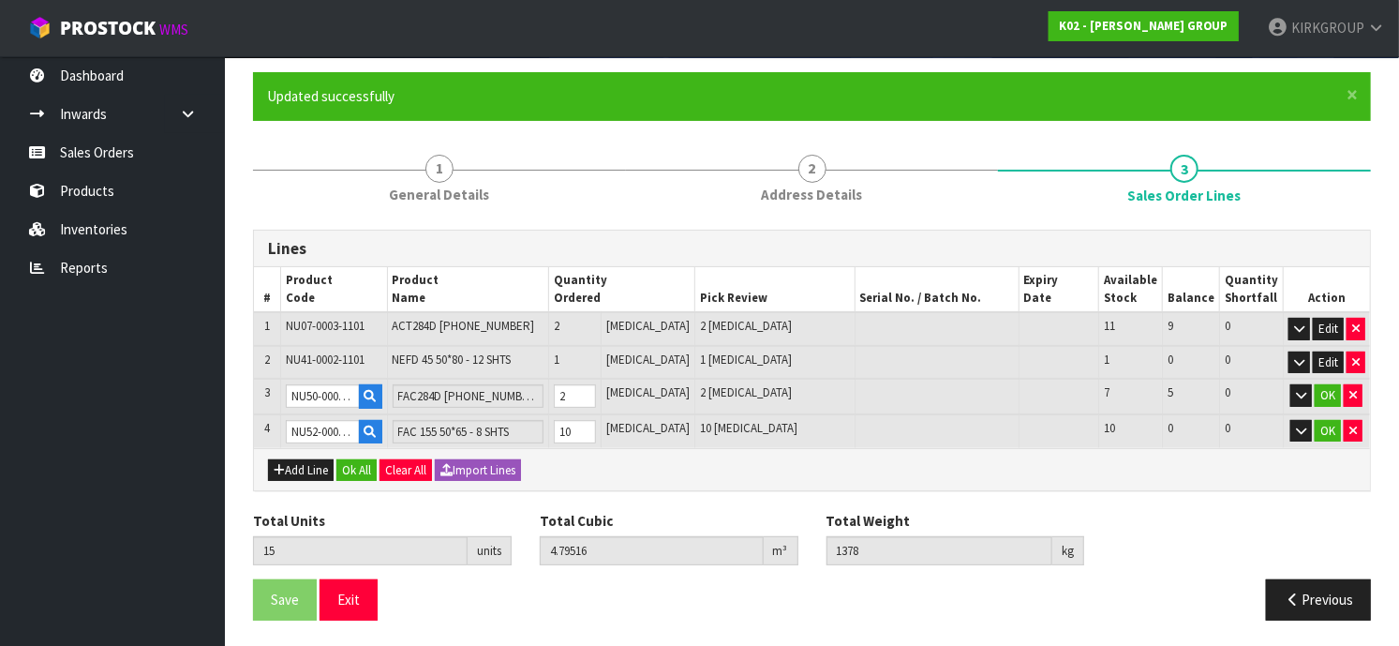
scroll to position [130, 0]
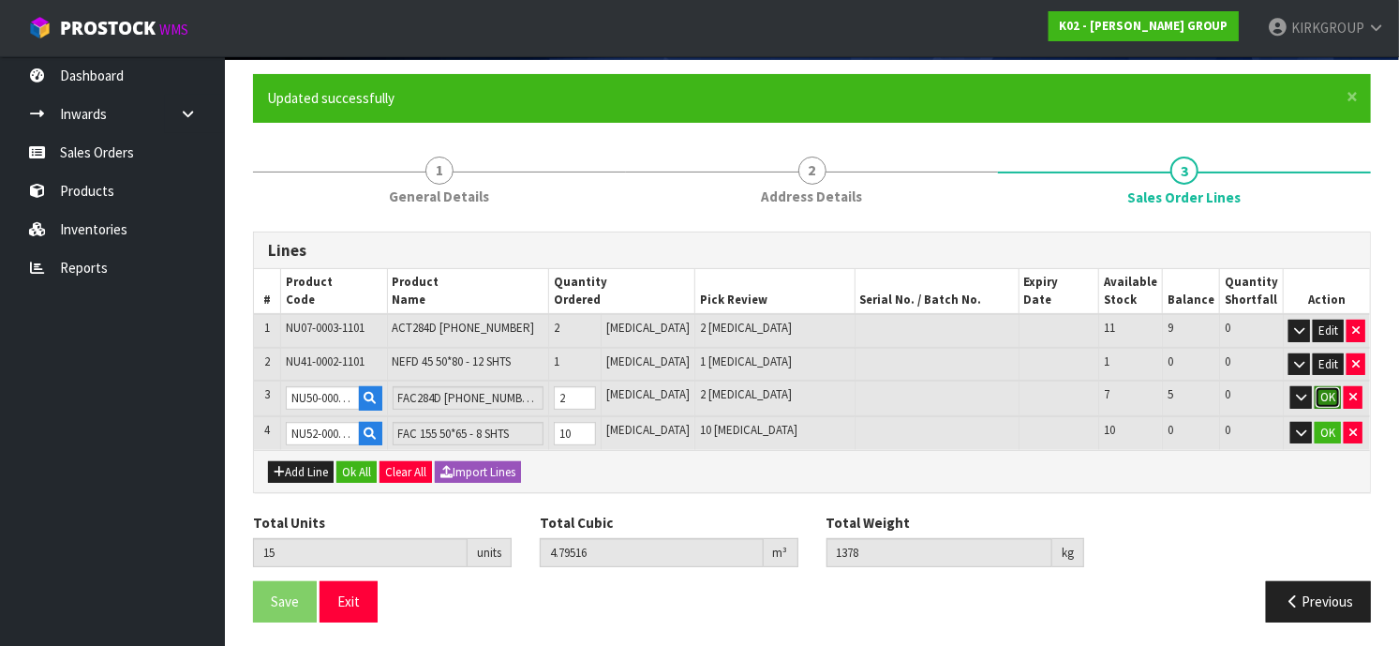
click at [1324, 397] on button "OK" at bounding box center [1328, 397] width 26 height 22
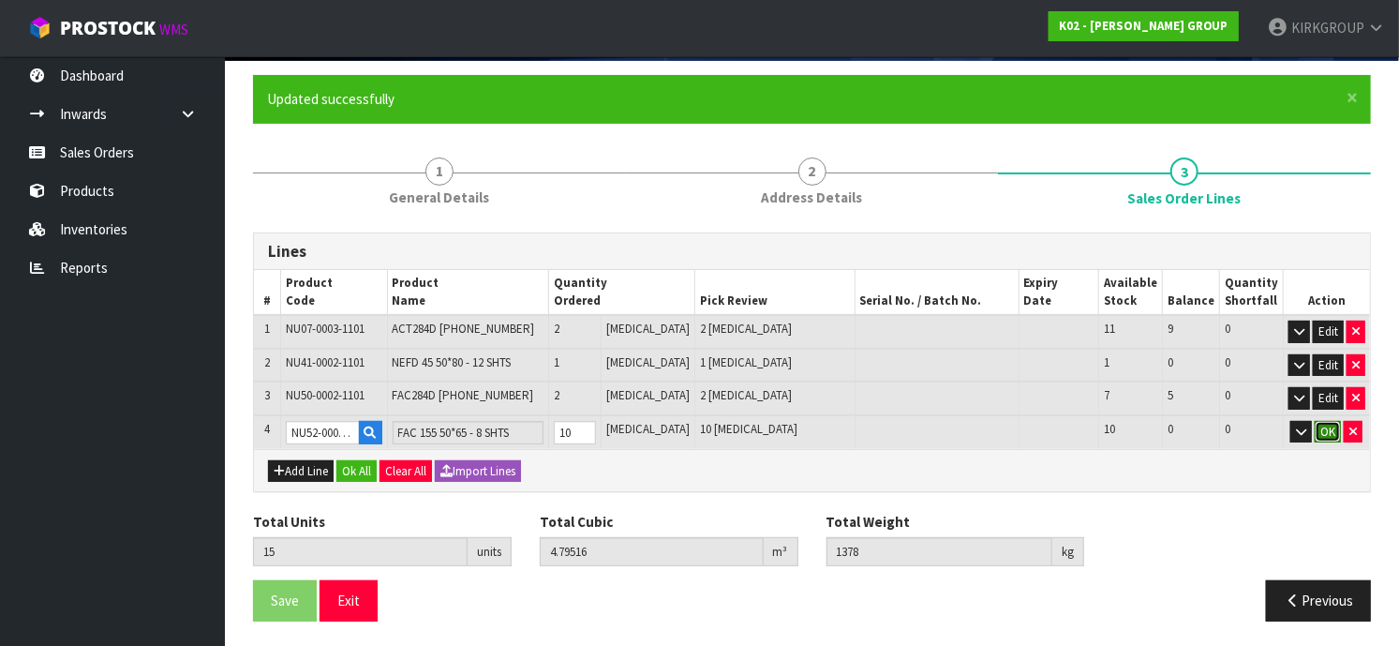
click at [1324, 427] on button "OK" at bounding box center [1328, 432] width 26 height 22
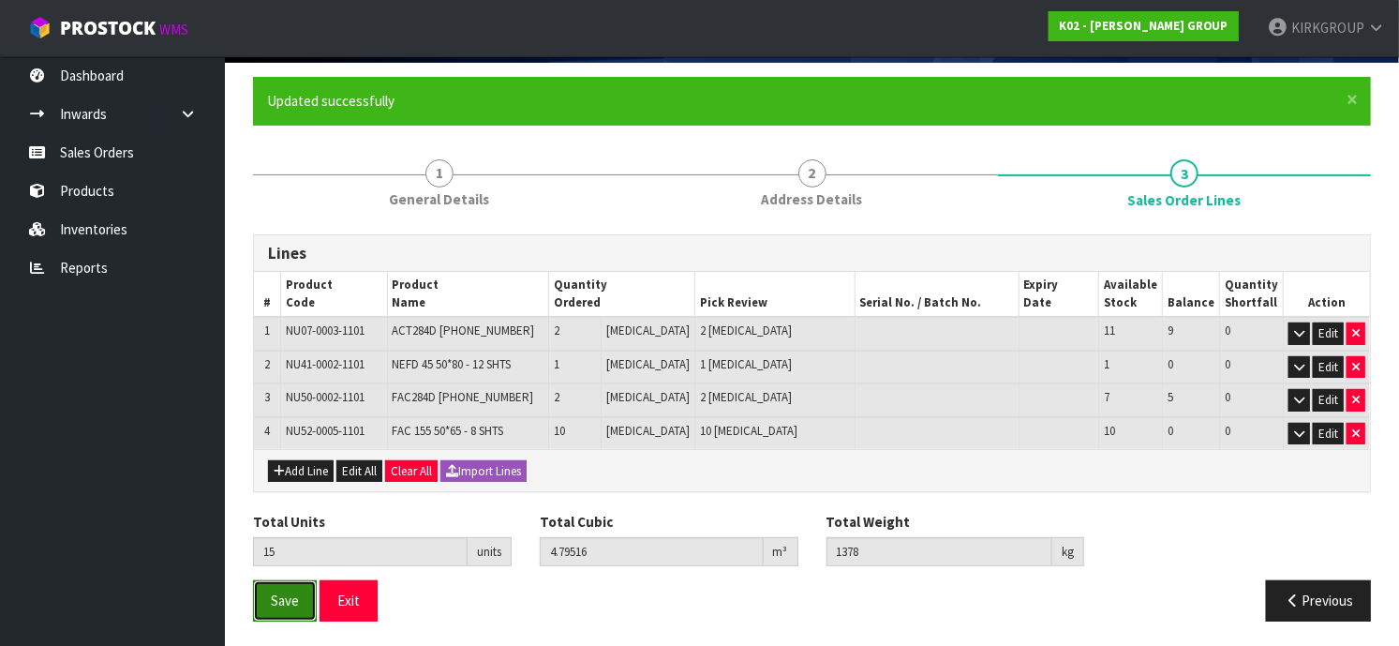
click at [286, 600] on span "Save" at bounding box center [285, 600] width 28 height 18
click at [277, 602] on span "Save" at bounding box center [285, 600] width 28 height 18
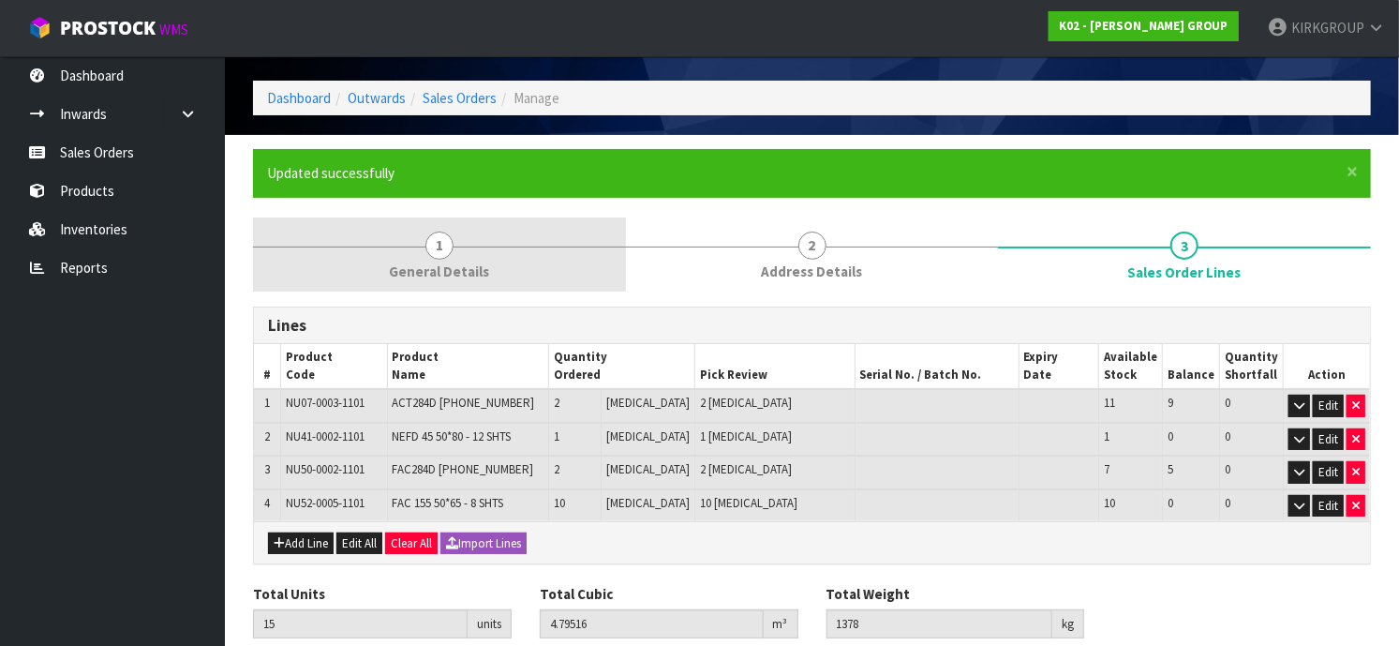
scroll to position [0, 0]
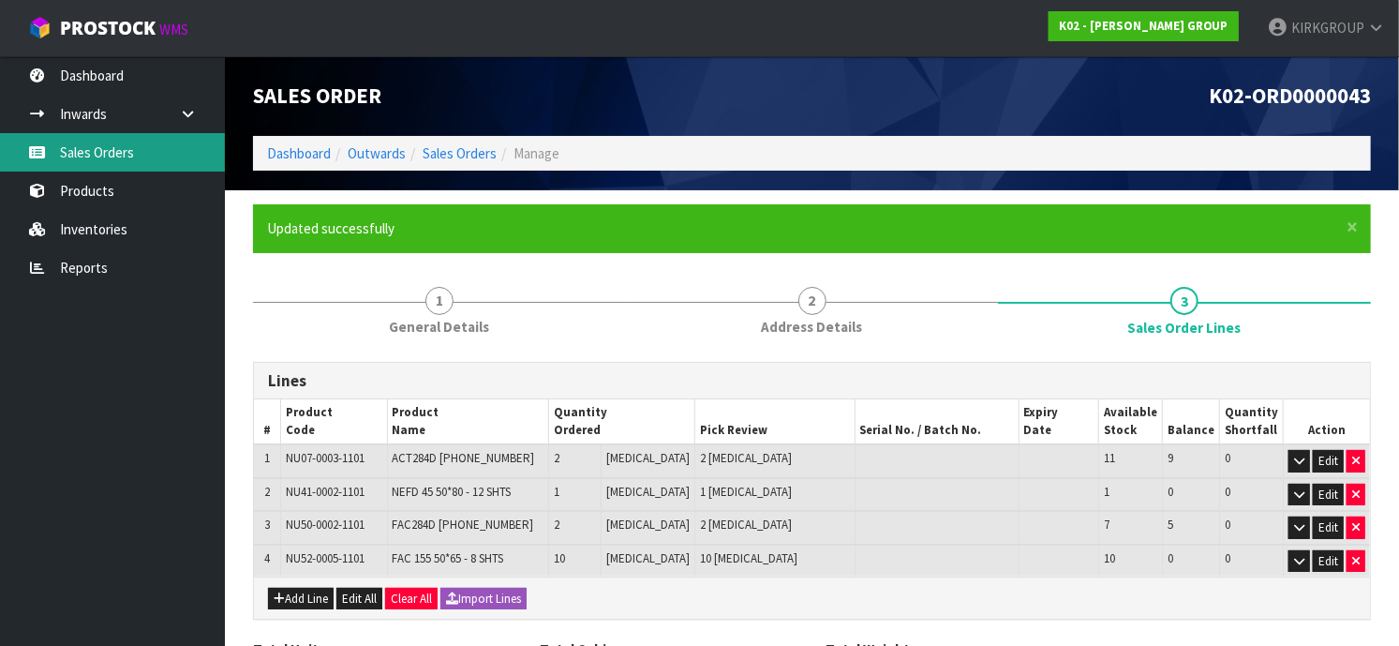
click at [86, 154] on link "Sales Orders" at bounding box center [112, 152] width 225 height 38
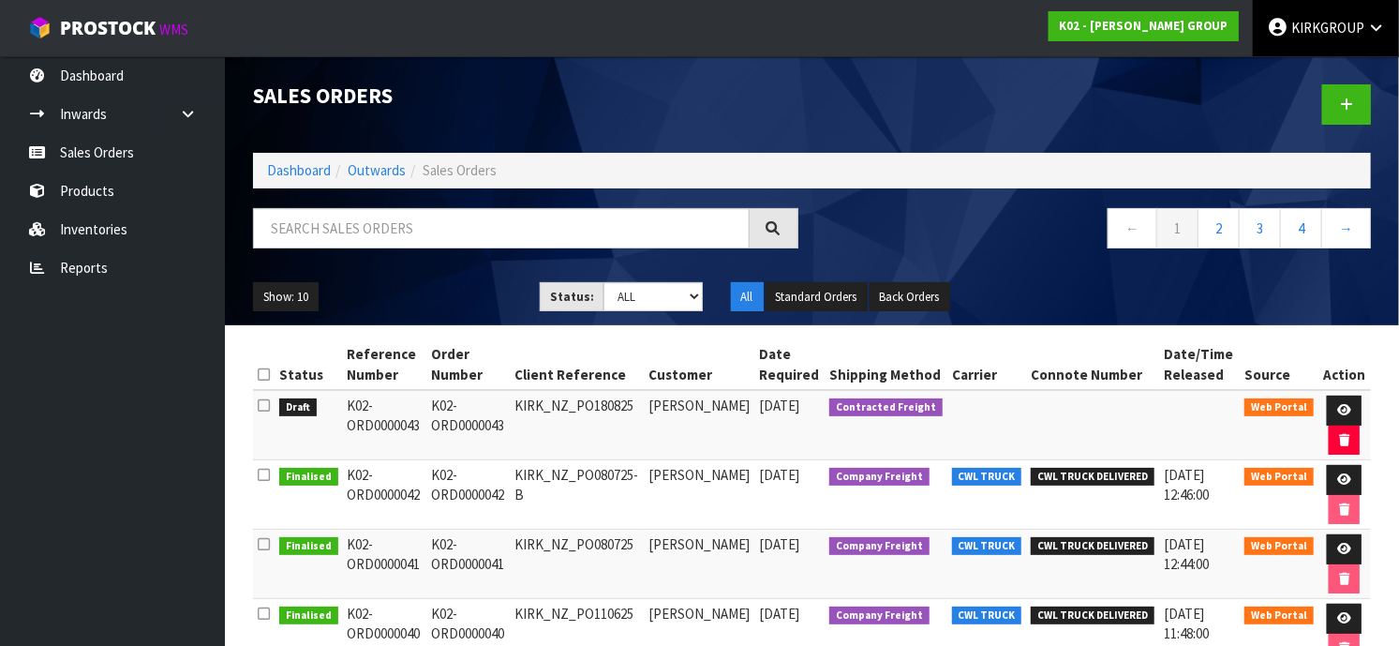
click at [1377, 21] on icon at bounding box center [1377, 28] width 18 height 14
click at [1311, 75] on link "Logout" at bounding box center [1324, 74] width 148 height 25
